Goal: Task Accomplishment & Management: Use online tool/utility

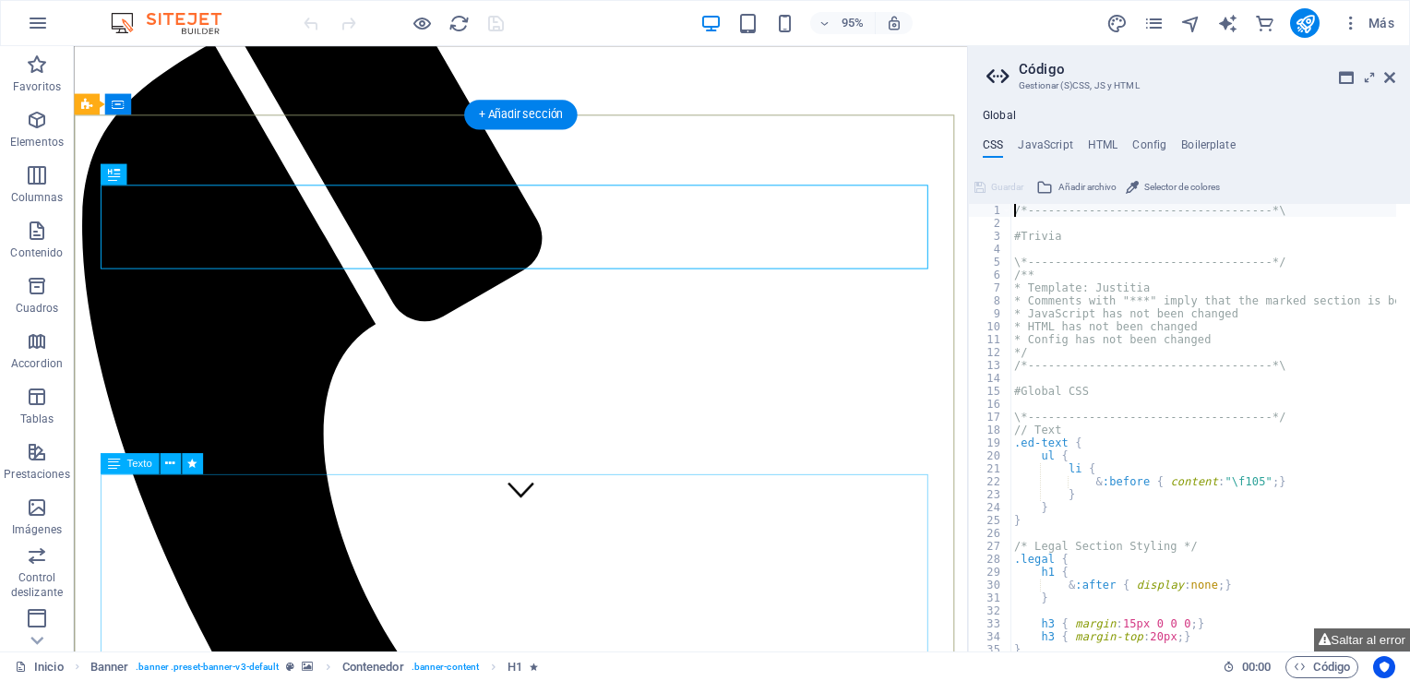
scroll to position [140, 0]
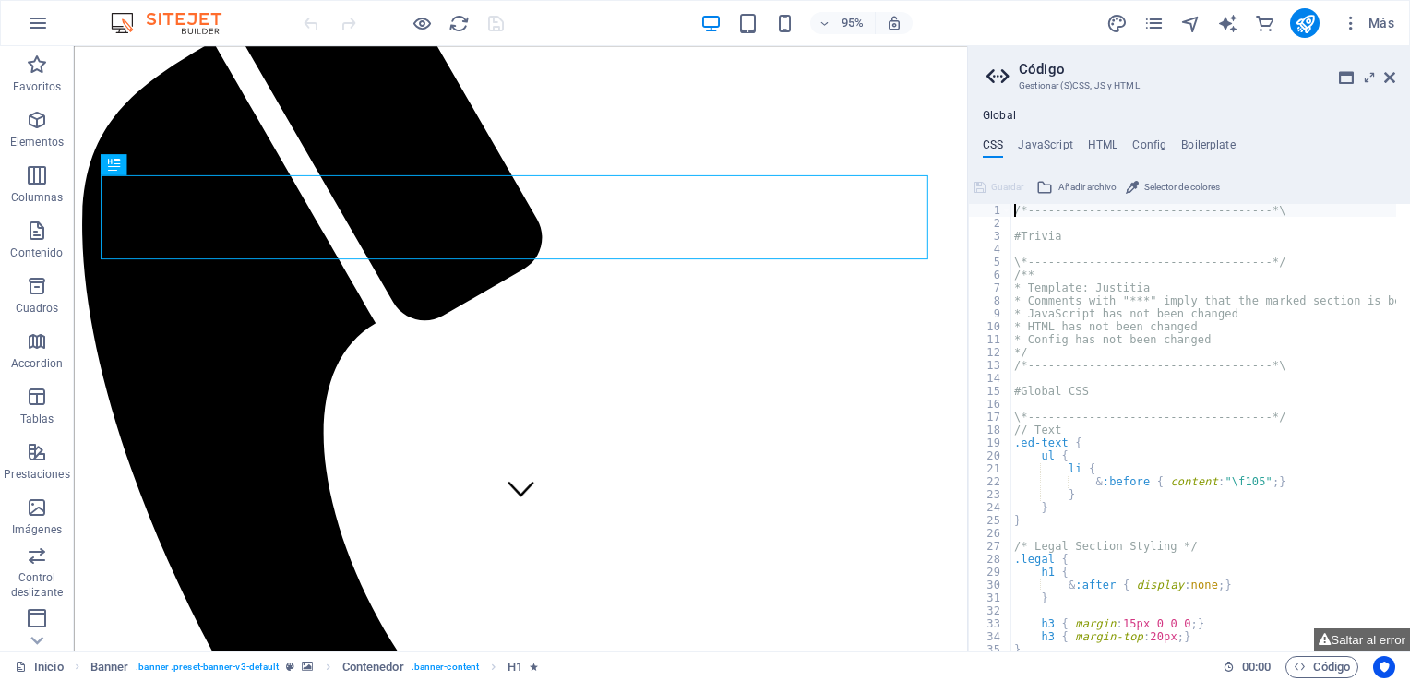
click at [1396, 78] on aside "Código Gestionar (S)CSS, JS y HTML Global CSS JavaScript HTML Config Boilerplat…" at bounding box center [1188, 349] width 443 height 606
click at [1389, 75] on icon at bounding box center [1390, 77] width 11 height 15
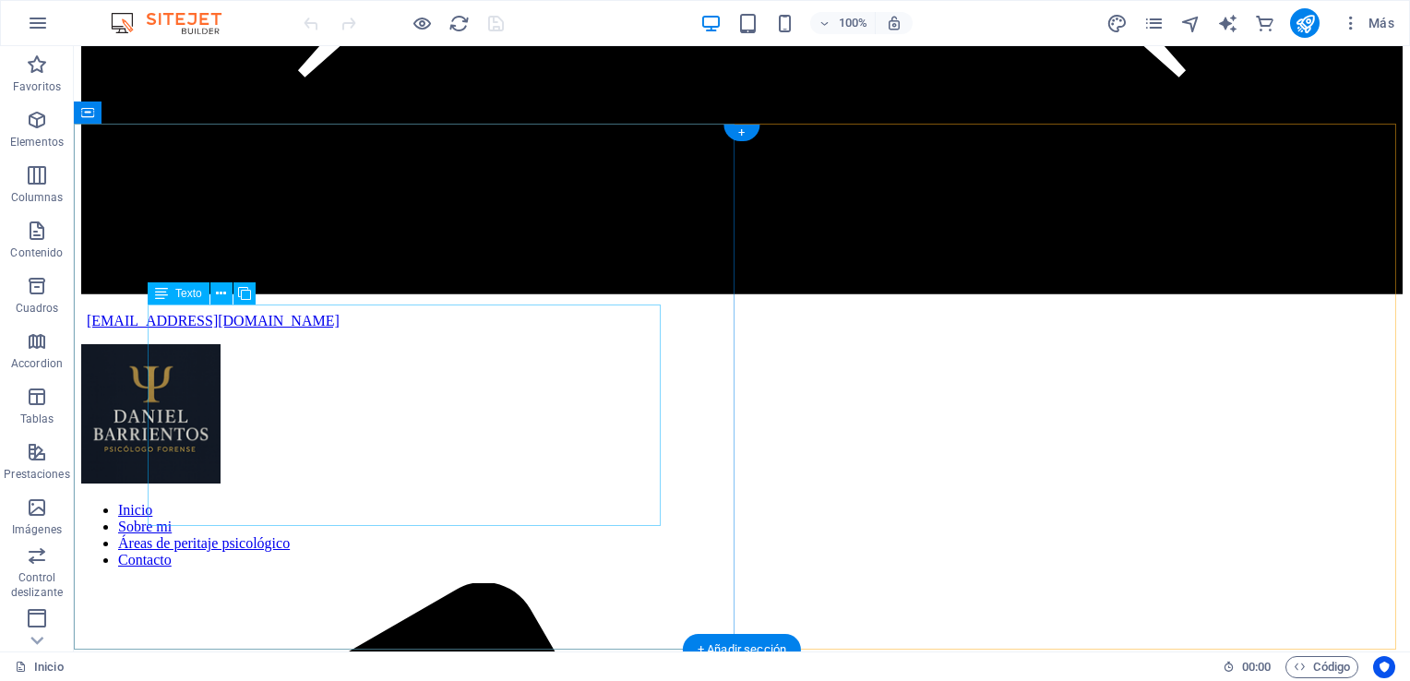
scroll to position [4138, 0]
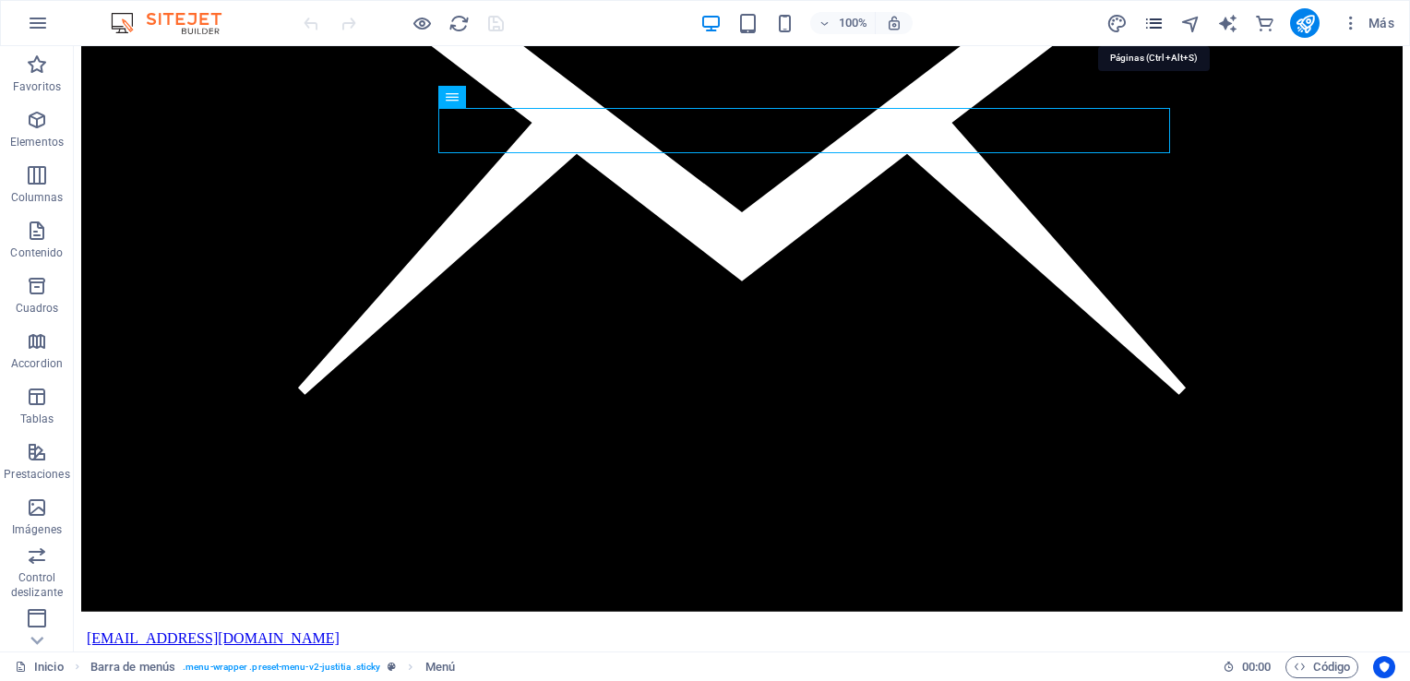
click at [1164, 19] on icon "pages" at bounding box center [1154, 23] width 21 height 21
click at [1152, 24] on icon "pages" at bounding box center [1154, 23] width 21 height 21
click at [1156, 31] on icon "pages" at bounding box center [1154, 23] width 21 height 21
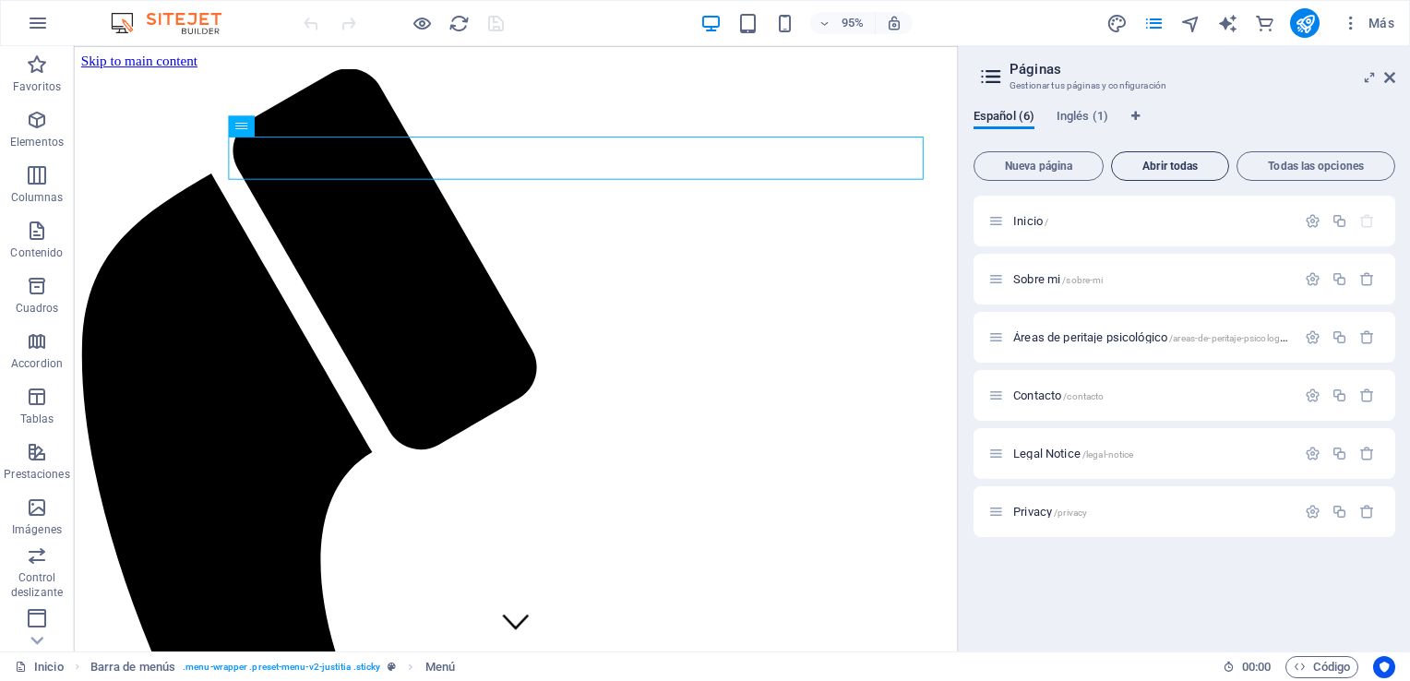
click at [1170, 166] on span "Abrir todas" at bounding box center [1171, 166] width 102 height 11
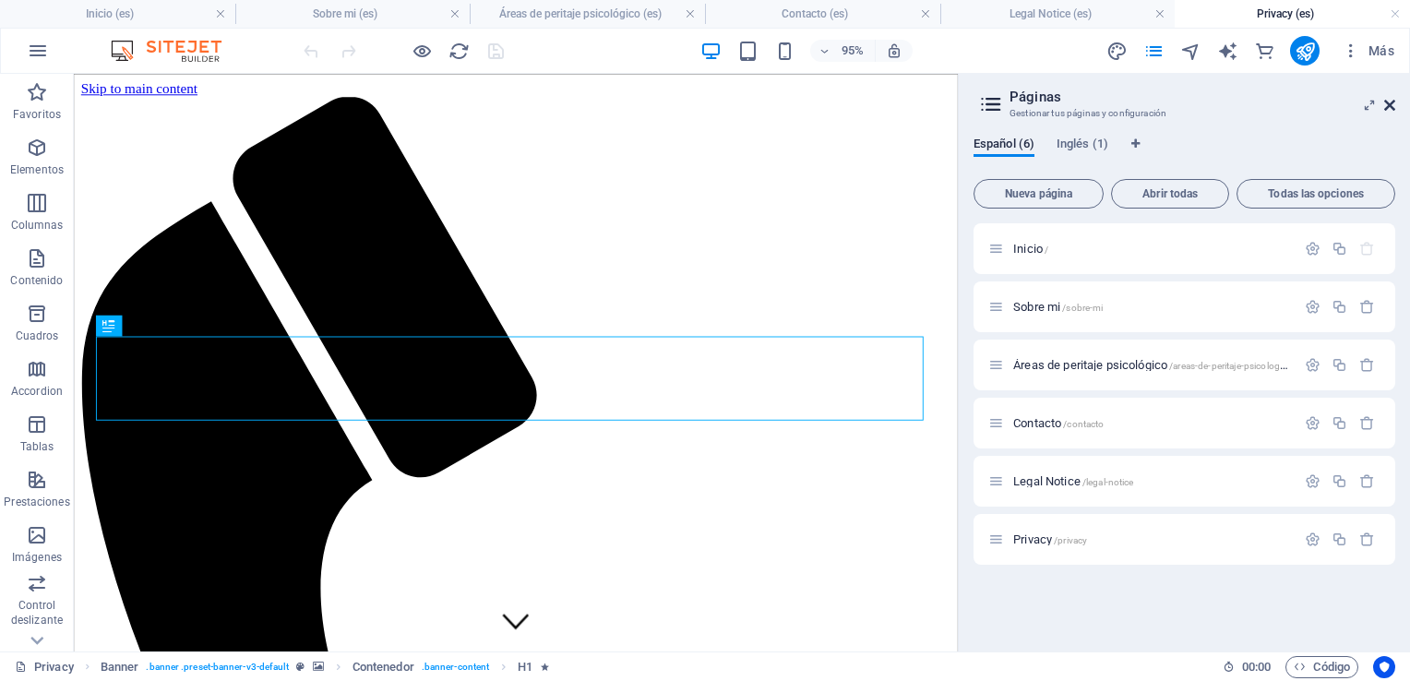
drag, startPoint x: 1392, startPoint y: 105, endPoint x: 1318, endPoint y: 31, distance: 104.4
click at [1392, 105] on icon at bounding box center [1390, 105] width 11 height 15
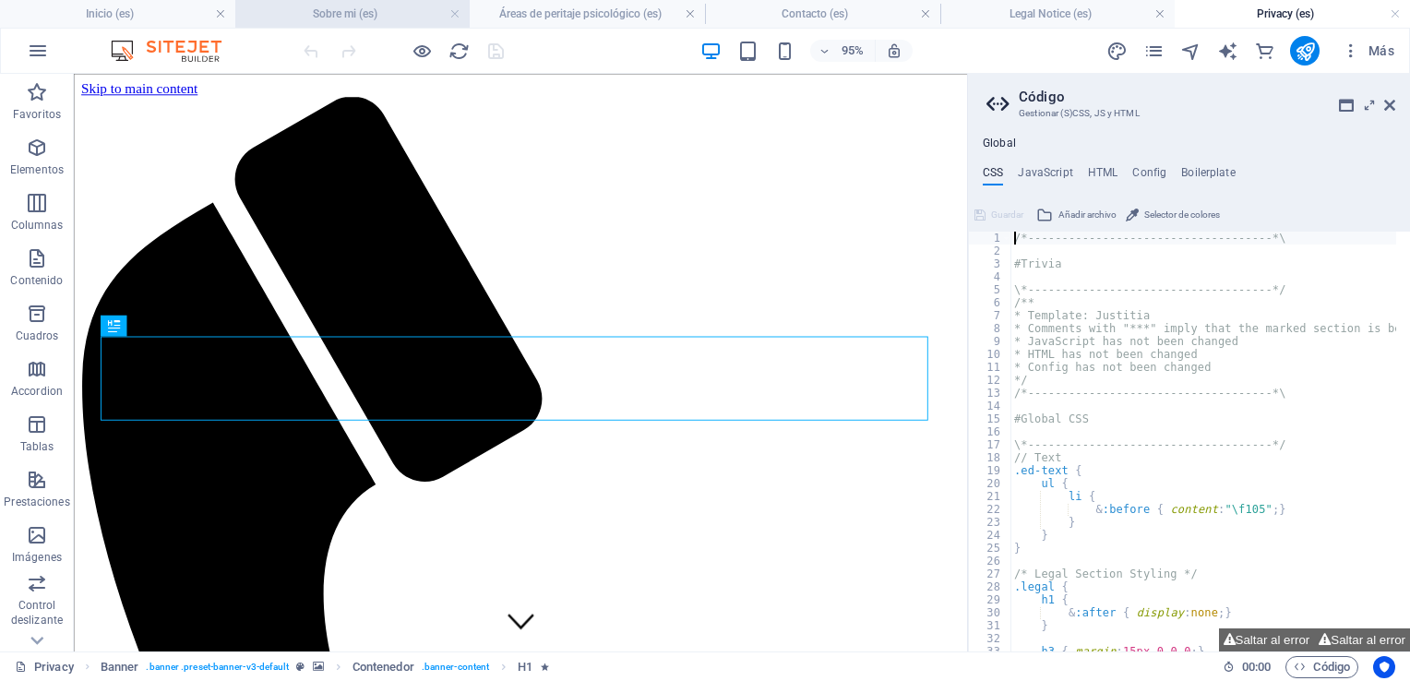
click at [391, 13] on h4 "Sobre mi (es)" at bounding box center [352, 14] width 235 height 20
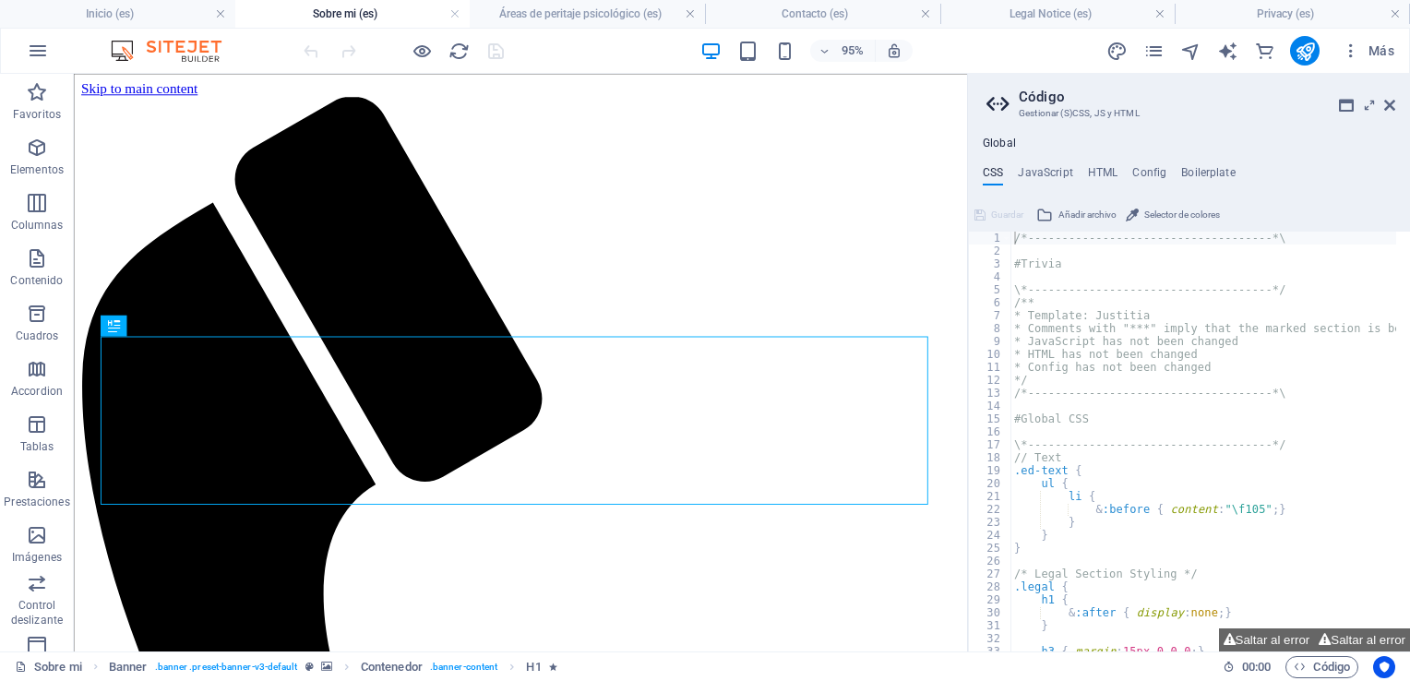
click at [1379, 113] on header "Código Gestionar (S)CSS, JS y HTML" at bounding box center [1191, 98] width 409 height 48
click at [1387, 104] on icon at bounding box center [1390, 105] width 11 height 15
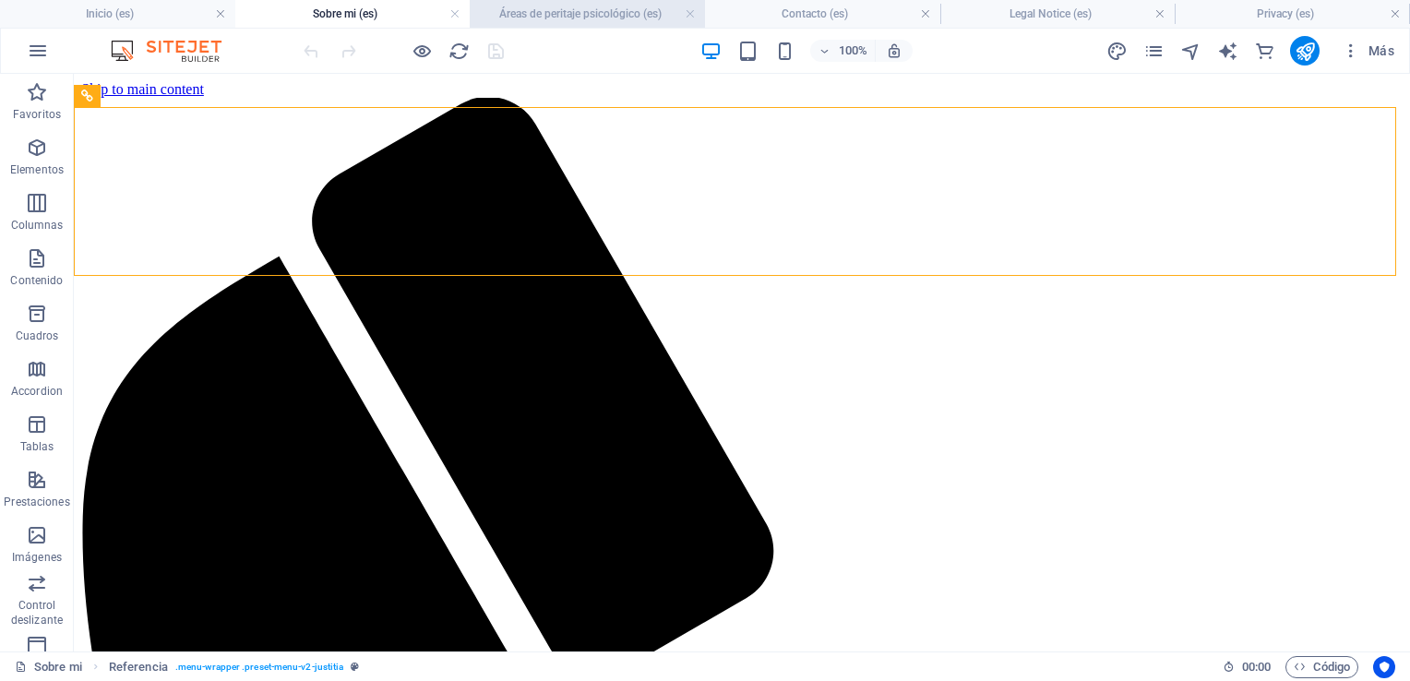
click at [653, 9] on h4 "Áreas de peritaje psicológico (es)" at bounding box center [587, 14] width 235 height 20
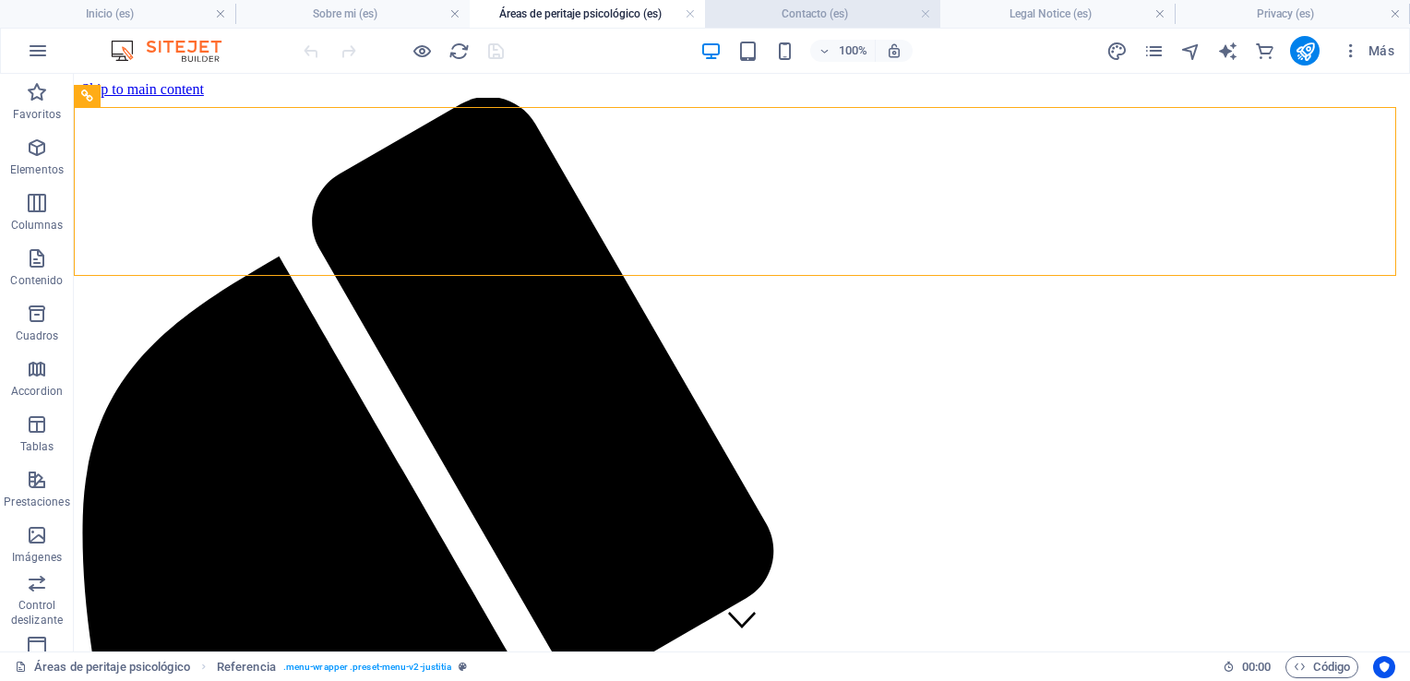
click at [858, 18] on h4 "Contacto (es)" at bounding box center [822, 14] width 235 height 20
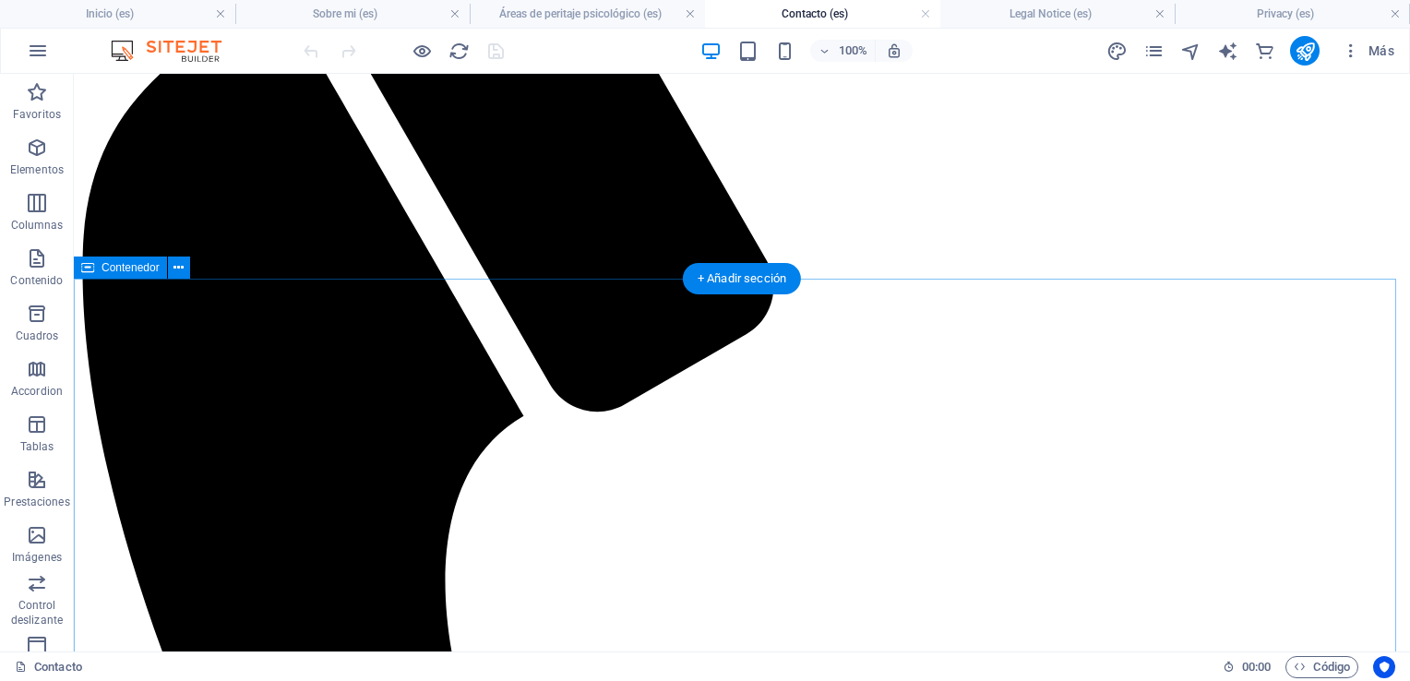
scroll to position [185, 0]
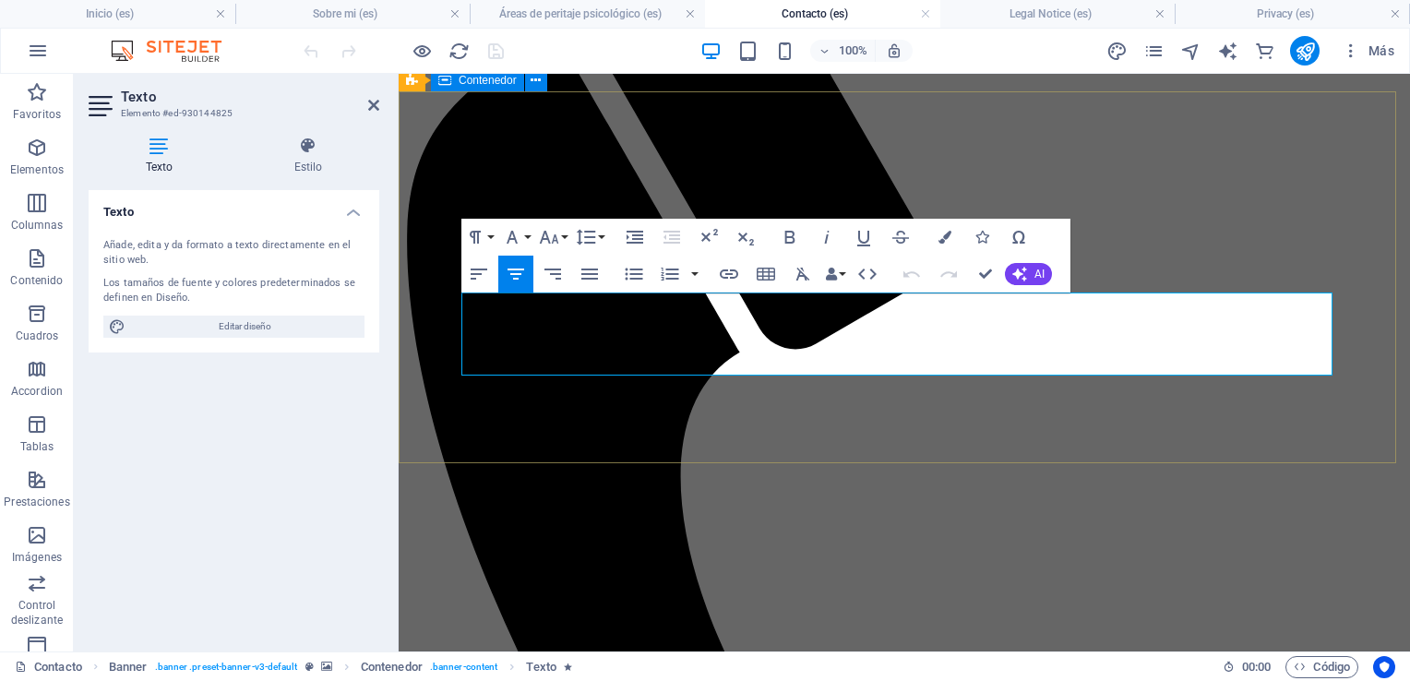
drag, startPoint x: 1054, startPoint y: 366, endPoint x: 497, endPoint y: 296, distance: 561.9
click at [784, 243] on icon "button" at bounding box center [790, 237] width 22 height 22
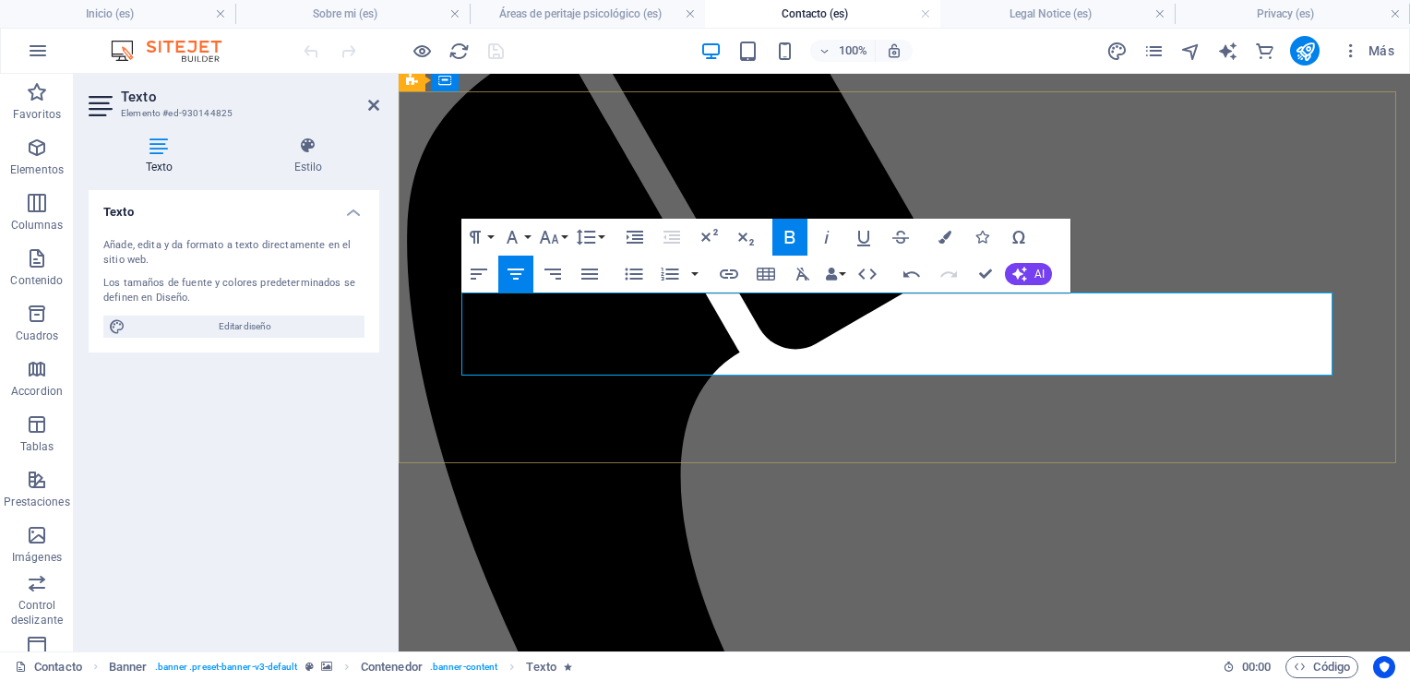
drag, startPoint x: 693, startPoint y: 334, endPoint x: 711, endPoint y: 338, distance: 17.9
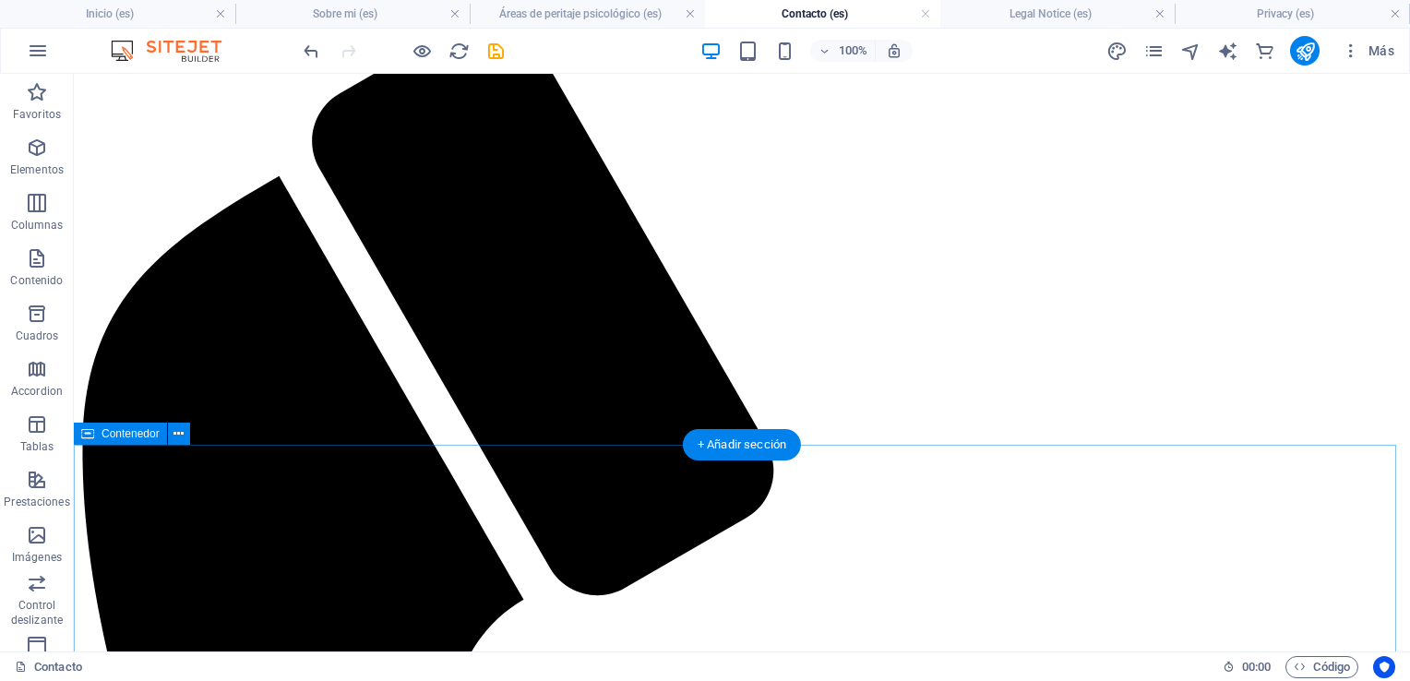
scroll to position [0, 0]
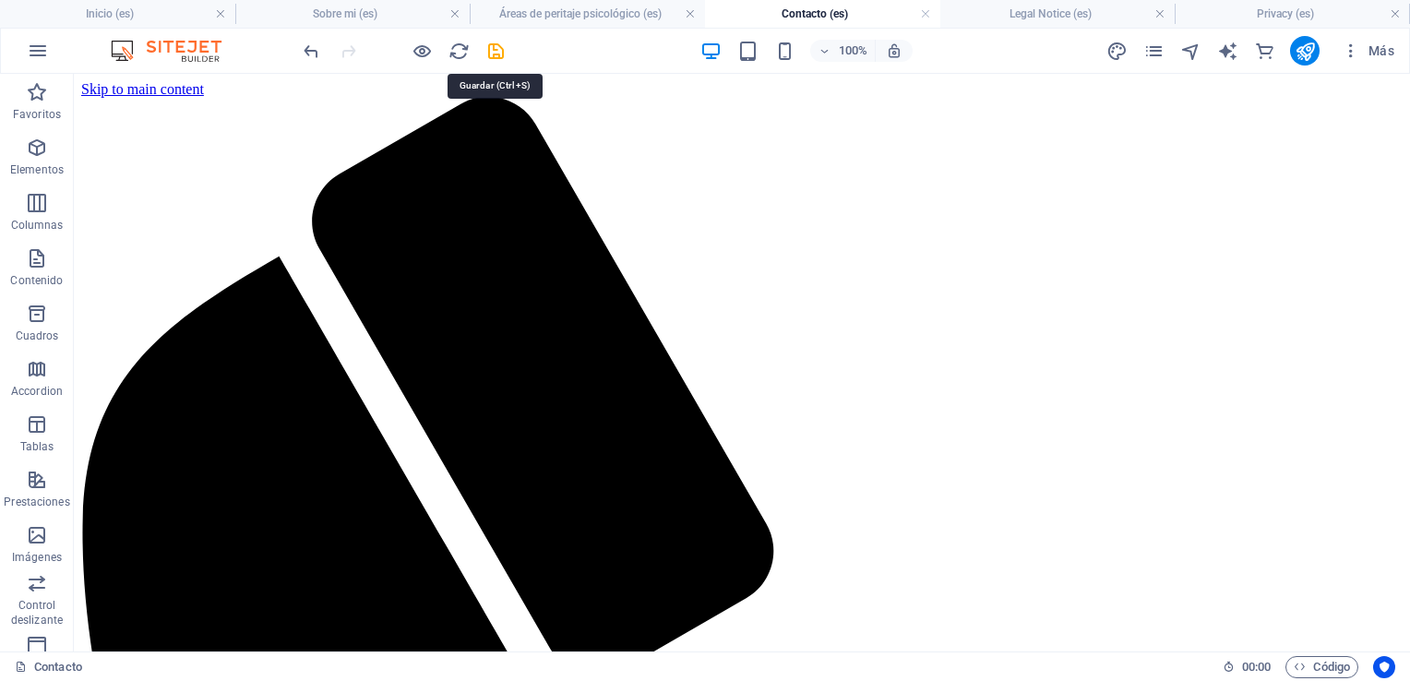
click at [489, 51] on icon "save" at bounding box center [496, 51] width 21 height 21
click at [1312, 44] on icon "publish" at bounding box center [1305, 51] width 21 height 21
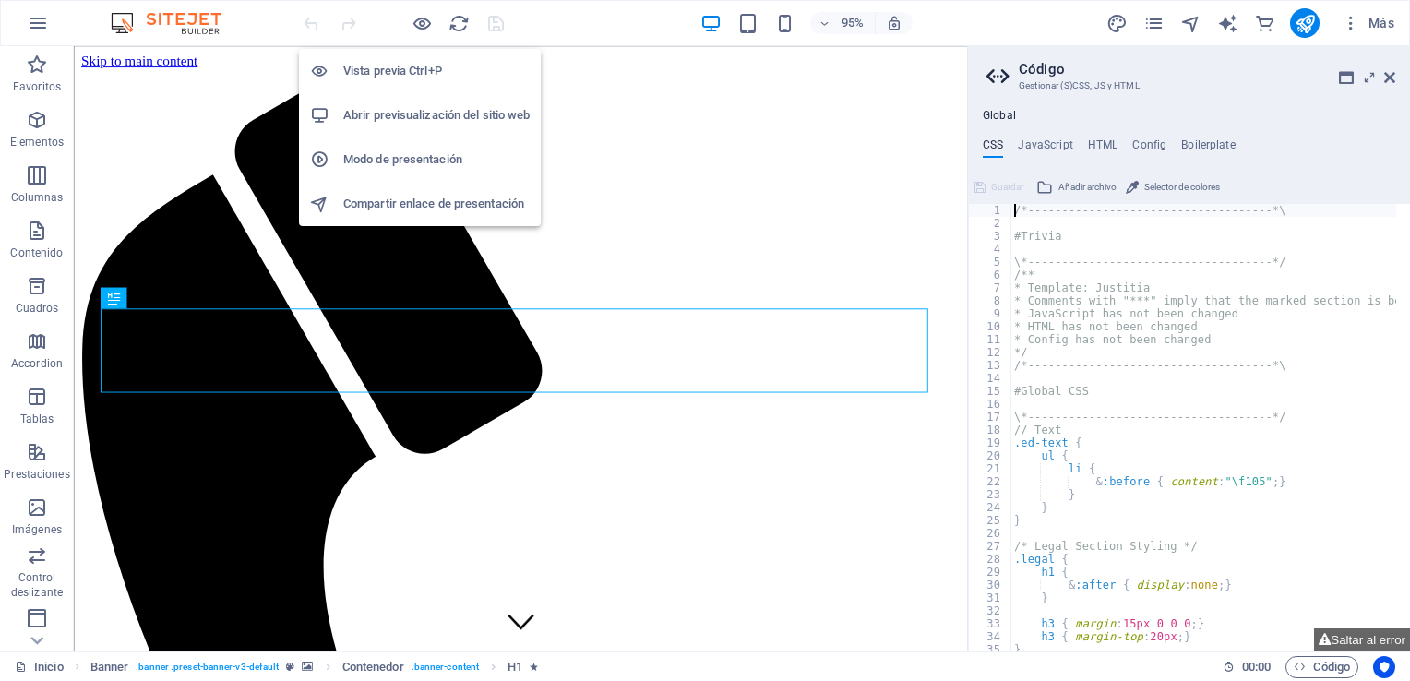
click at [448, 113] on h6 "Abrir previsualización del sitio web" at bounding box center [436, 115] width 186 height 22
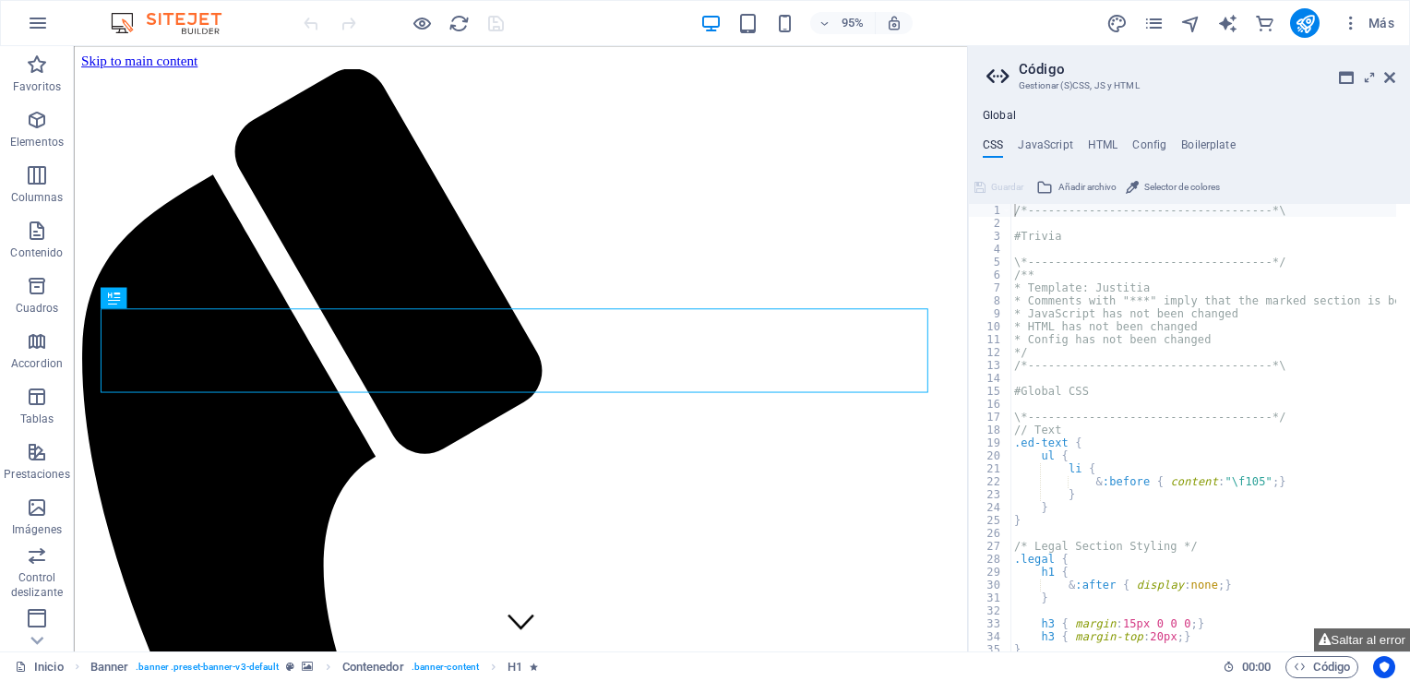
click at [1402, 73] on aside "Código Gestionar (S)CSS, JS y HTML Global CSS JavaScript HTML Config Boilerplat…" at bounding box center [1188, 349] width 443 height 606
click at [1390, 74] on icon at bounding box center [1390, 77] width 11 height 15
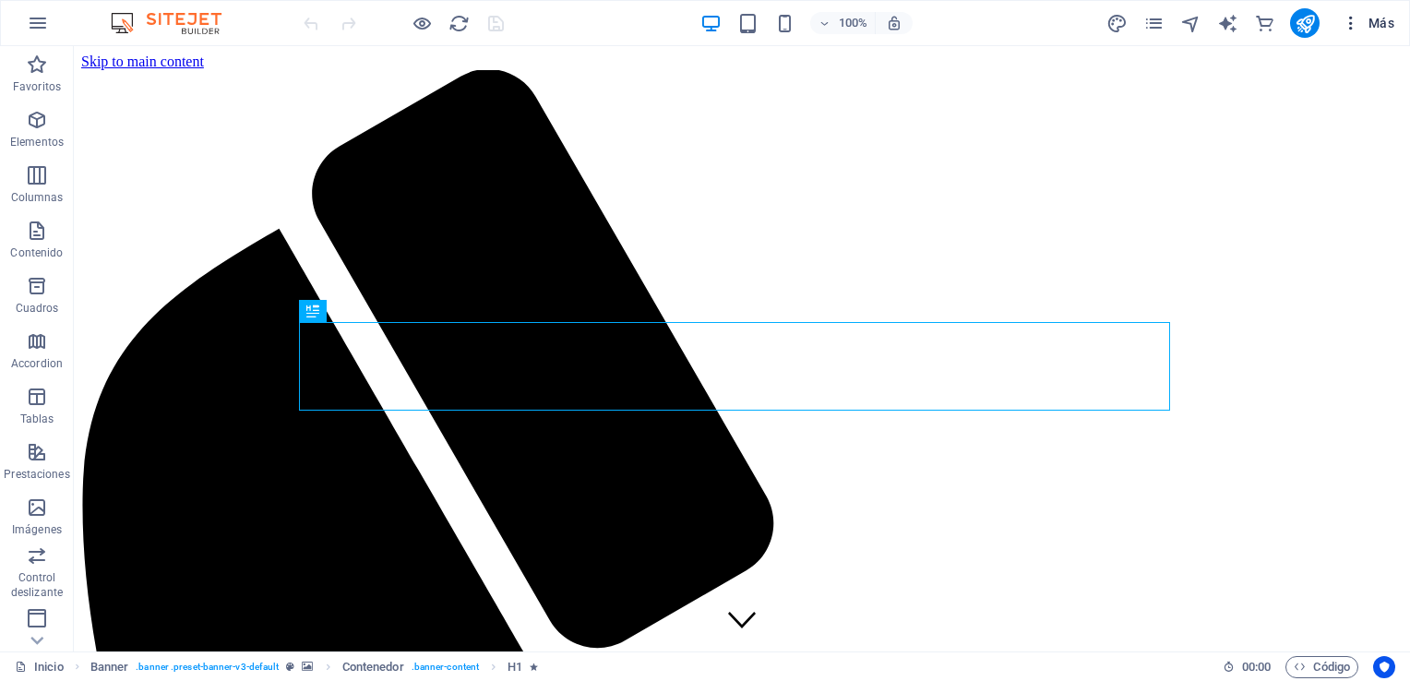
click at [1353, 30] on icon "button" at bounding box center [1351, 23] width 18 height 18
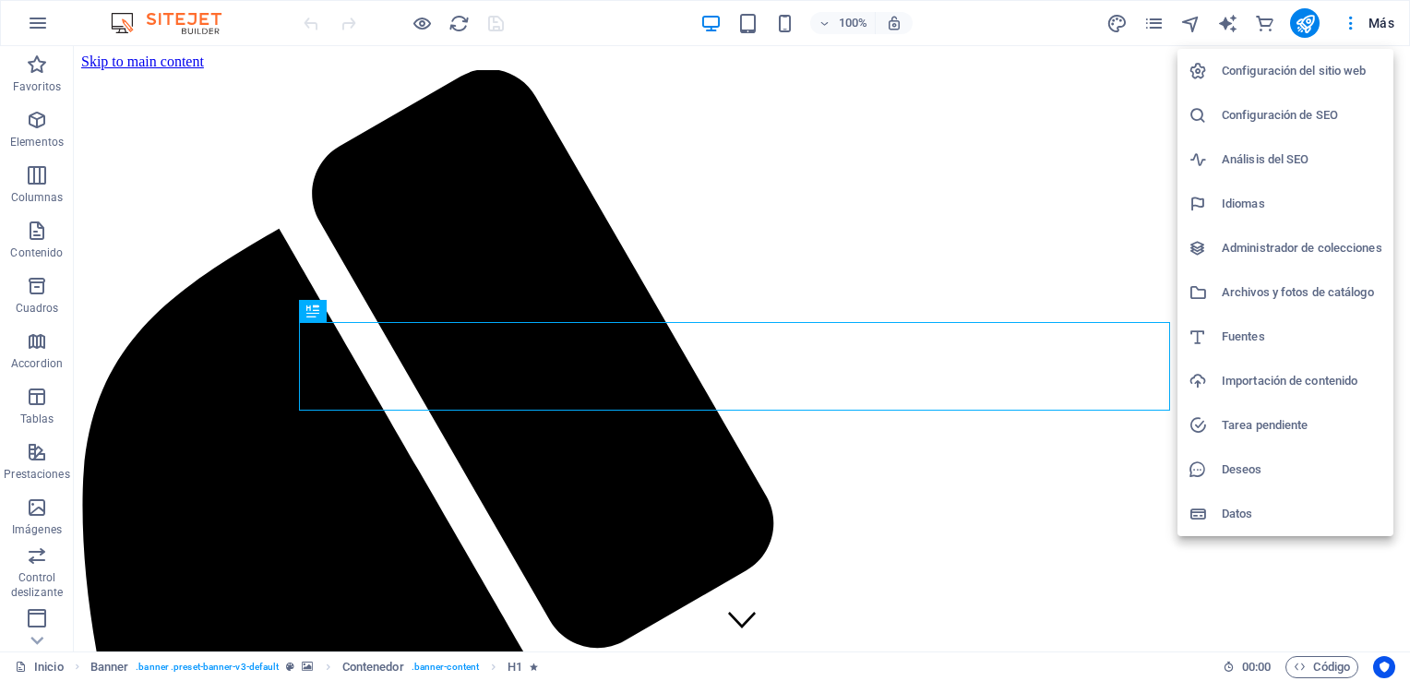
click at [681, 297] on div at bounding box center [705, 340] width 1410 height 681
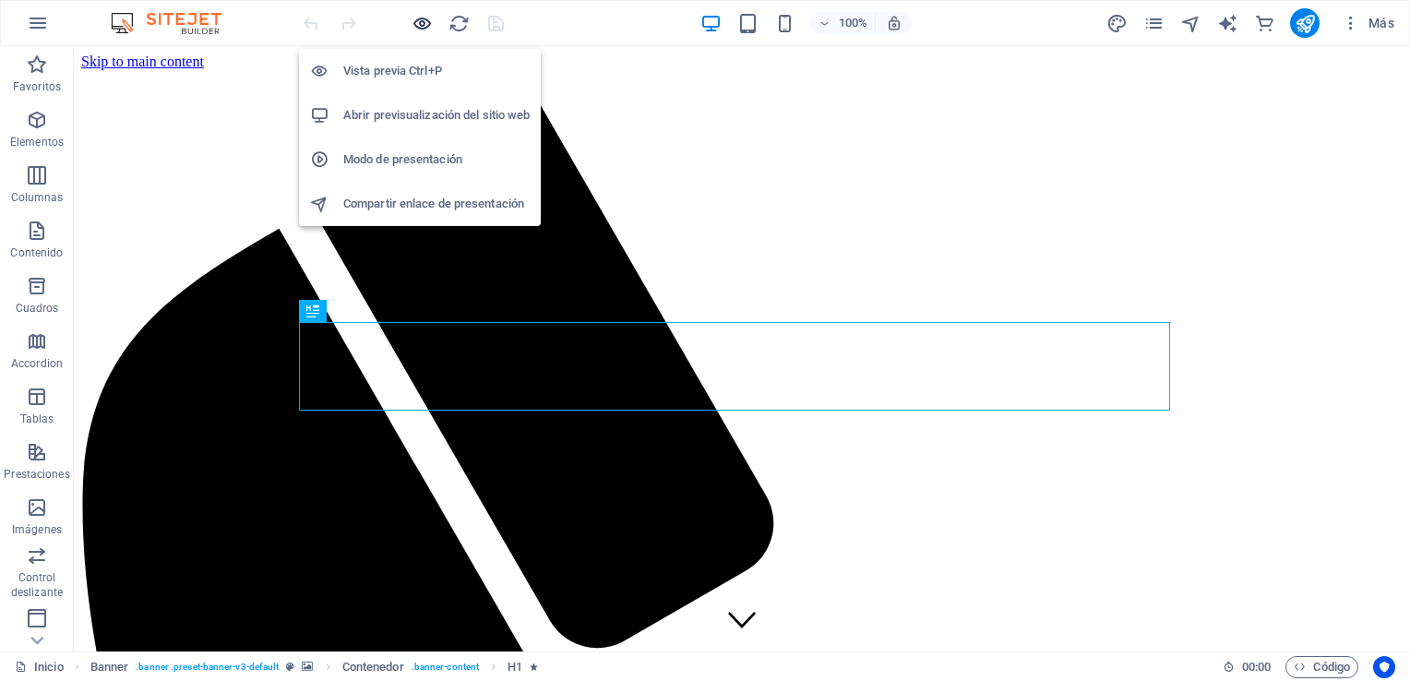
click at [425, 25] on icon "button" at bounding box center [422, 23] width 21 height 21
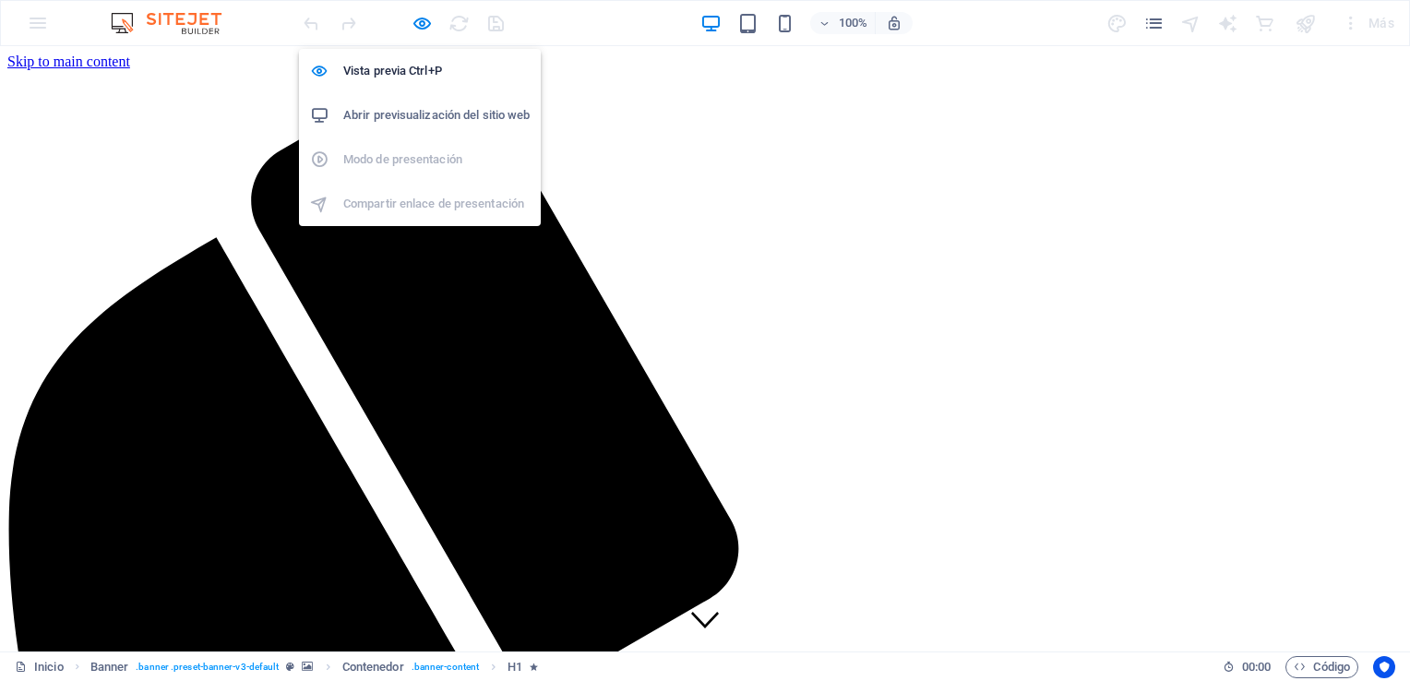
click at [445, 117] on h6 "Abrir previsualización del sitio web" at bounding box center [436, 115] width 186 height 22
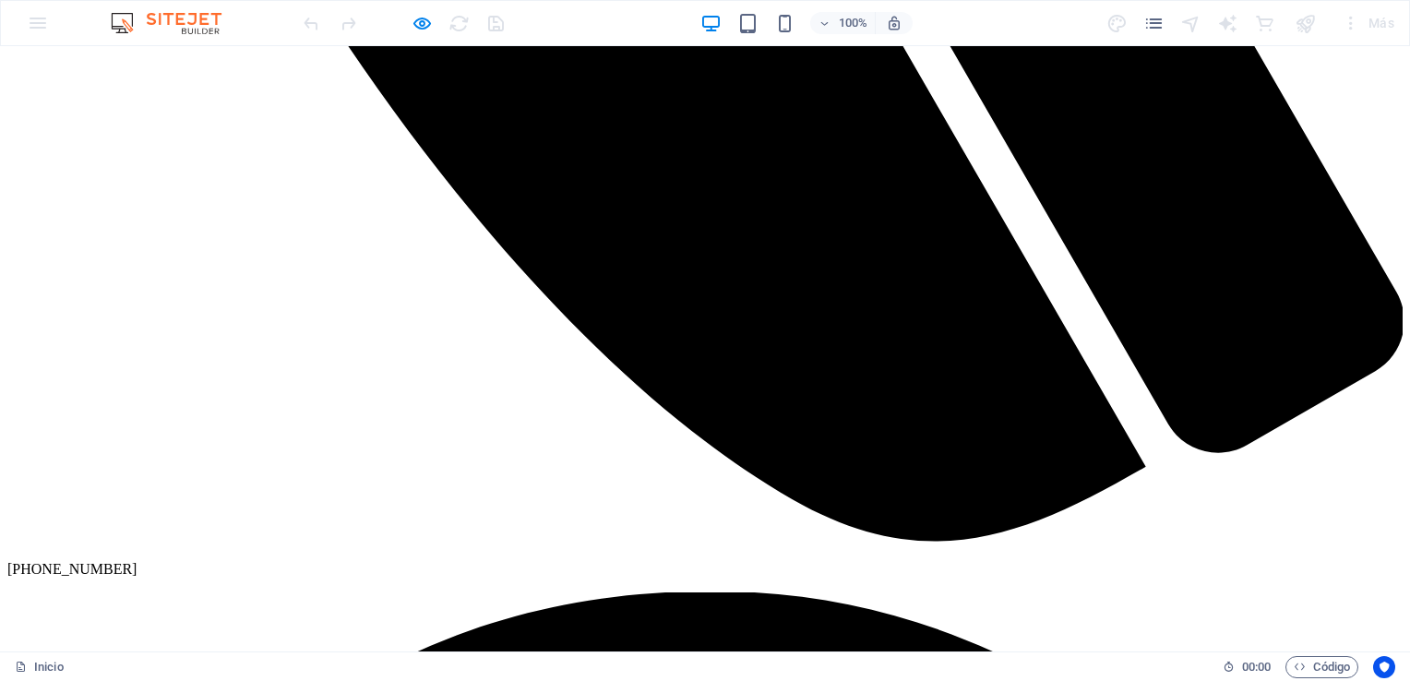
scroll to position [1292, 0]
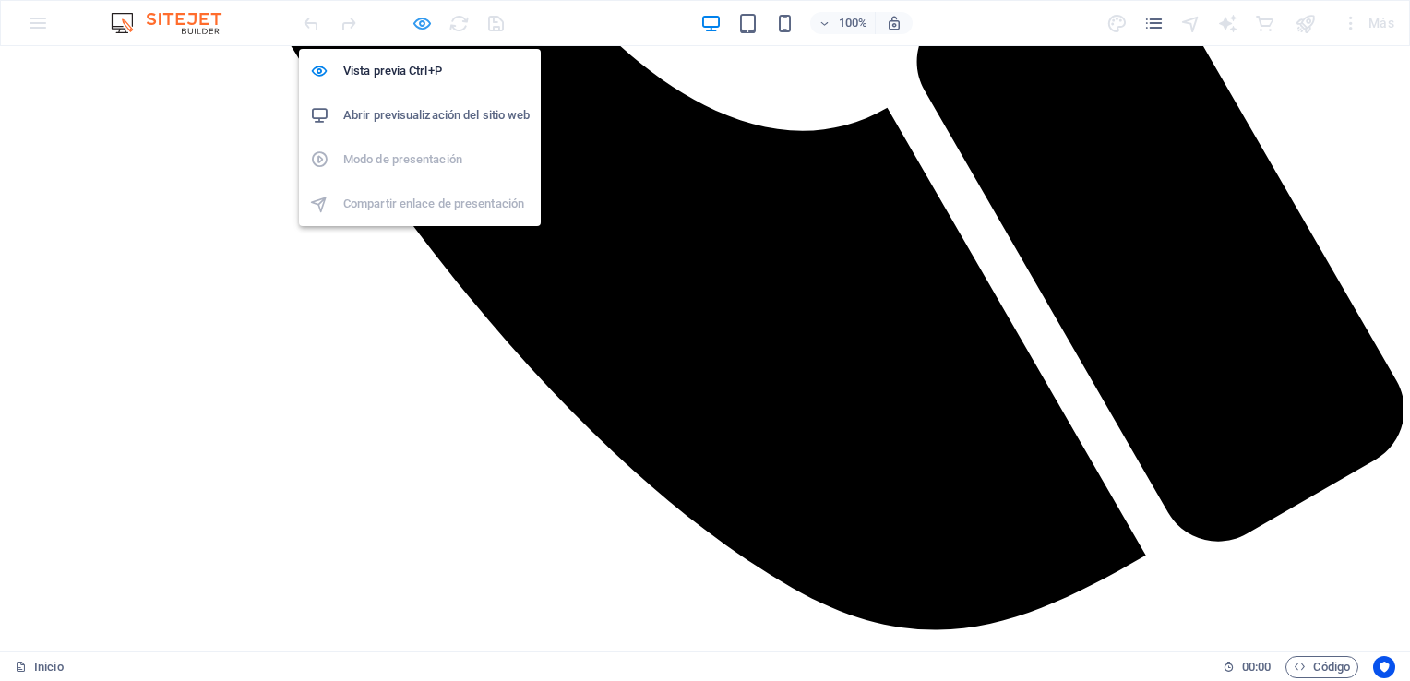
click at [417, 20] on icon "button" at bounding box center [422, 23] width 21 height 21
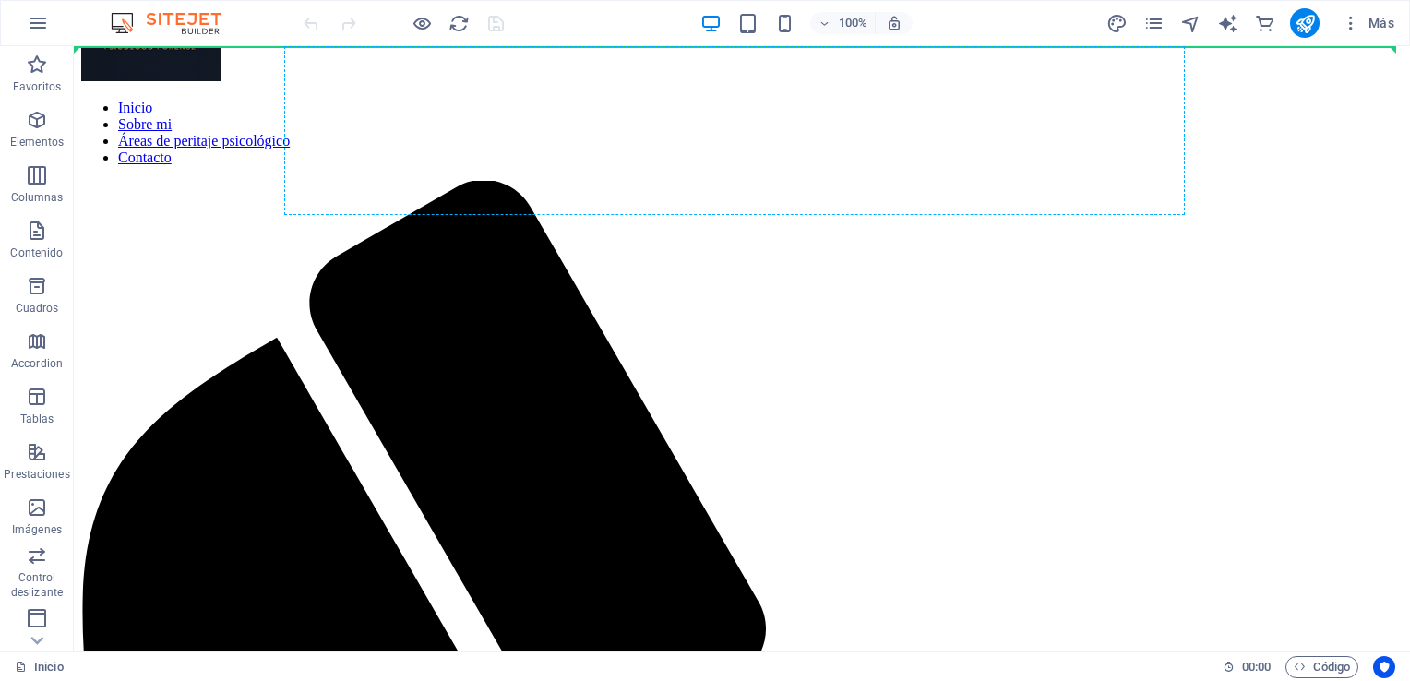
scroll to position [4747, 0]
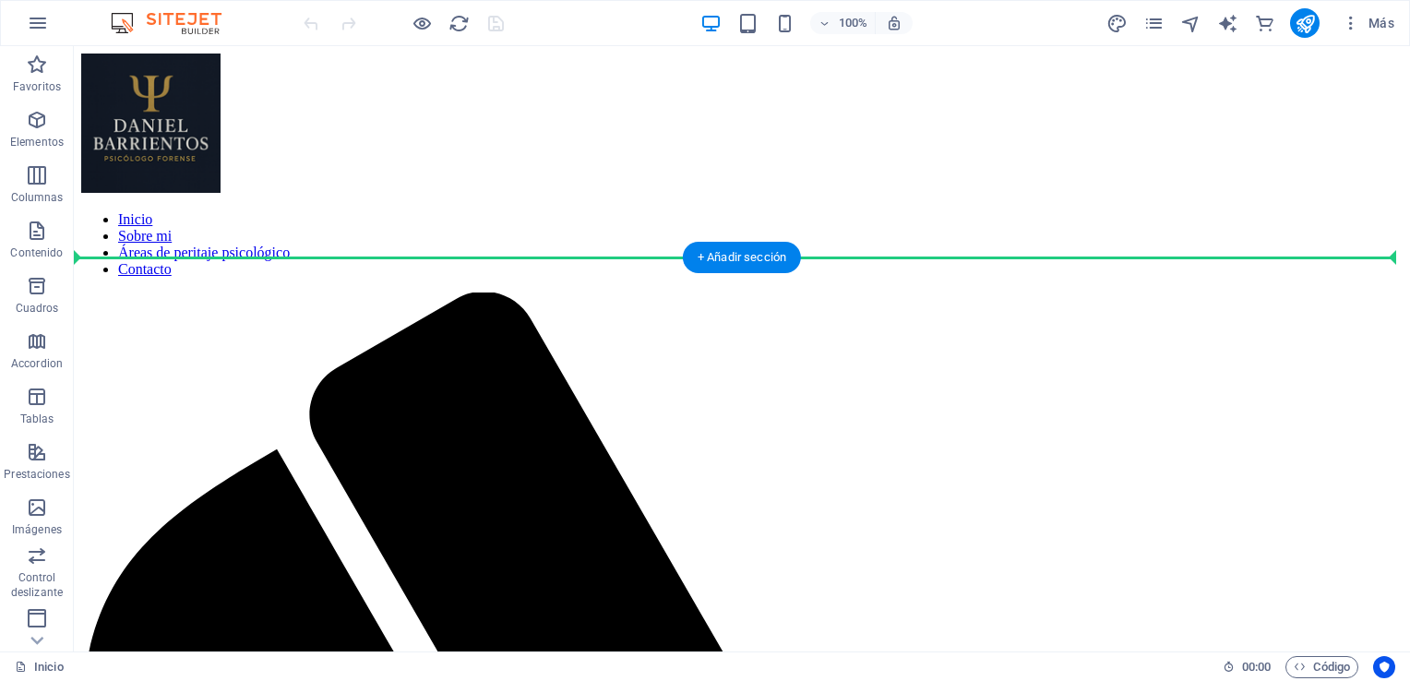
drag, startPoint x: 693, startPoint y: 354, endPoint x: 714, endPoint y: 305, distance: 54.2
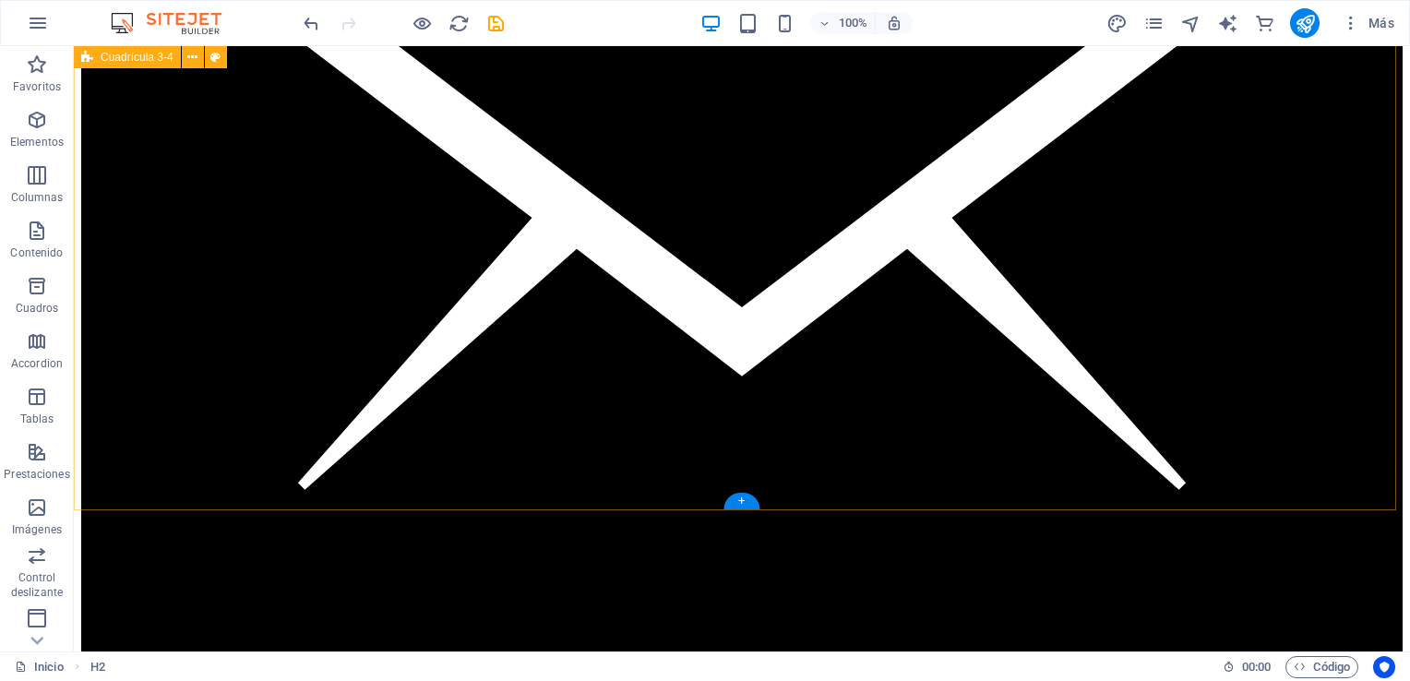
scroll to position [4045, 0]
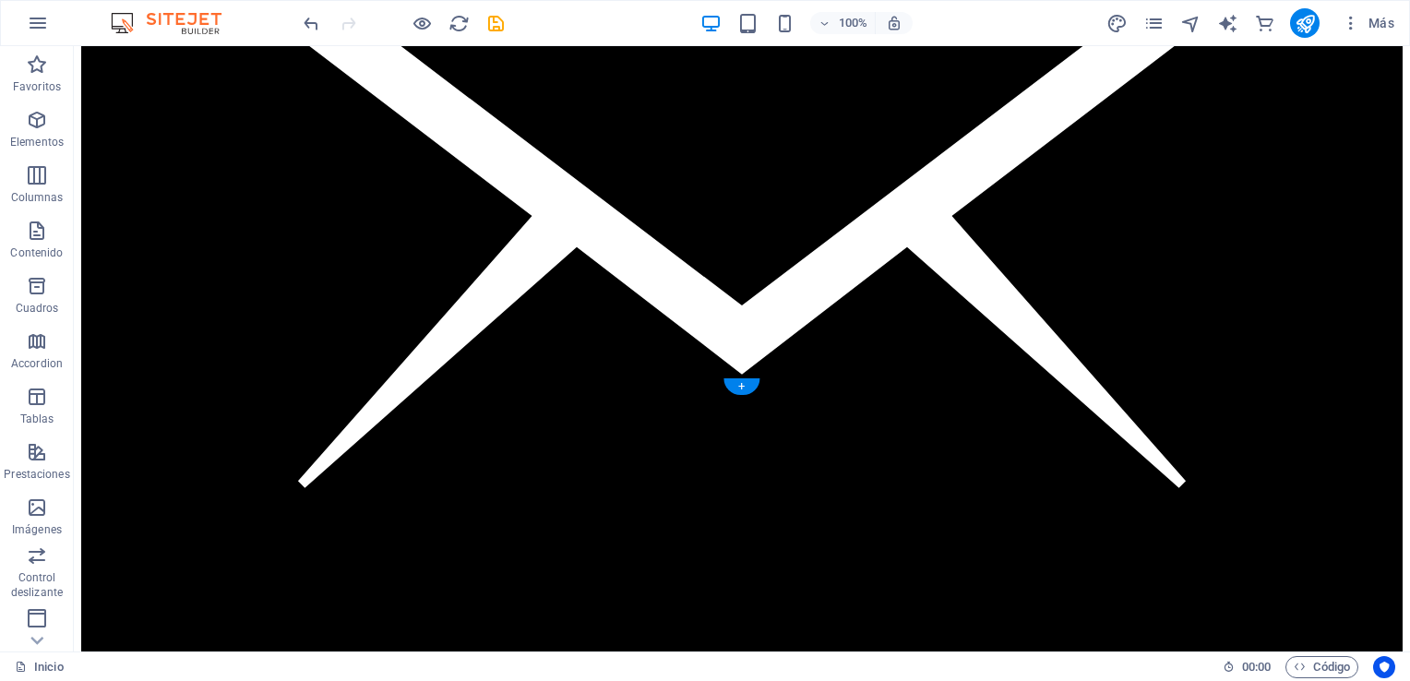
drag, startPoint x: 764, startPoint y: 362, endPoint x: 785, endPoint y: 427, distance: 68.6
drag, startPoint x: 784, startPoint y: 354, endPoint x: 768, endPoint y: 510, distance: 155.9
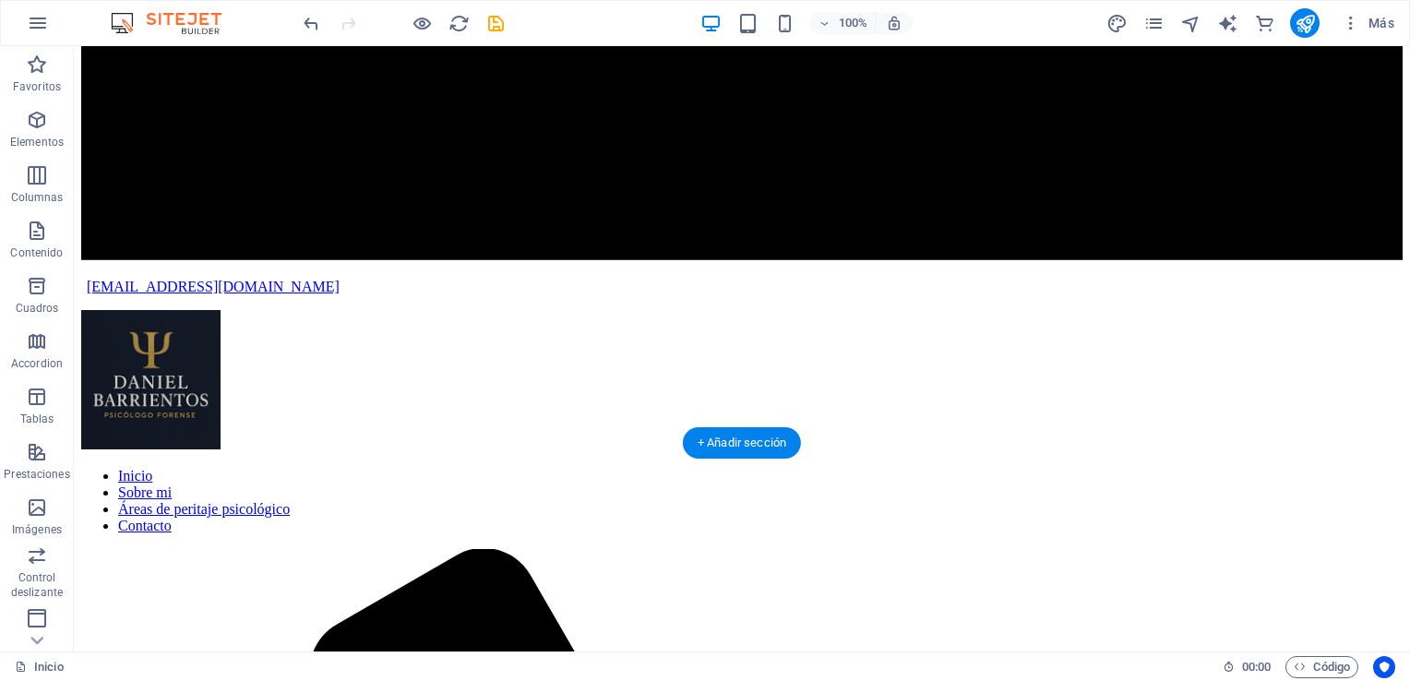
scroll to position [4495, 0]
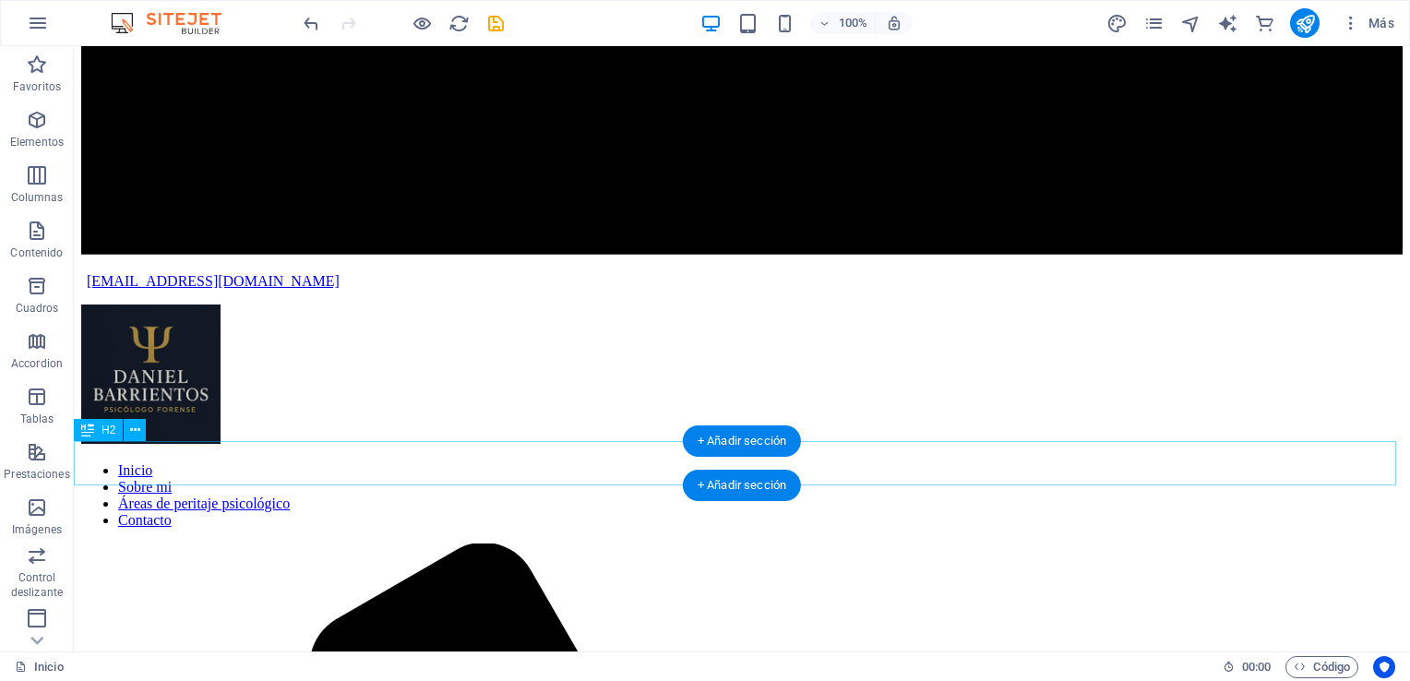
click at [766, 486] on div "+ Añadir sección" at bounding box center [742, 485] width 118 height 31
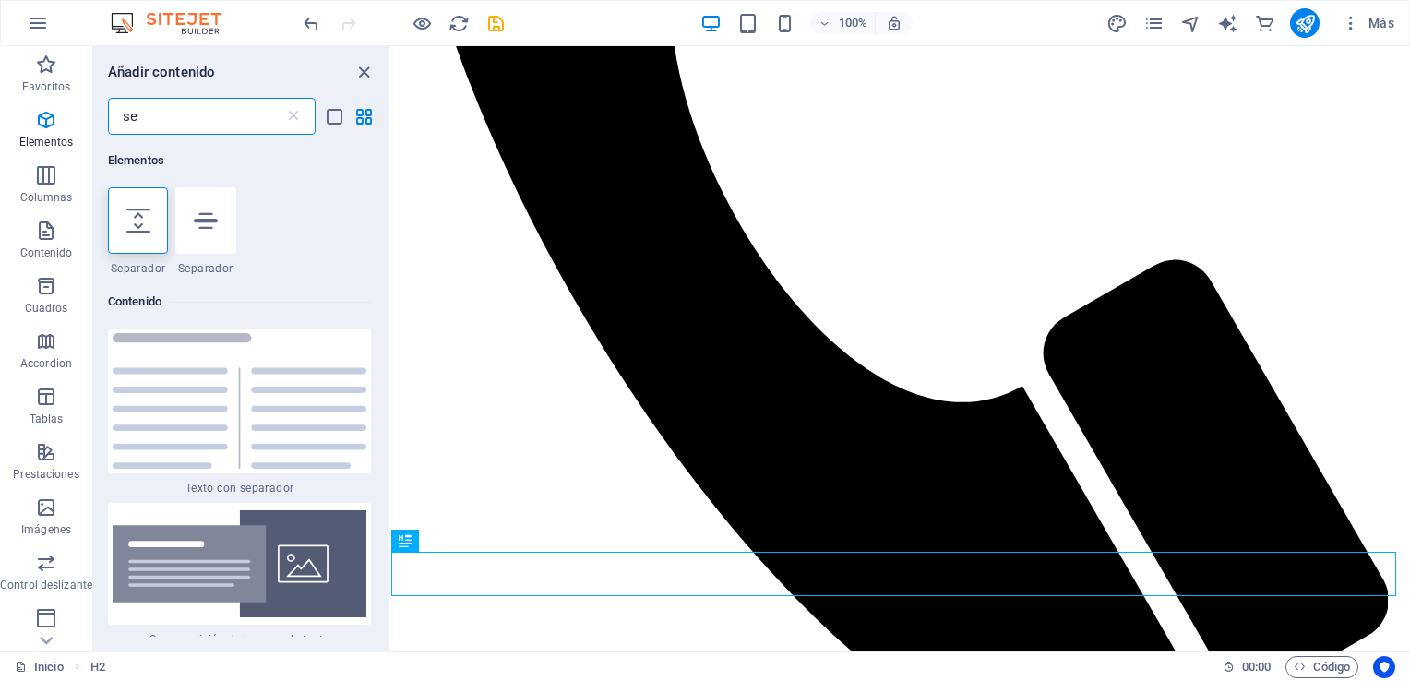
scroll to position [0, 0]
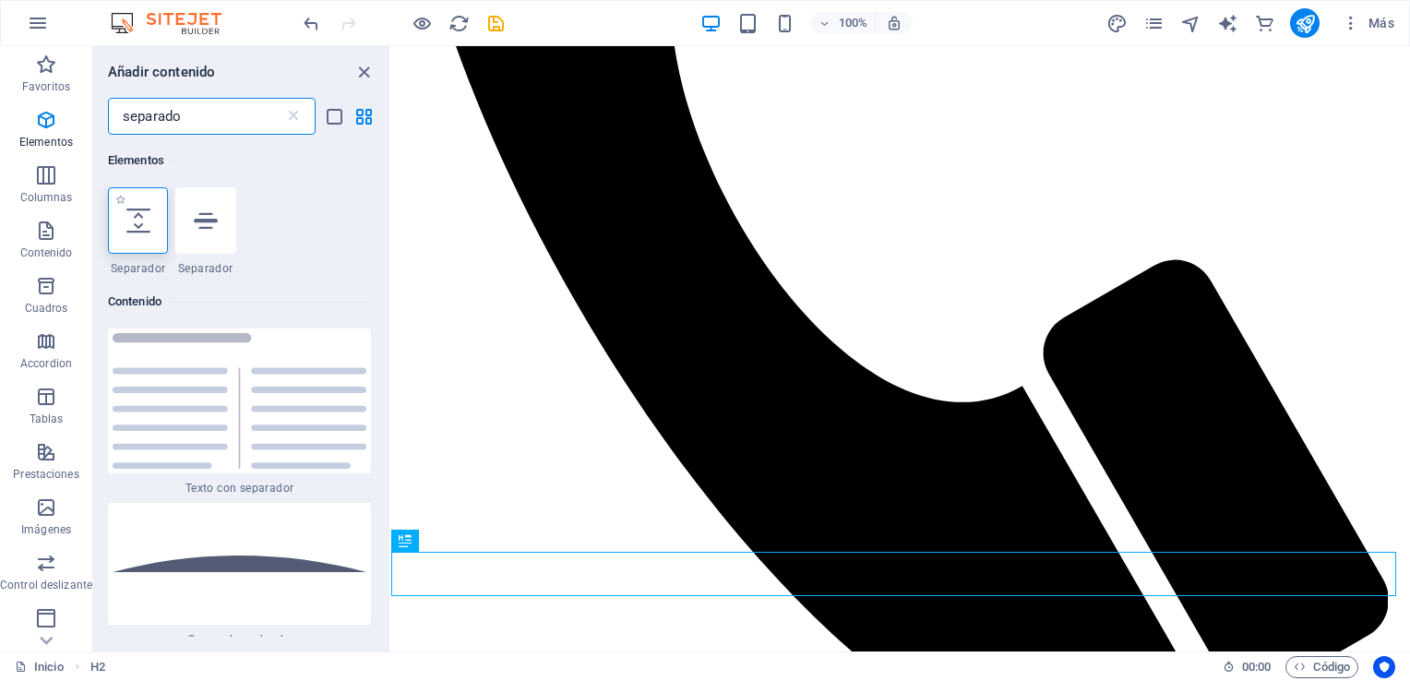
type input "separado"
click at [150, 218] on div at bounding box center [138, 220] width 60 height 66
select select "px"
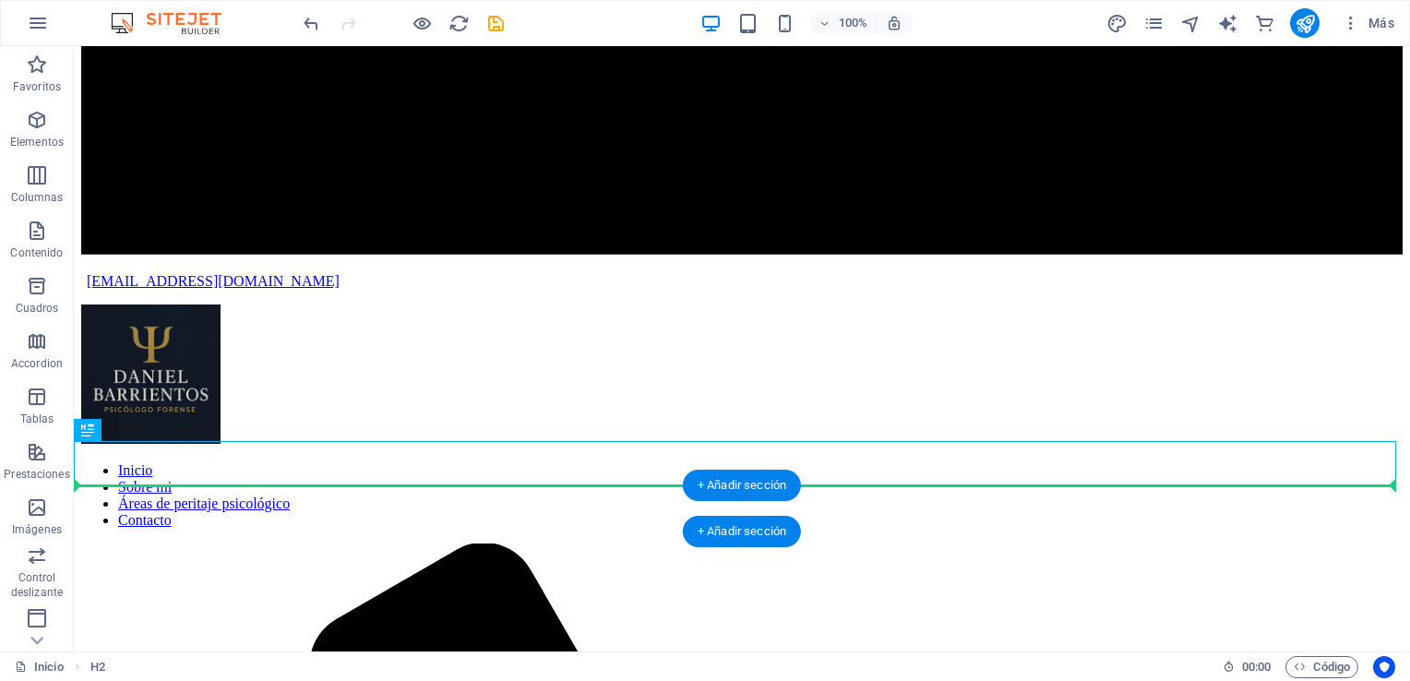
drag, startPoint x: 844, startPoint y: 463, endPoint x: 839, endPoint y: 500, distance: 37.2
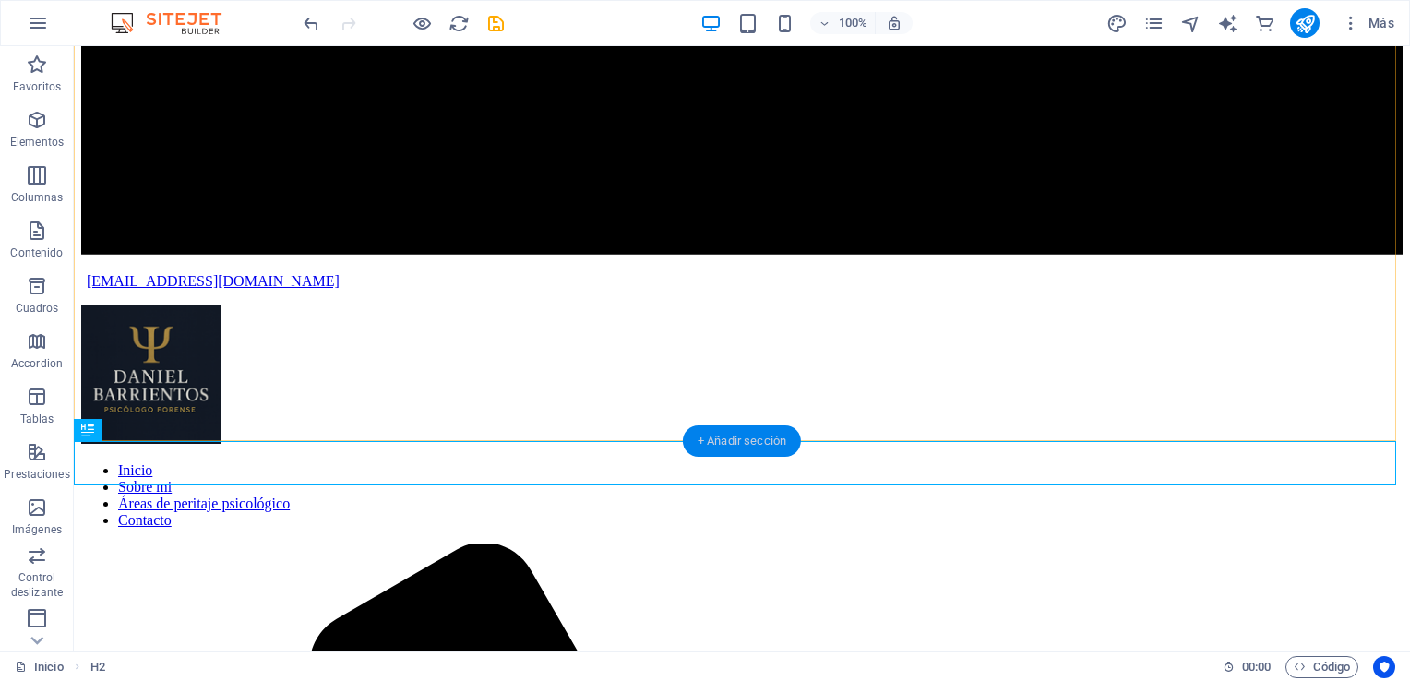
click at [767, 435] on div "+ Añadir sección" at bounding box center [742, 441] width 118 height 31
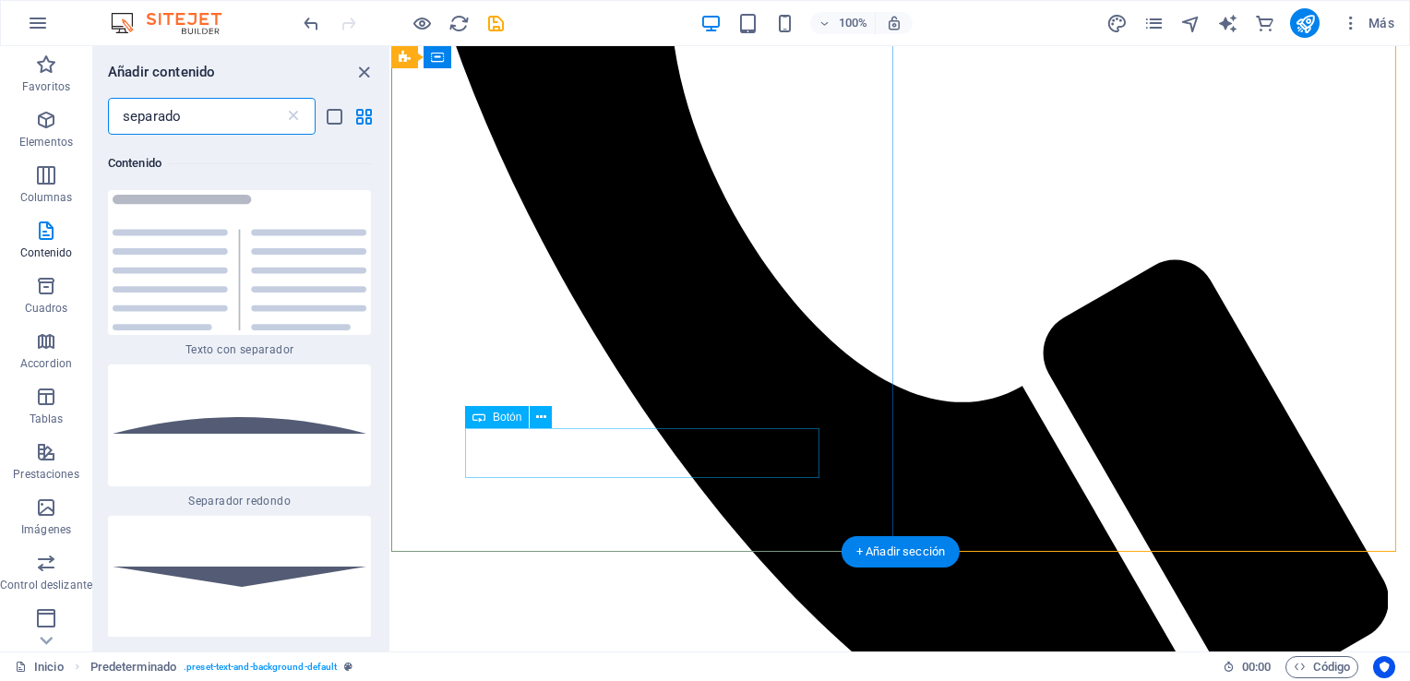
scroll to position [140, 0]
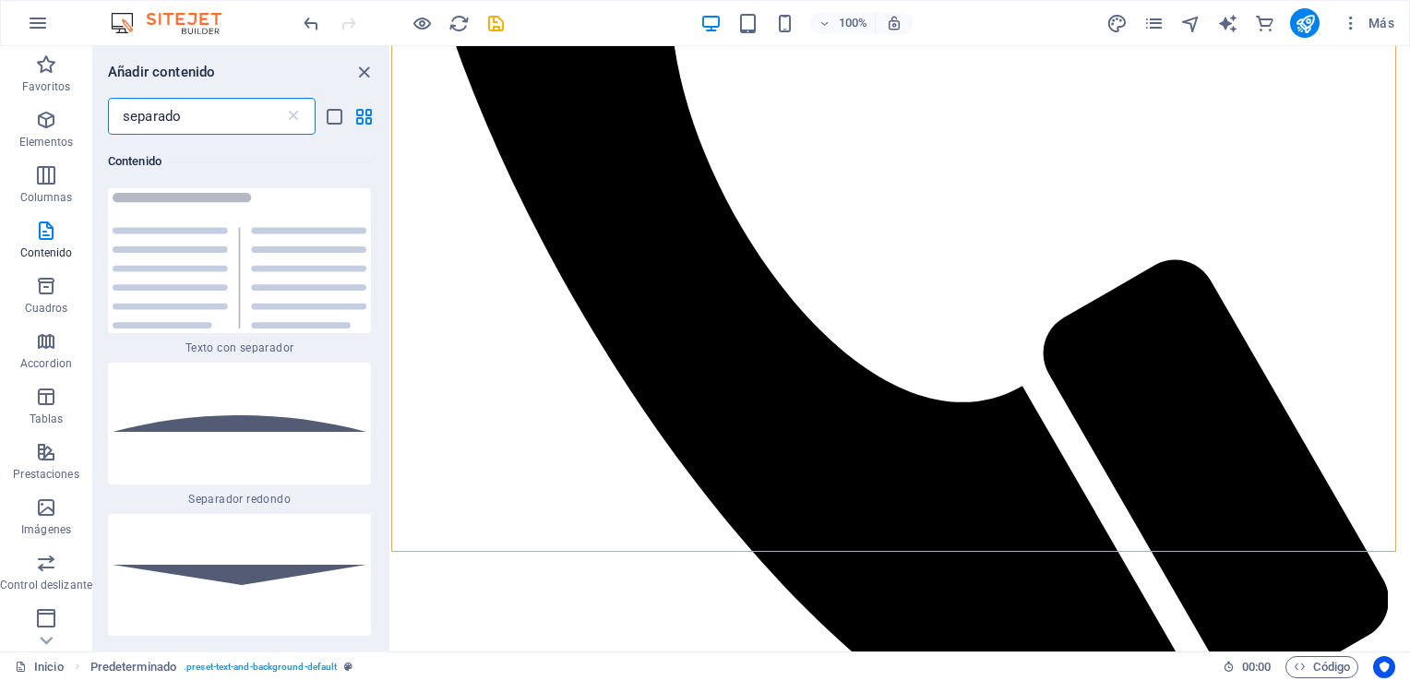
click at [222, 116] on input "separado" at bounding box center [196, 116] width 176 height 37
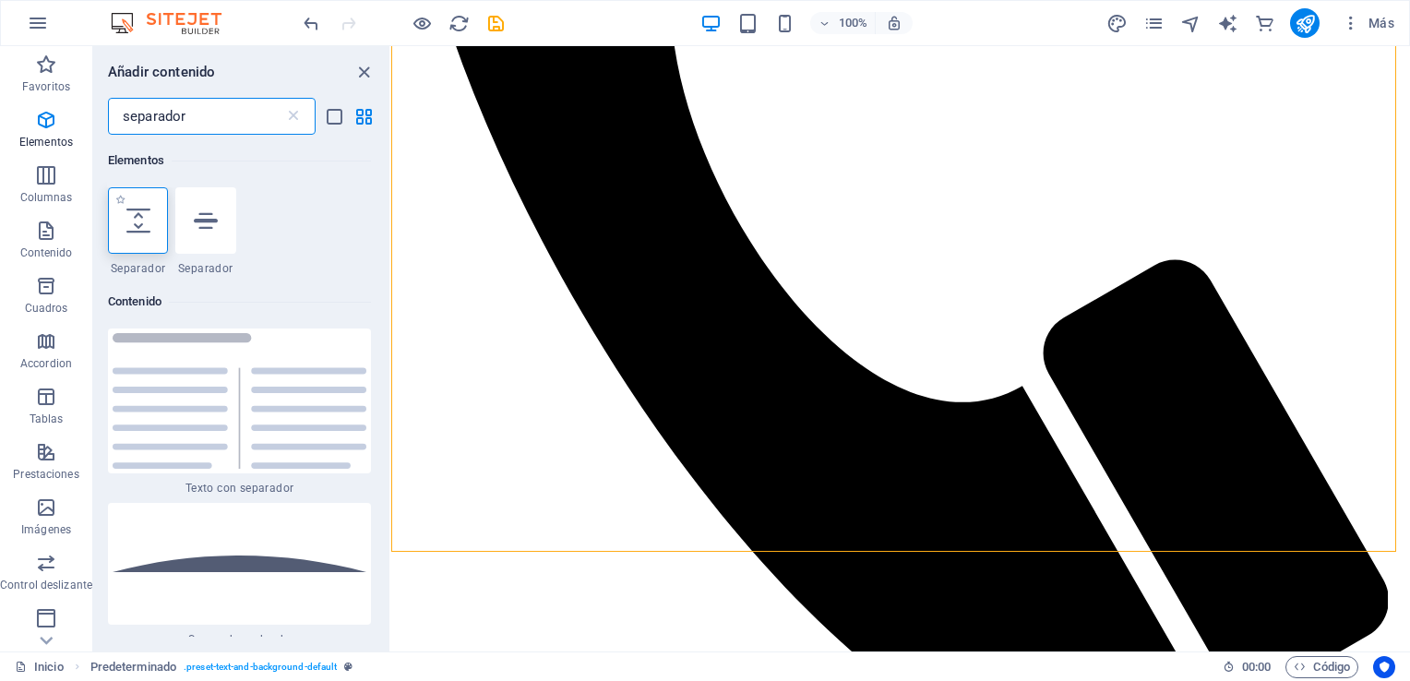
scroll to position [0, 0]
type input "separador"
click at [146, 224] on icon at bounding box center [138, 221] width 24 height 24
select select "px"
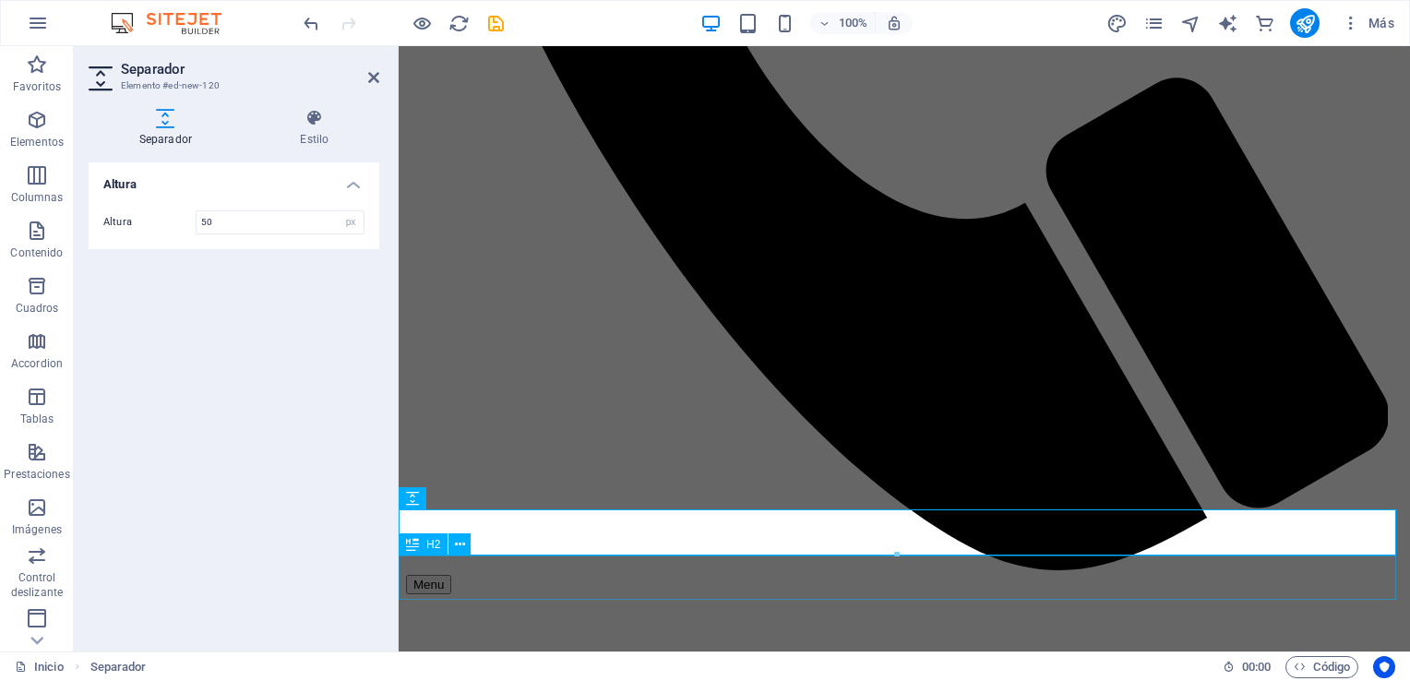
scroll to position [4680, 0]
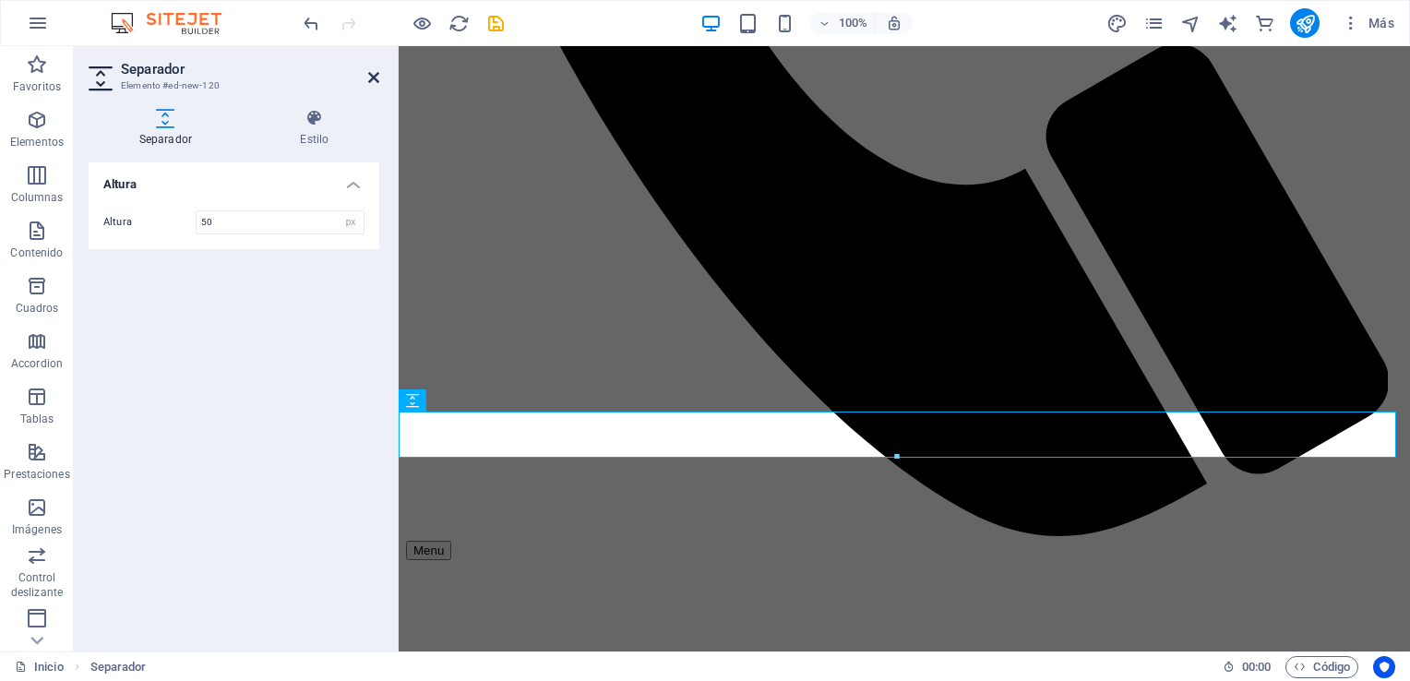
click at [371, 80] on icon at bounding box center [373, 77] width 11 height 15
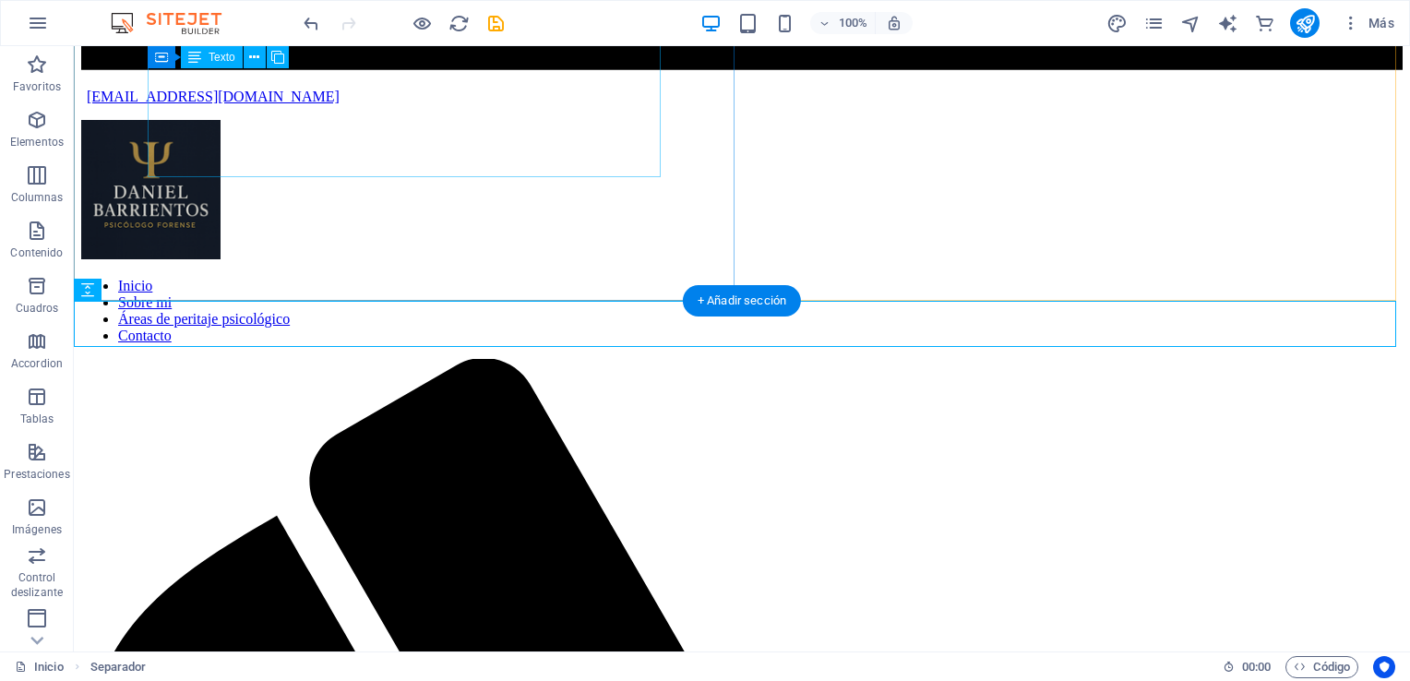
scroll to position [4636, 0]
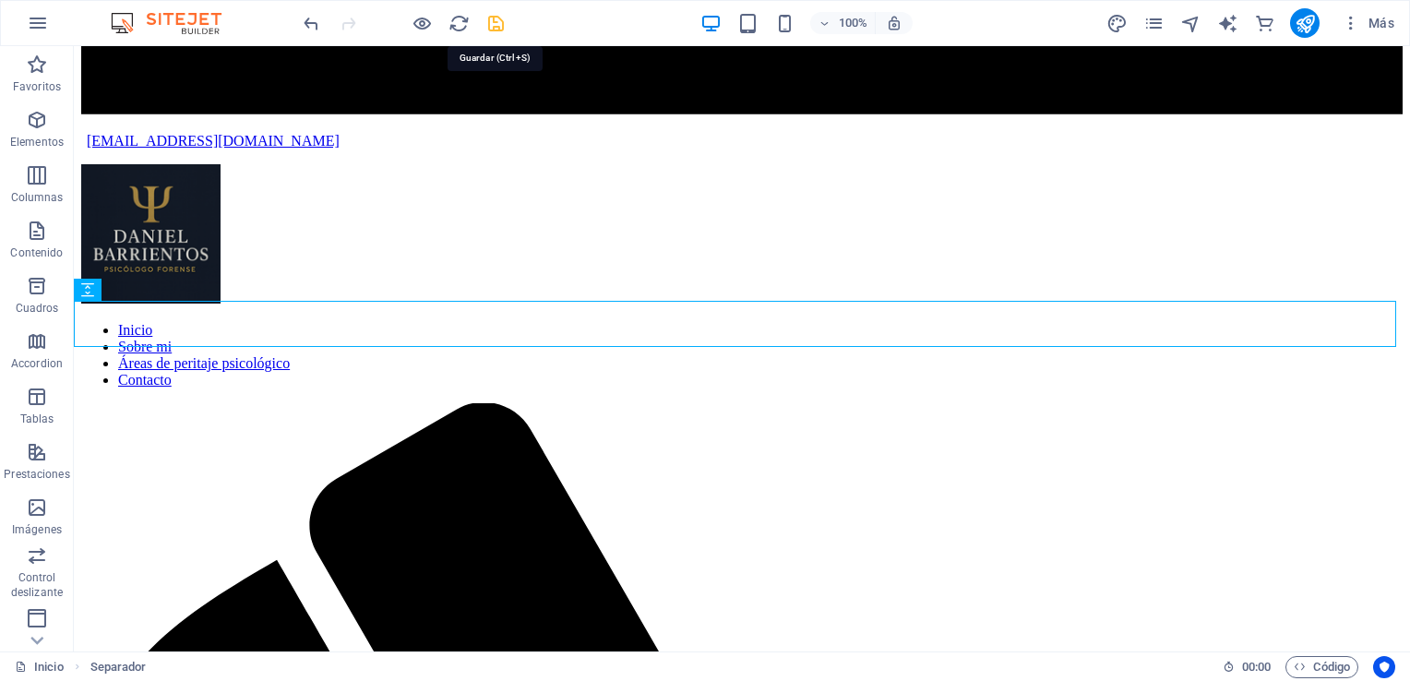
click at [497, 26] on icon "save" at bounding box center [496, 23] width 21 height 21
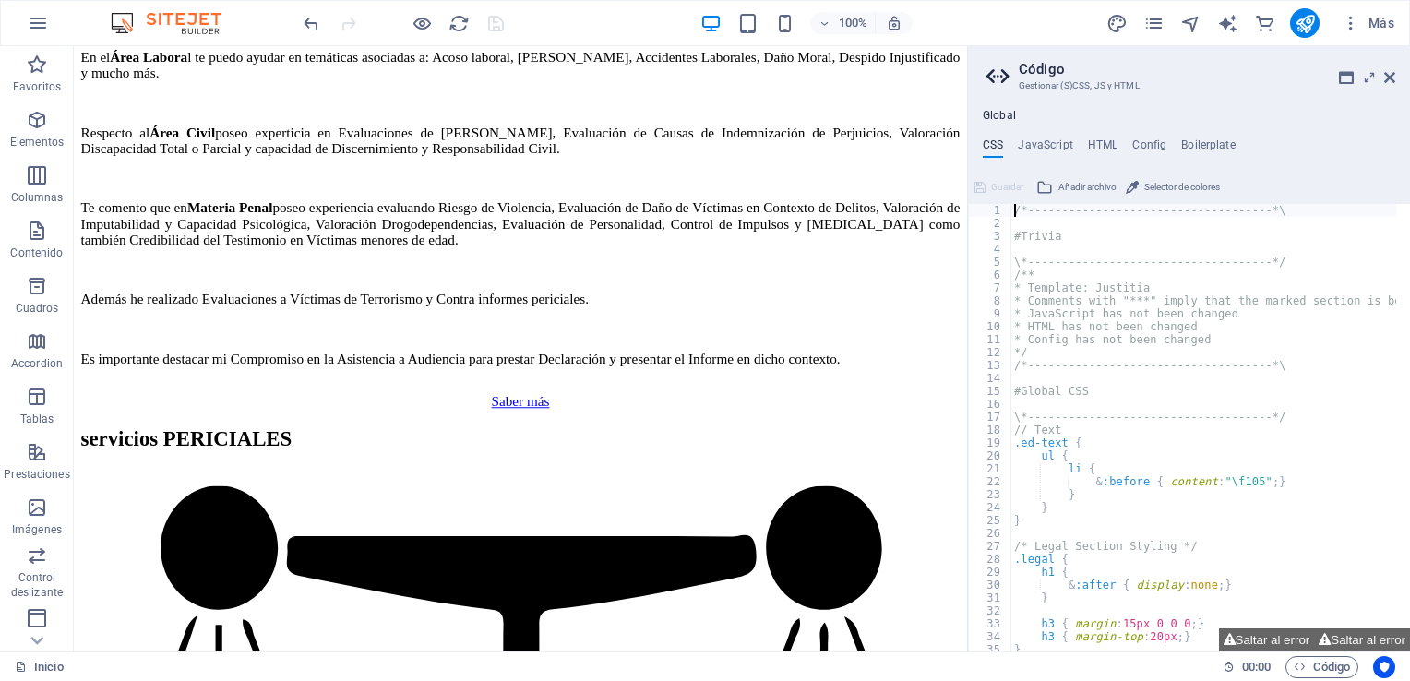
scroll to position [166, 0]
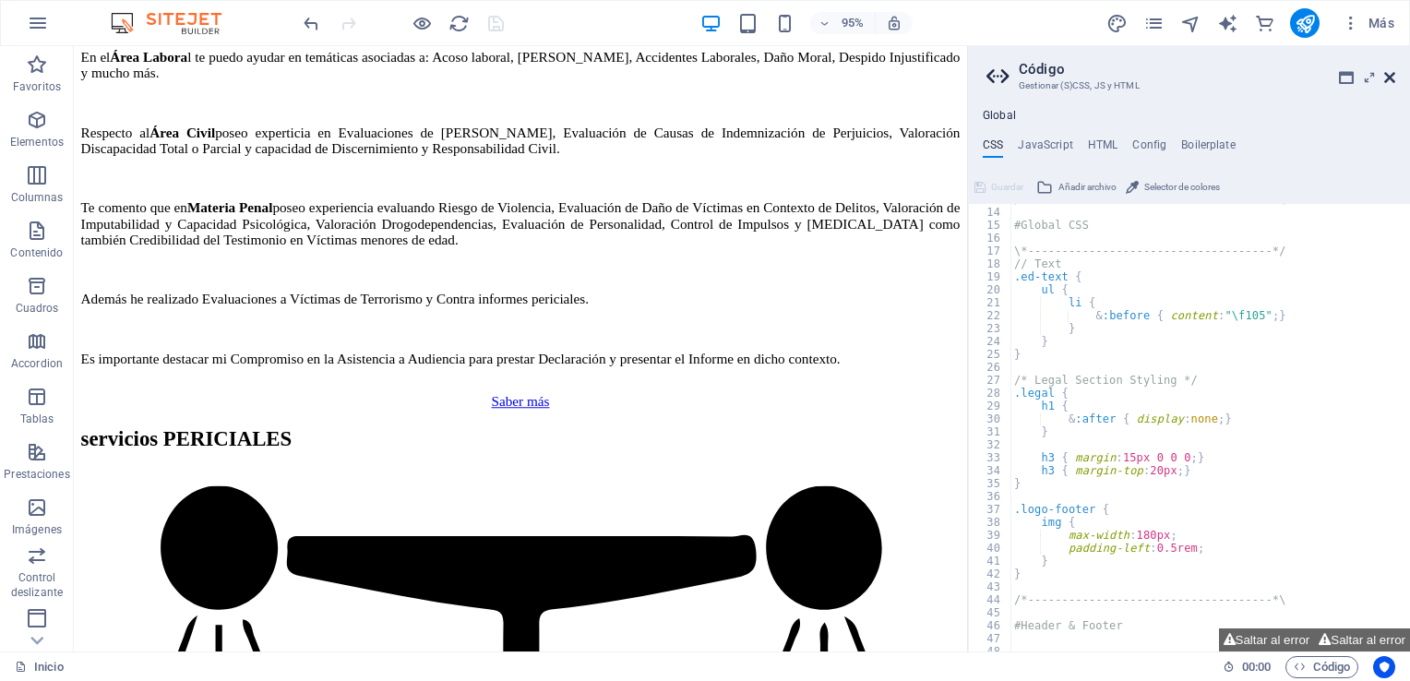
click at [1392, 73] on icon at bounding box center [1390, 77] width 11 height 15
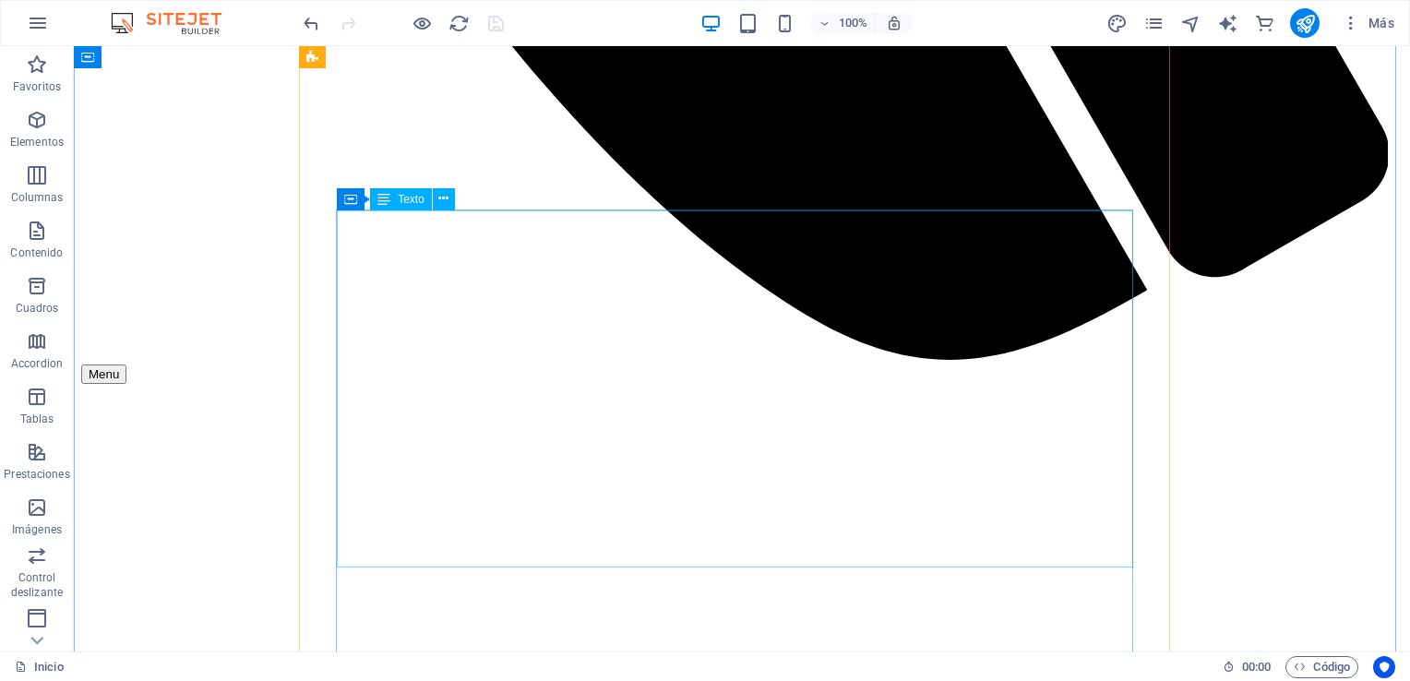
scroll to position [6393, 0]
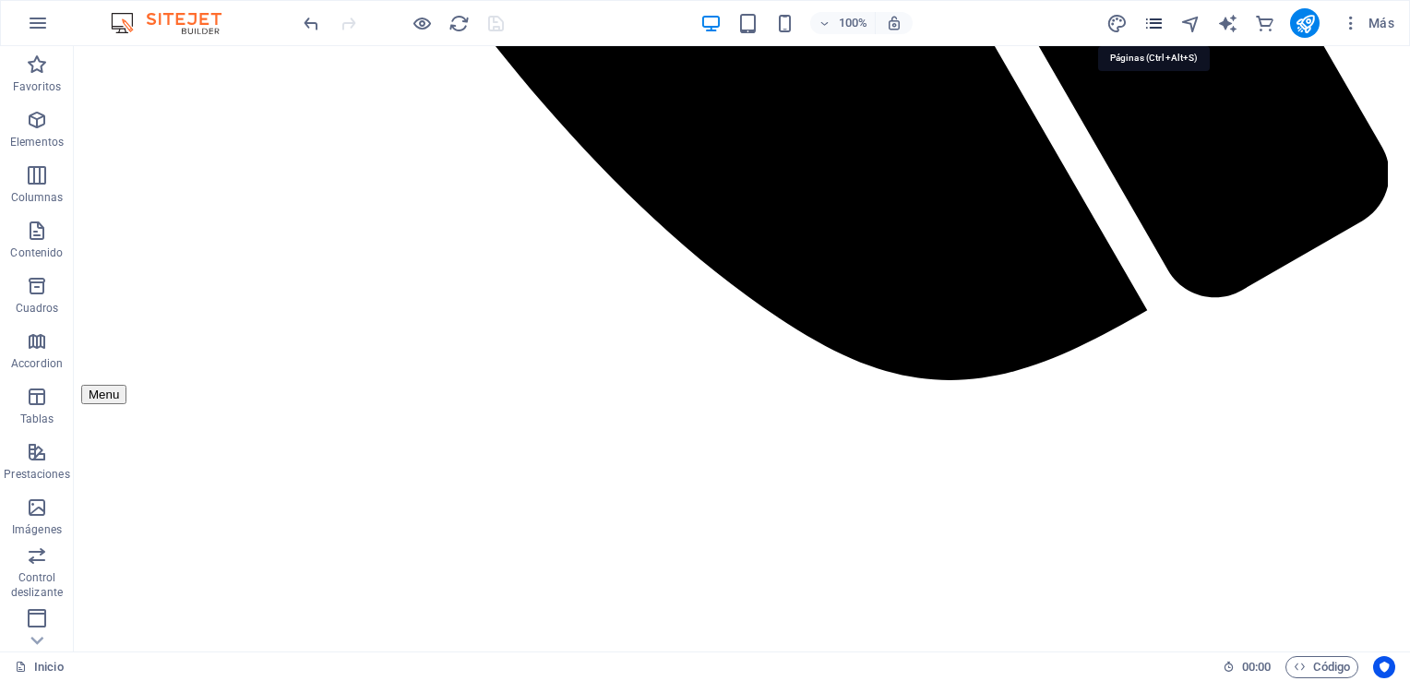
click at [1163, 22] on icon "pages" at bounding box center [1154, 23] width 21 height 21
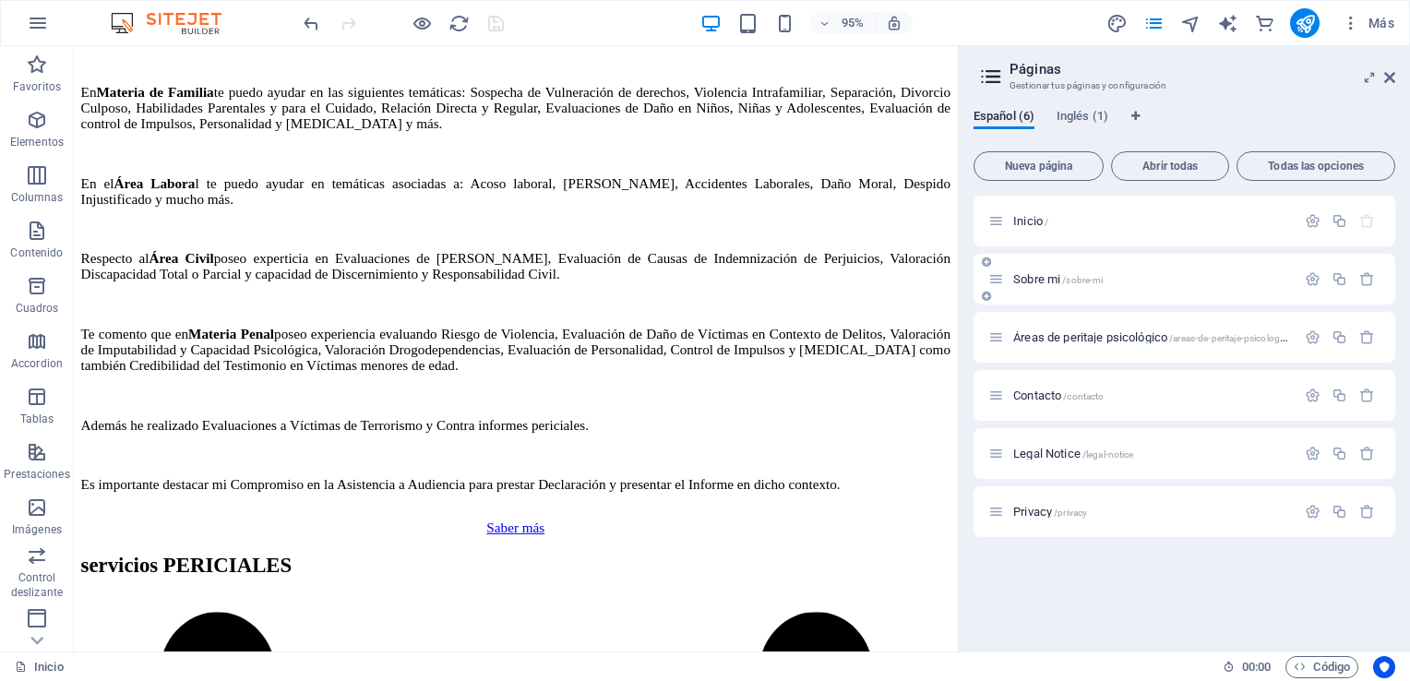
click at [1062, 271] on div "Sobre mi /sobre-mi" at bounding box center [1142, 279] width 307 height 21
click at [1062, 279] on span "Sobre mi /sobre-mi" at bounding box center [1059, 279] width 90 height 14
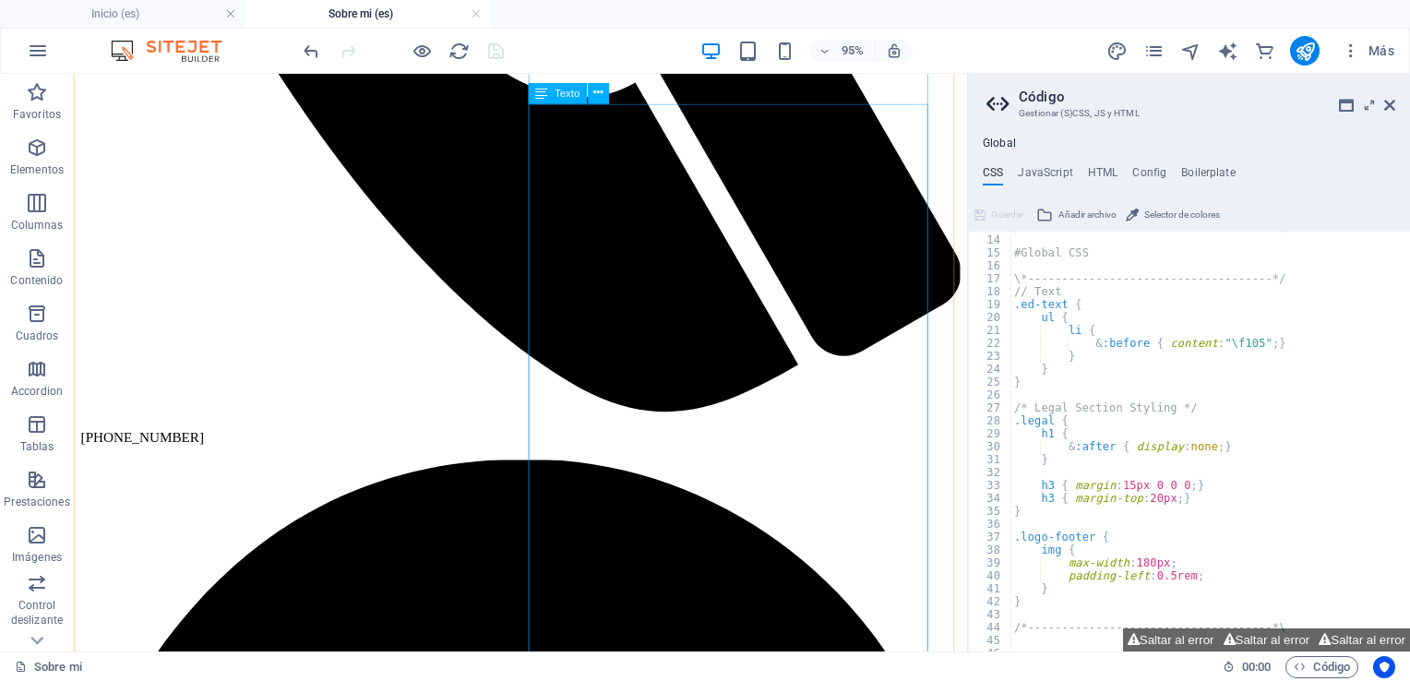
scroll to position [923, 0]
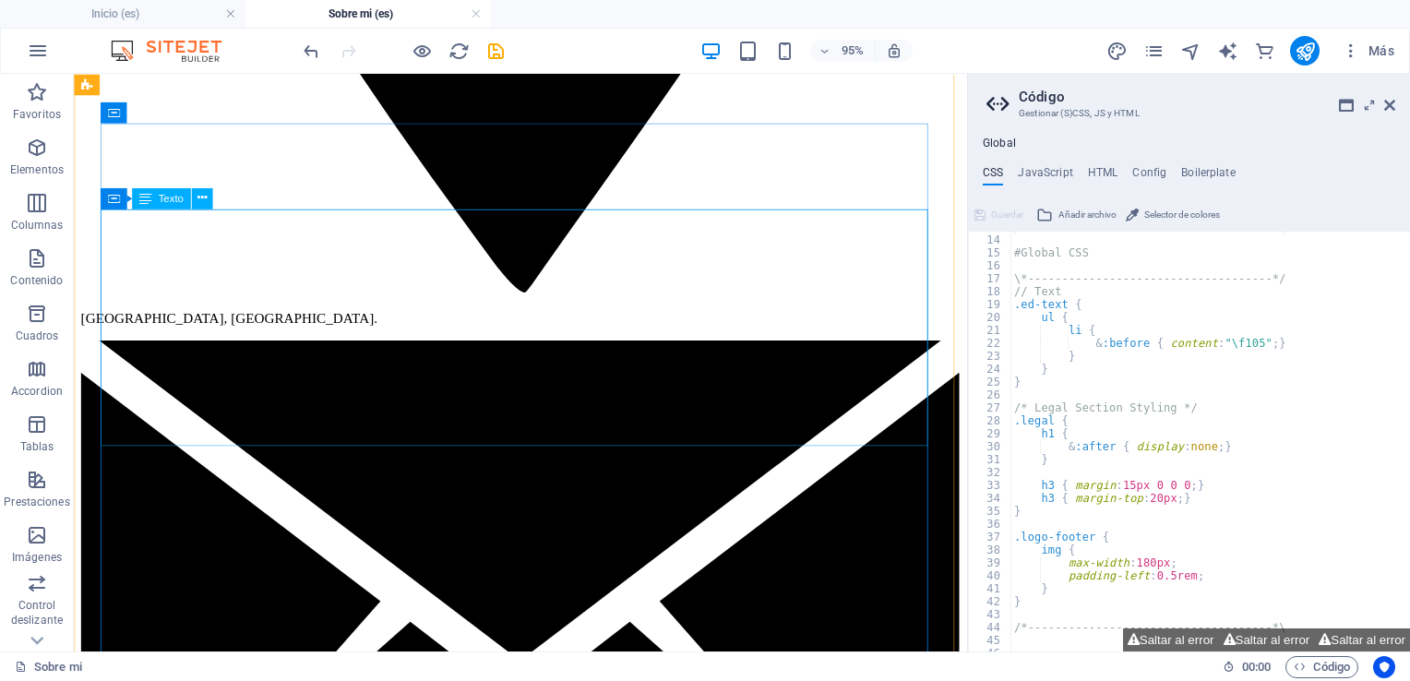
scroll to position [2157, 0]
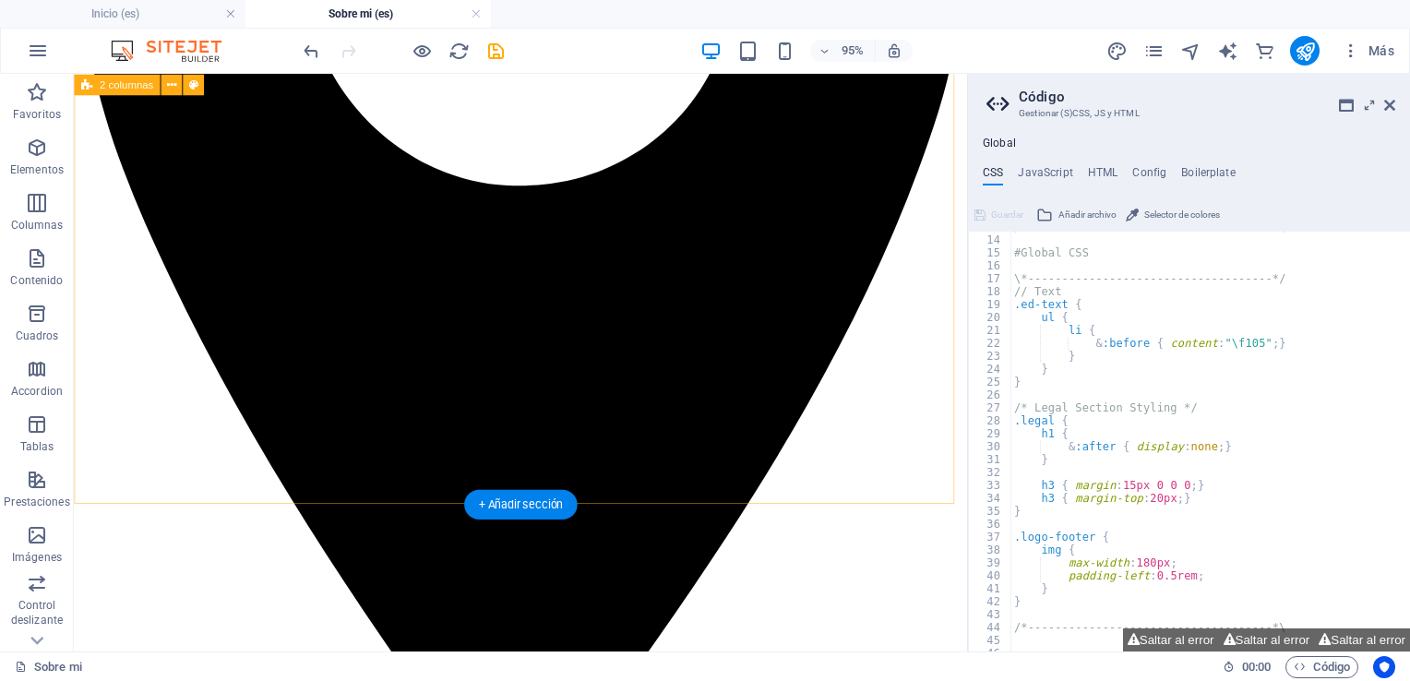
scroll to position [1788, 0]
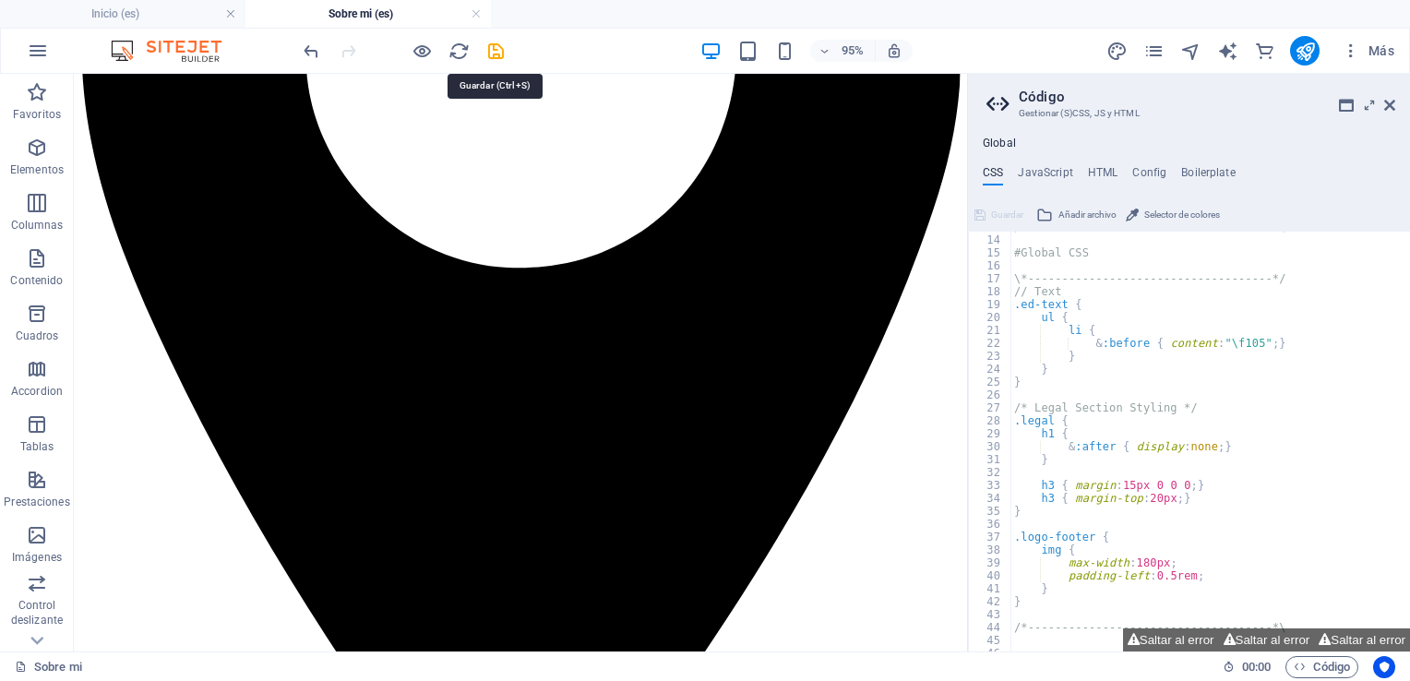
click at [495, 47] on icon "save" at bounding box center [496, 51] width 21 height 21
click at [1386, 105] on icon at bounding box center [1390, 105] width 11 height 15
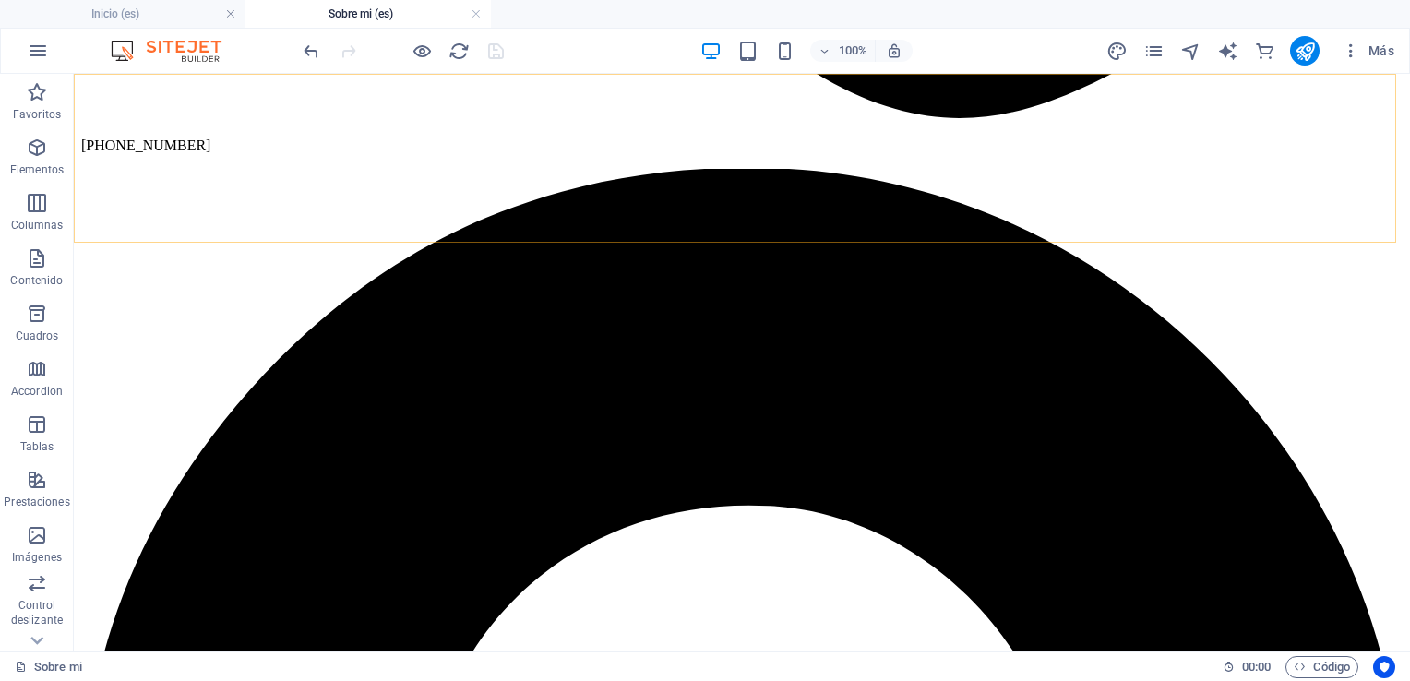
scroll to position [1634, 0]
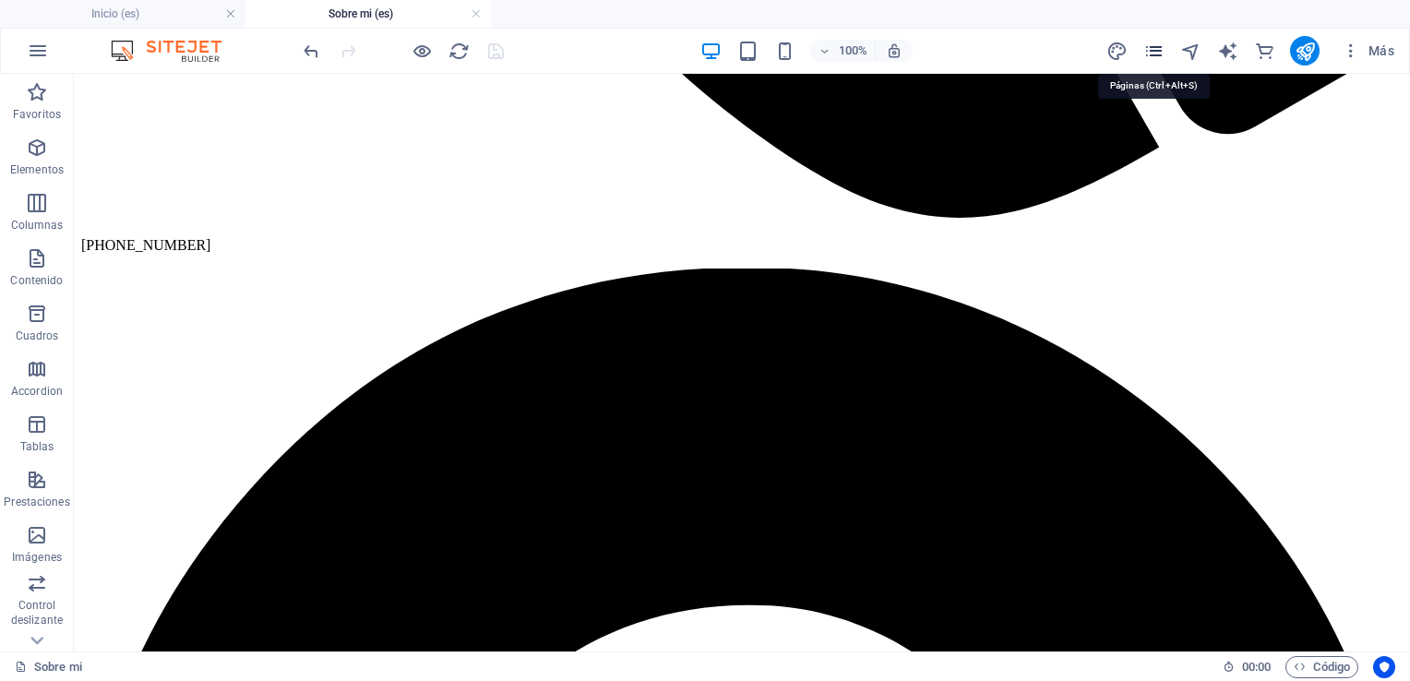
click at [1152, 48] on icon "pages" at bounding box center [1154, 51] width 21 height 21
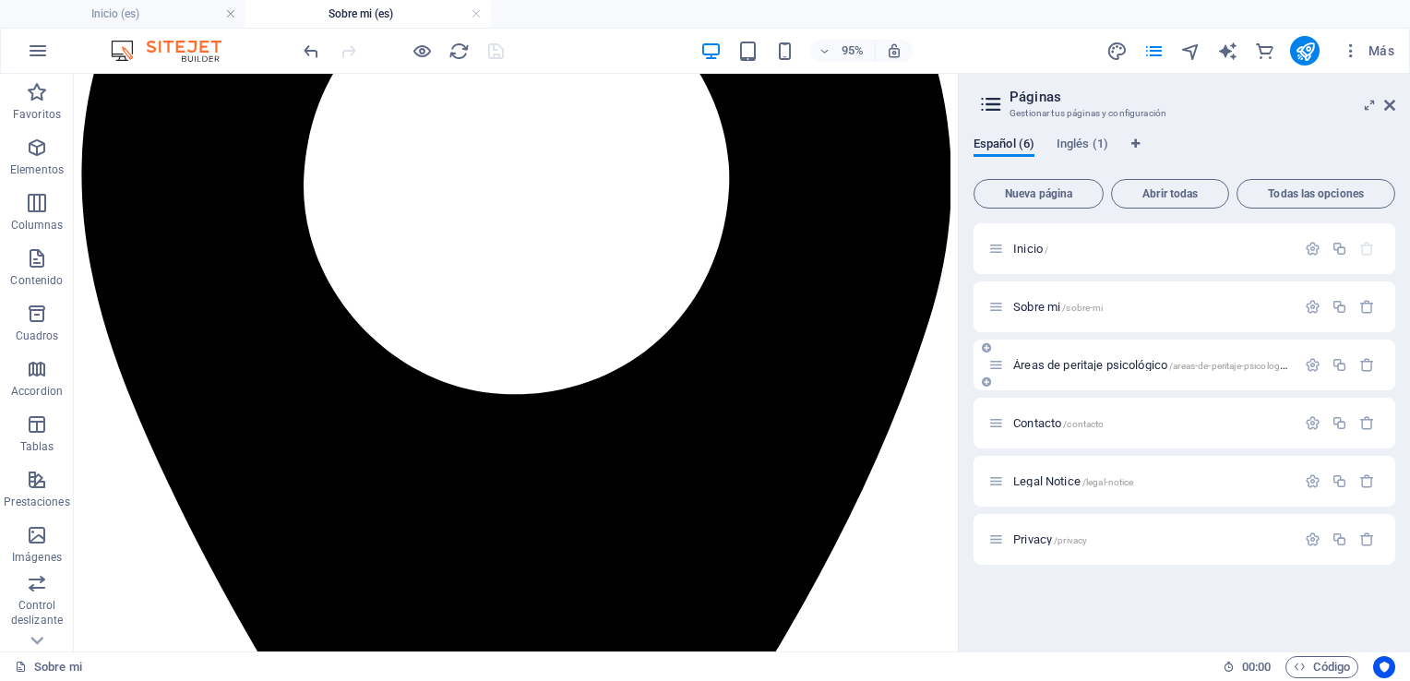
click at [1050, 359] on span "Áreas de peritaje psicológico /areas-de-peritaje-psicologico" at bounding box center [1153, 365] width 279 height 14
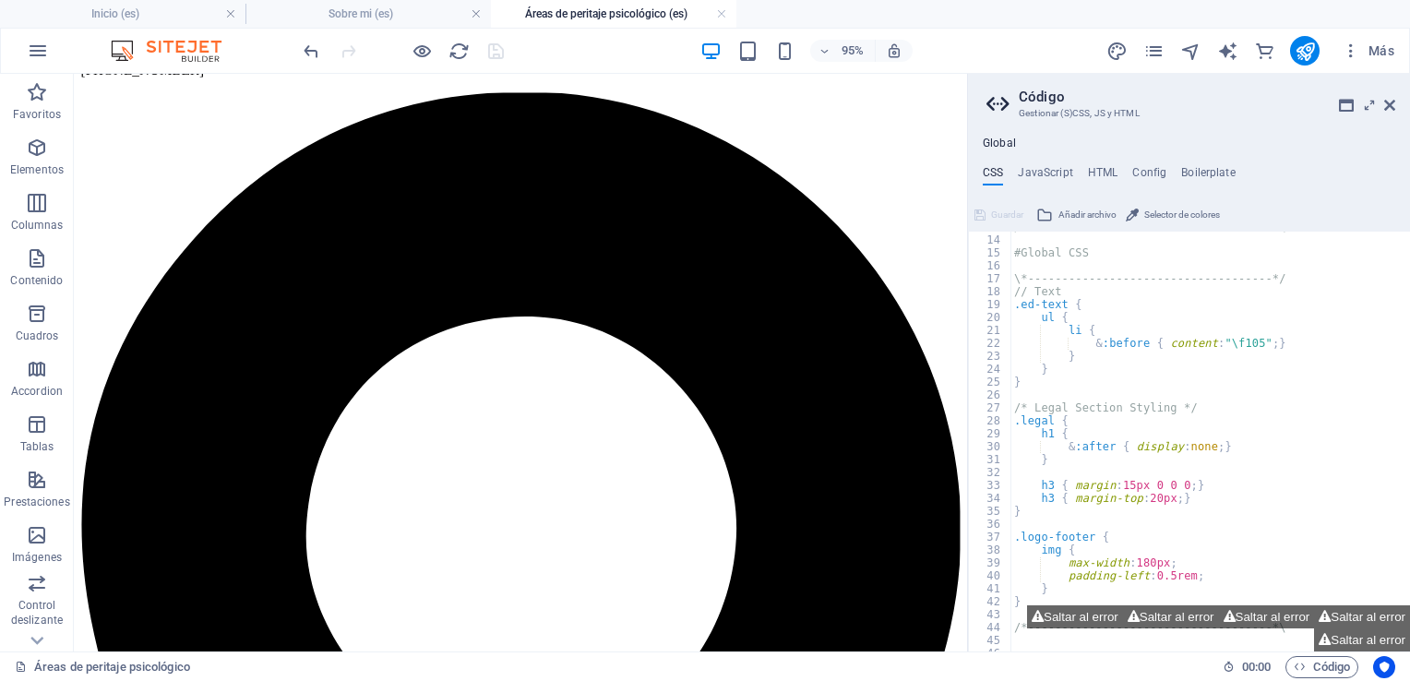
scroll to position [55, 0]
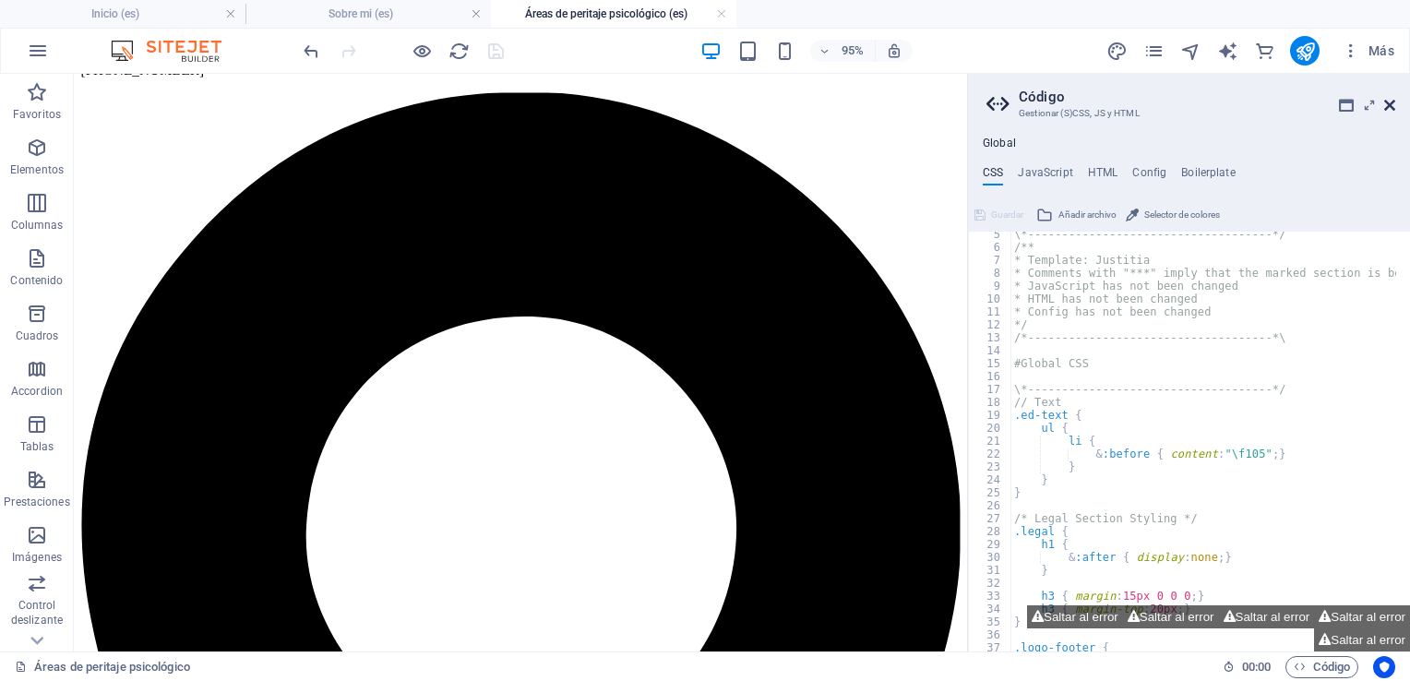
click at [1386, 109] on icon at bounding box center [1390, 105] width 11 height 15
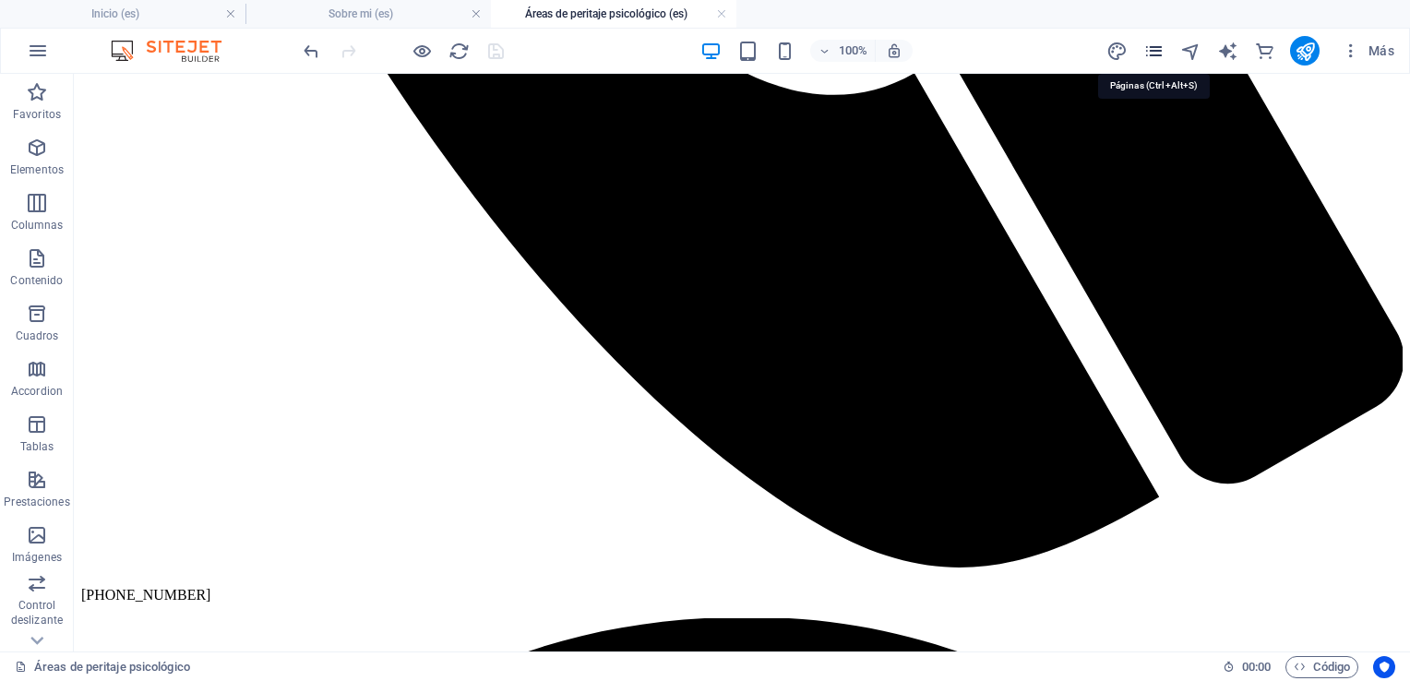
click at [1154, 60] on icon "pages" at bounding box center [1154, 51] width 21 height 21
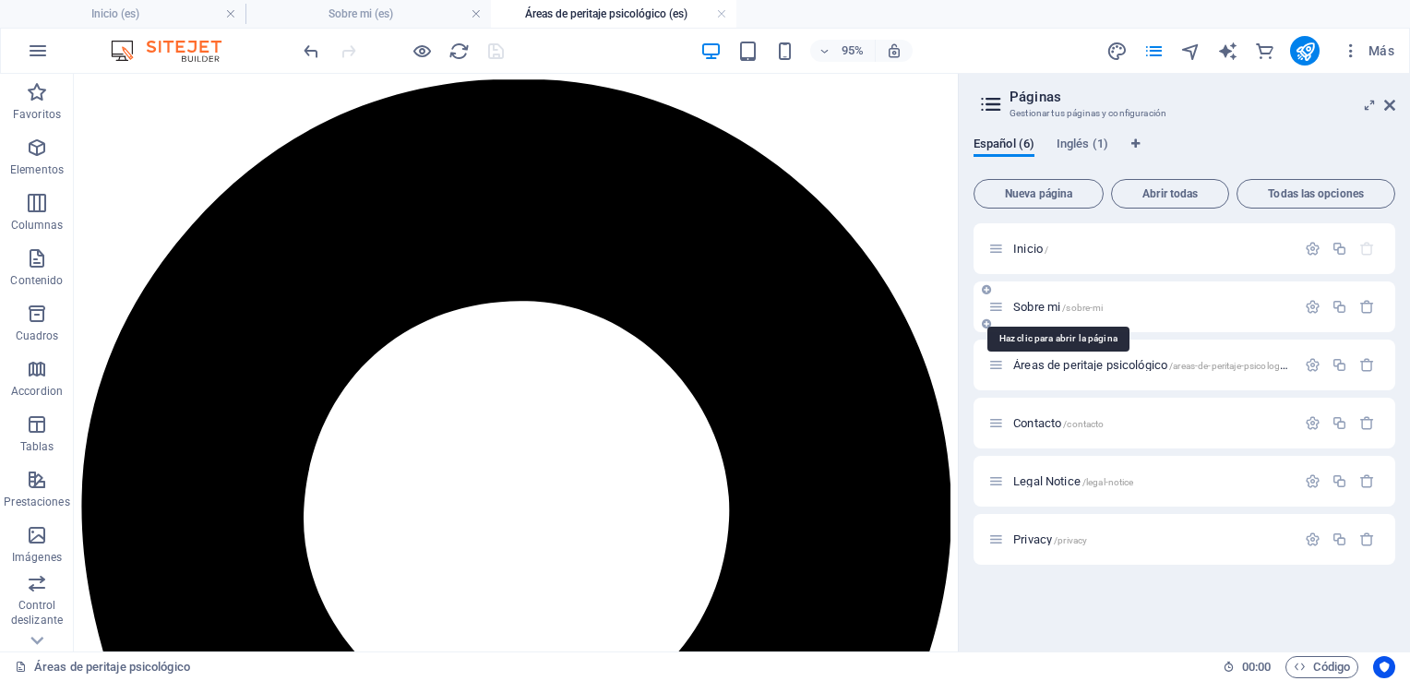
click at [1073, 308] on span "/sobre-mi" at bounding box center [1082, 308] width 41 height 10
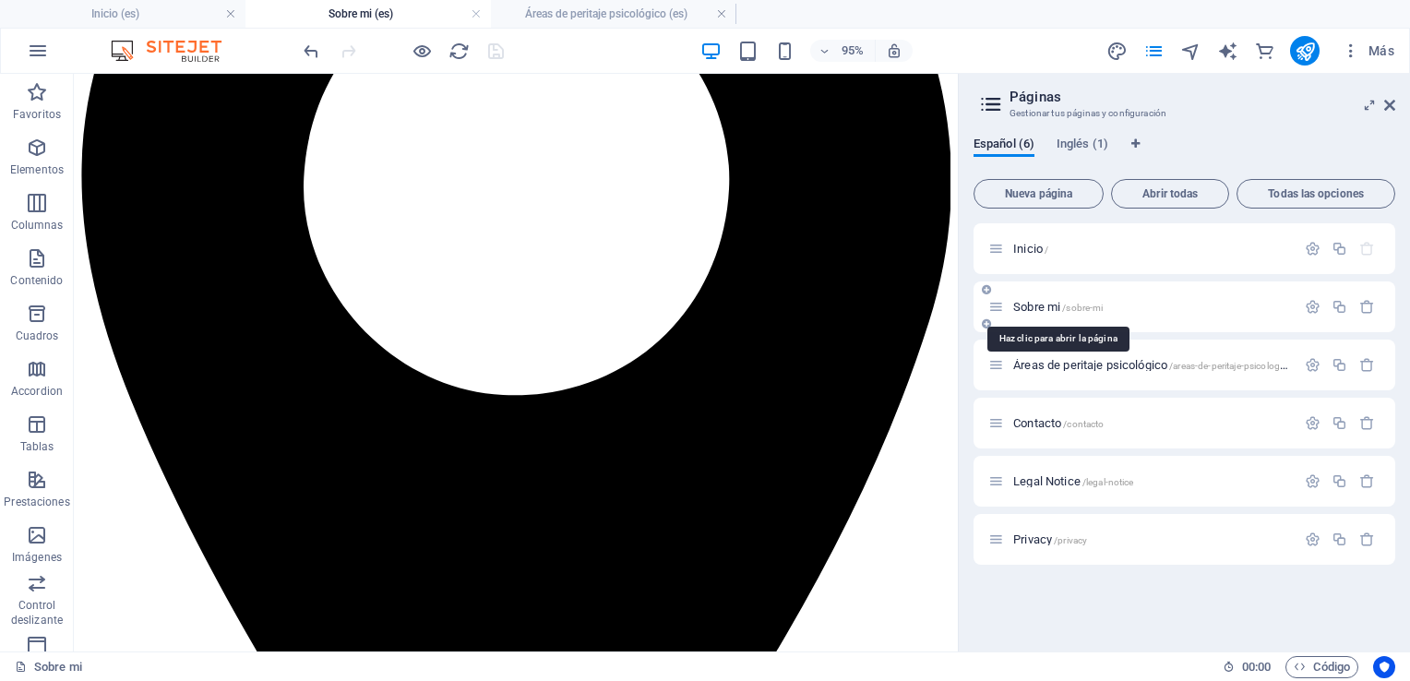
scroll to position [1630, 0]
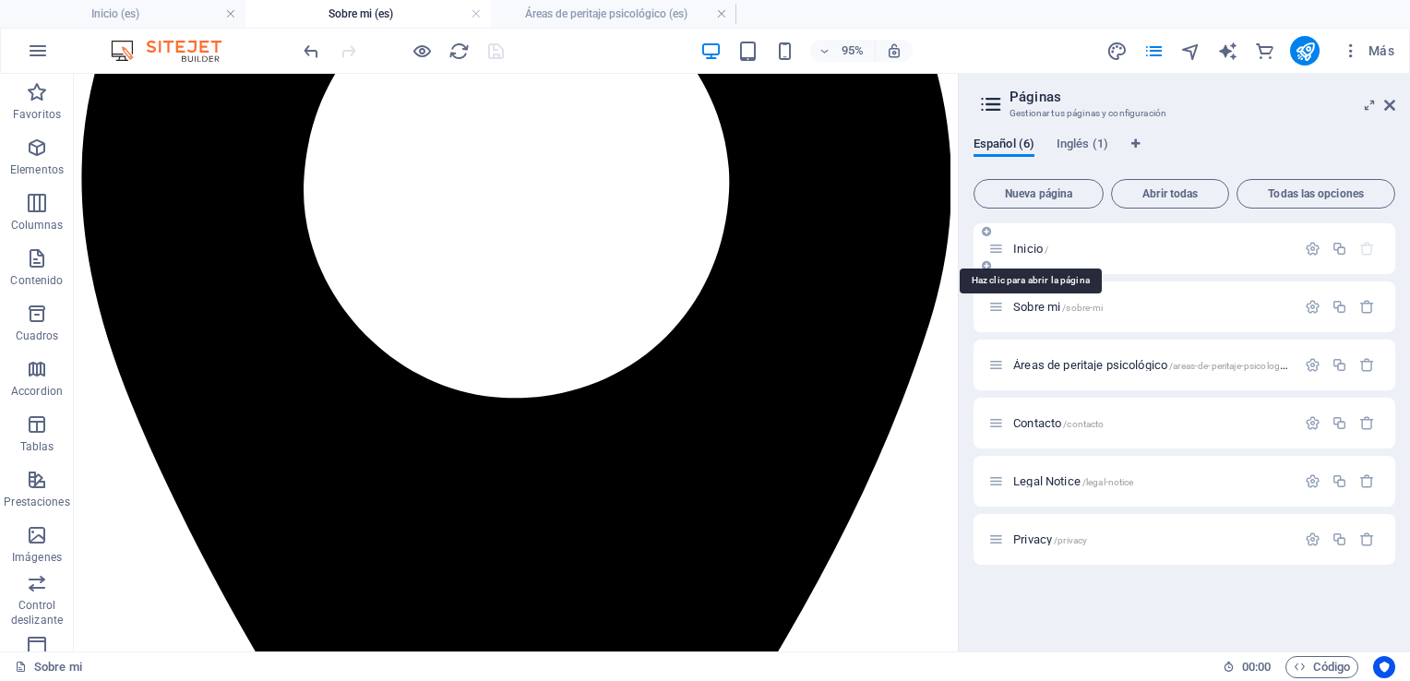
click at [1034, 246] on span "Inicio /" at bounding box center [1031, 249] width 35 height 14
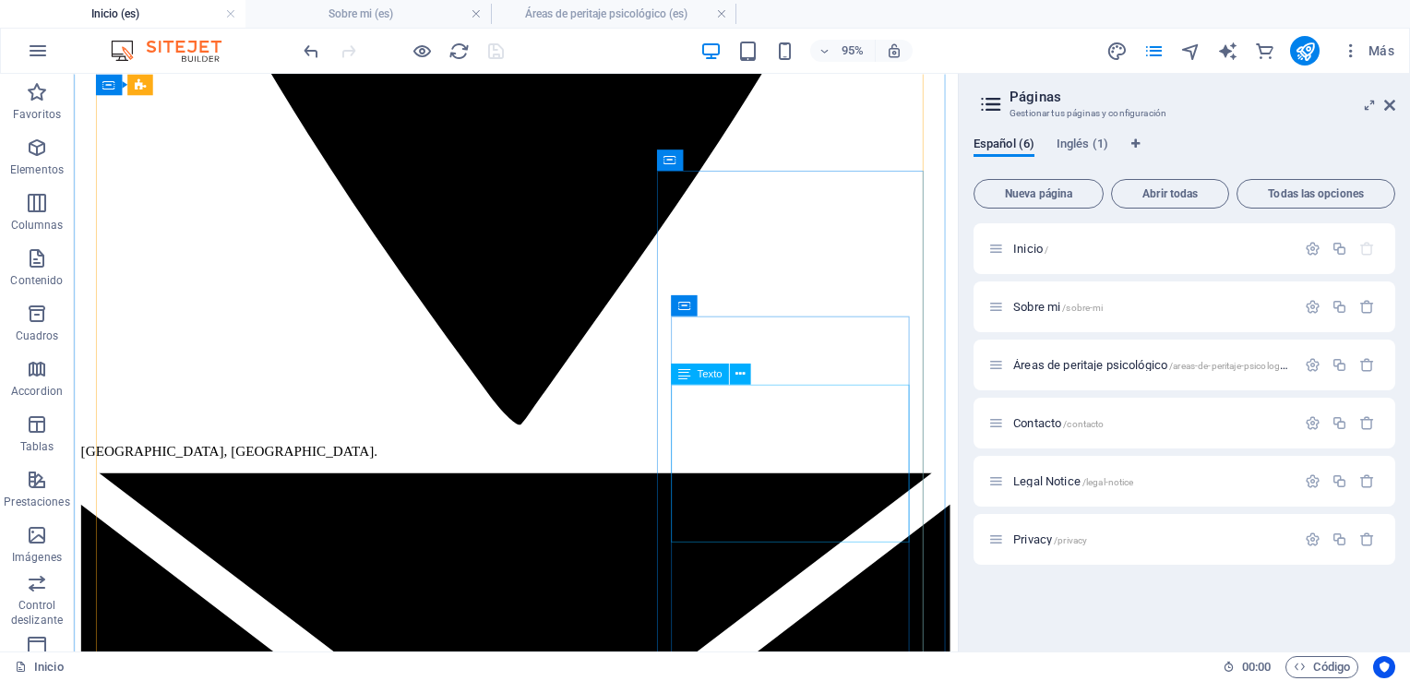
scroll to position [2239, 0]
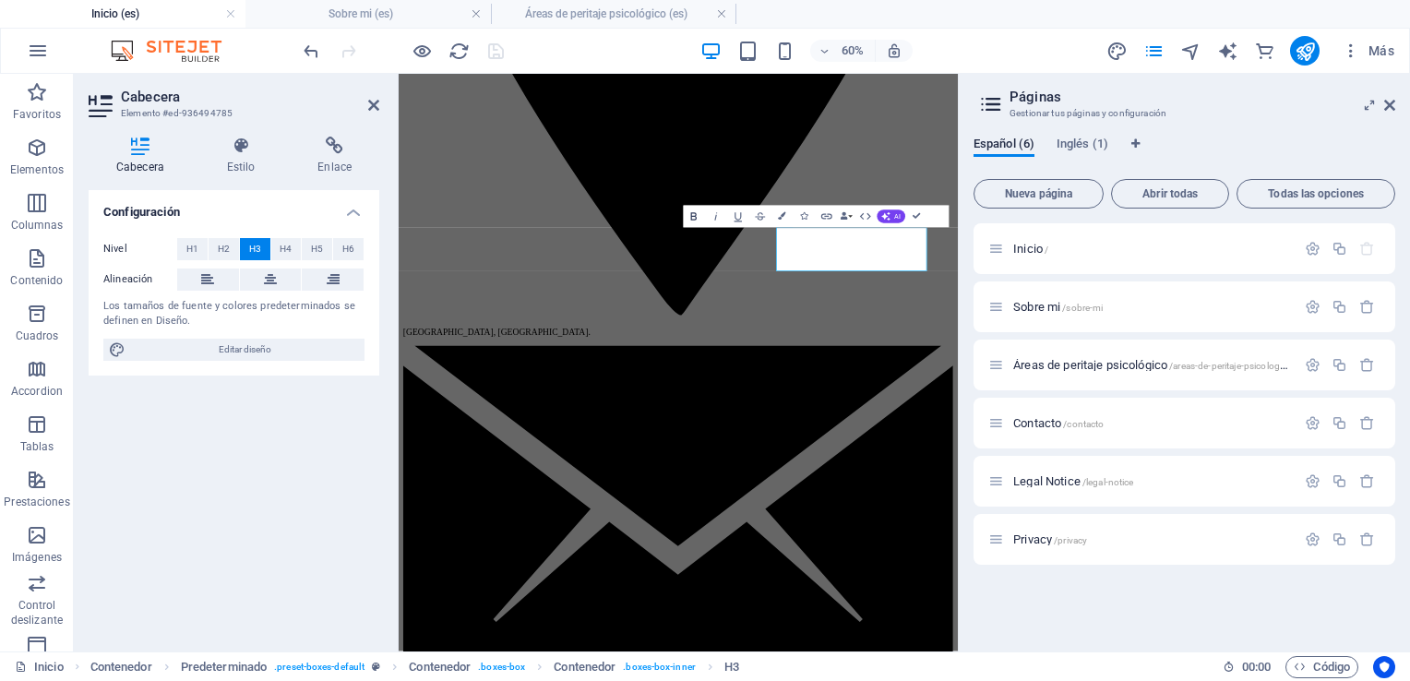
click at [687, 214] on icon "button" at bounding box center [693, 216] width 13 height 13
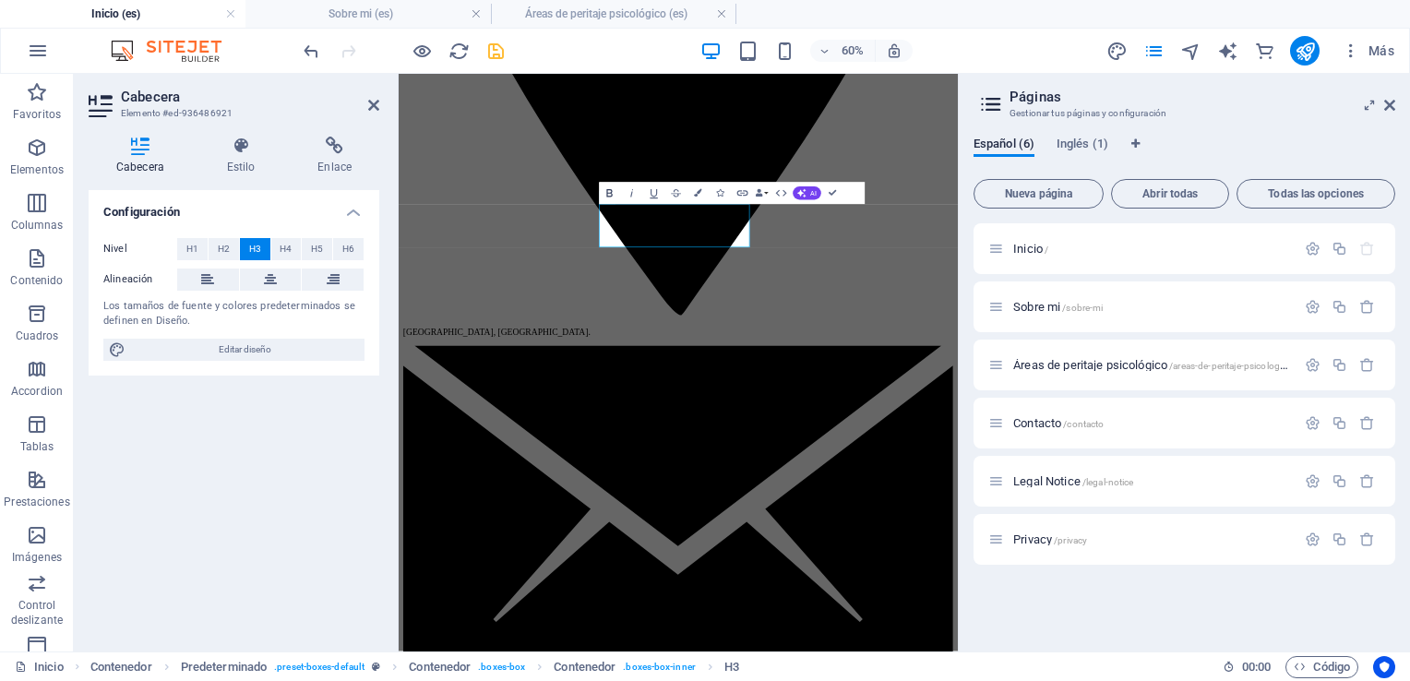
click at [616, 194] on icon "button" at bounding box center [609, 192] width 13 height 13
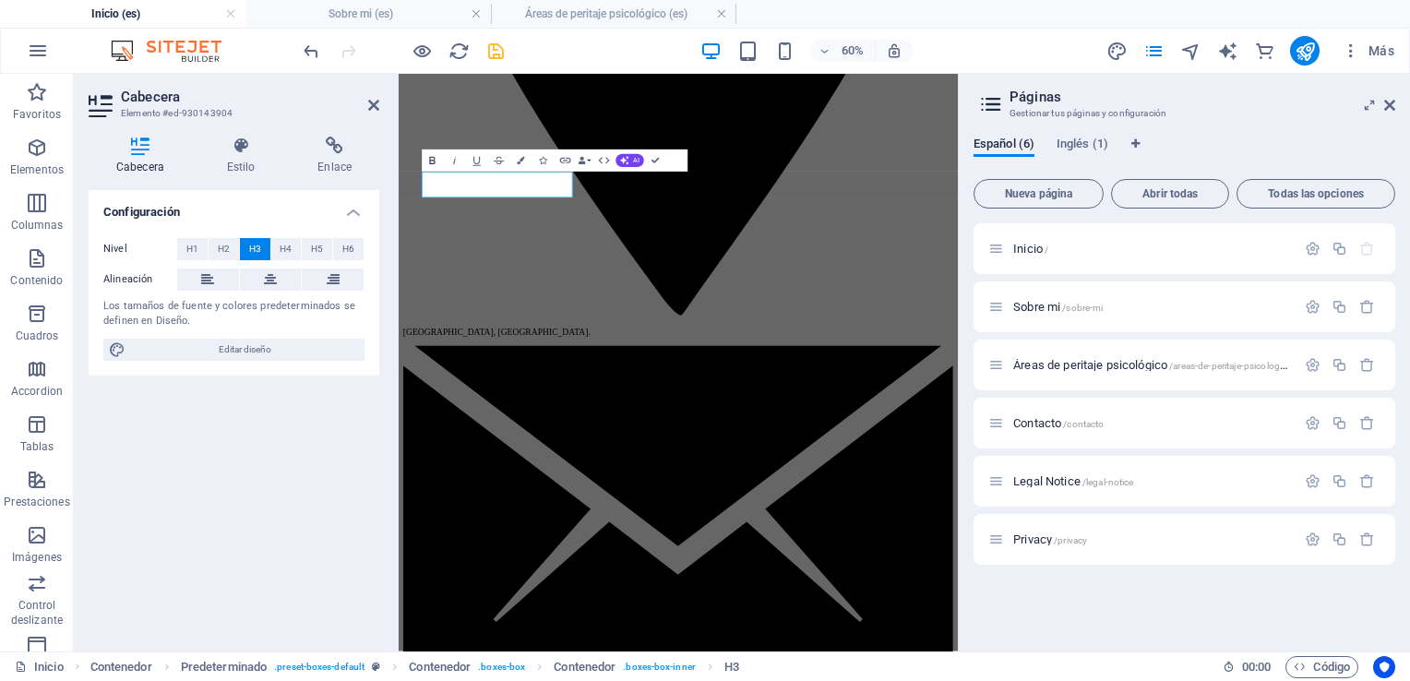
click at [433, 159] on icon "button" at bounding box center [432, 160] width 13 height 13
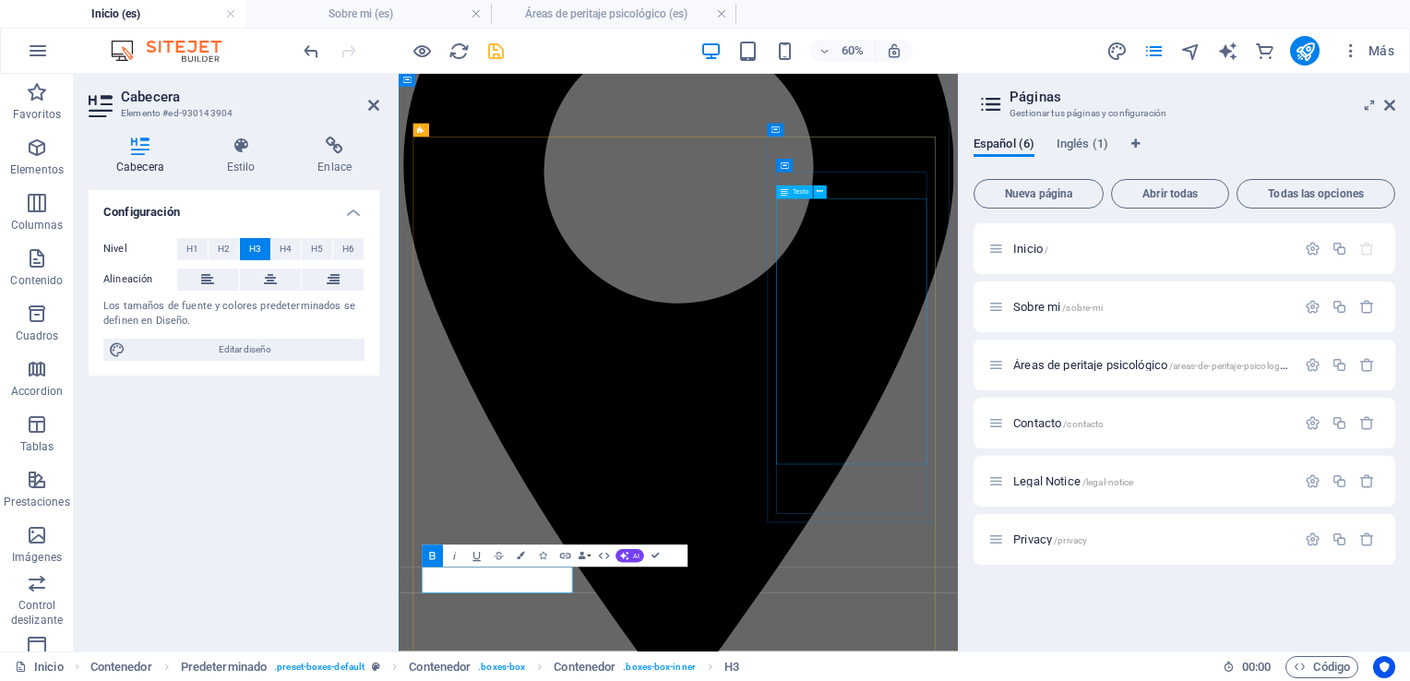
scroll to position [1315, 0]
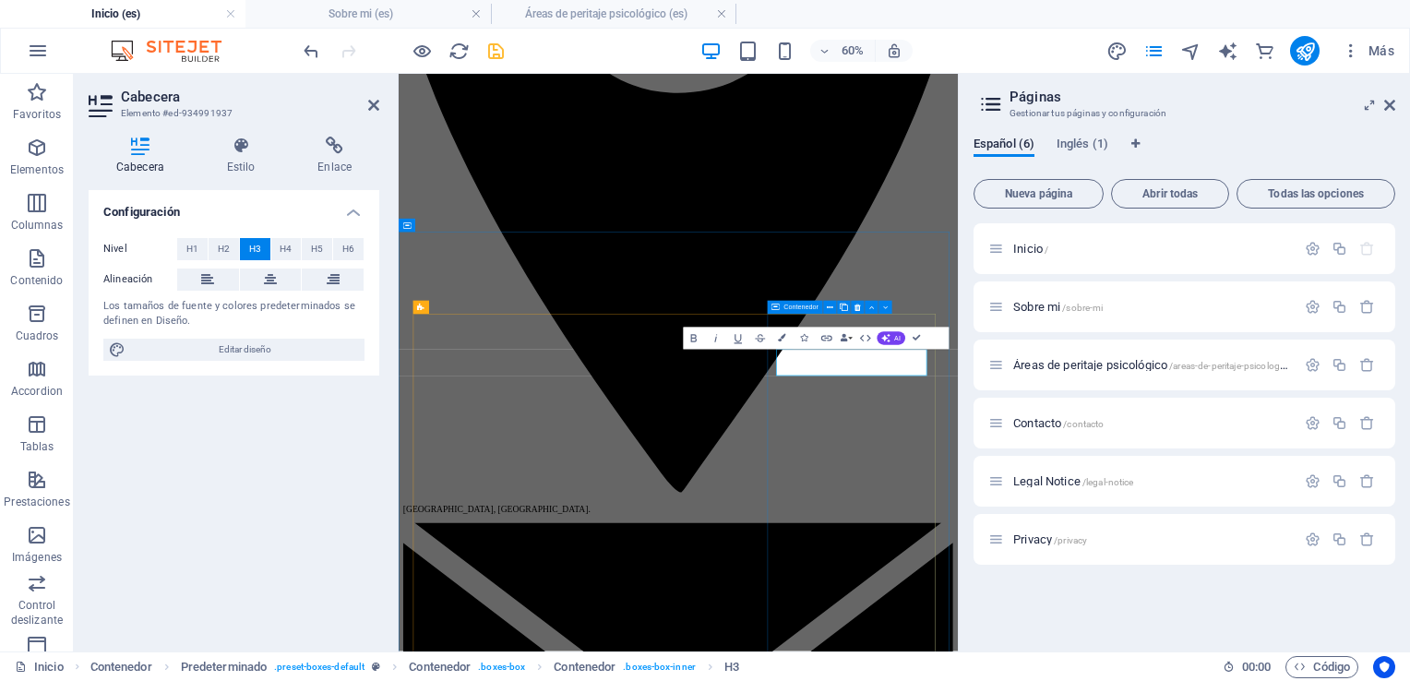
scroll to position [1284, 0]
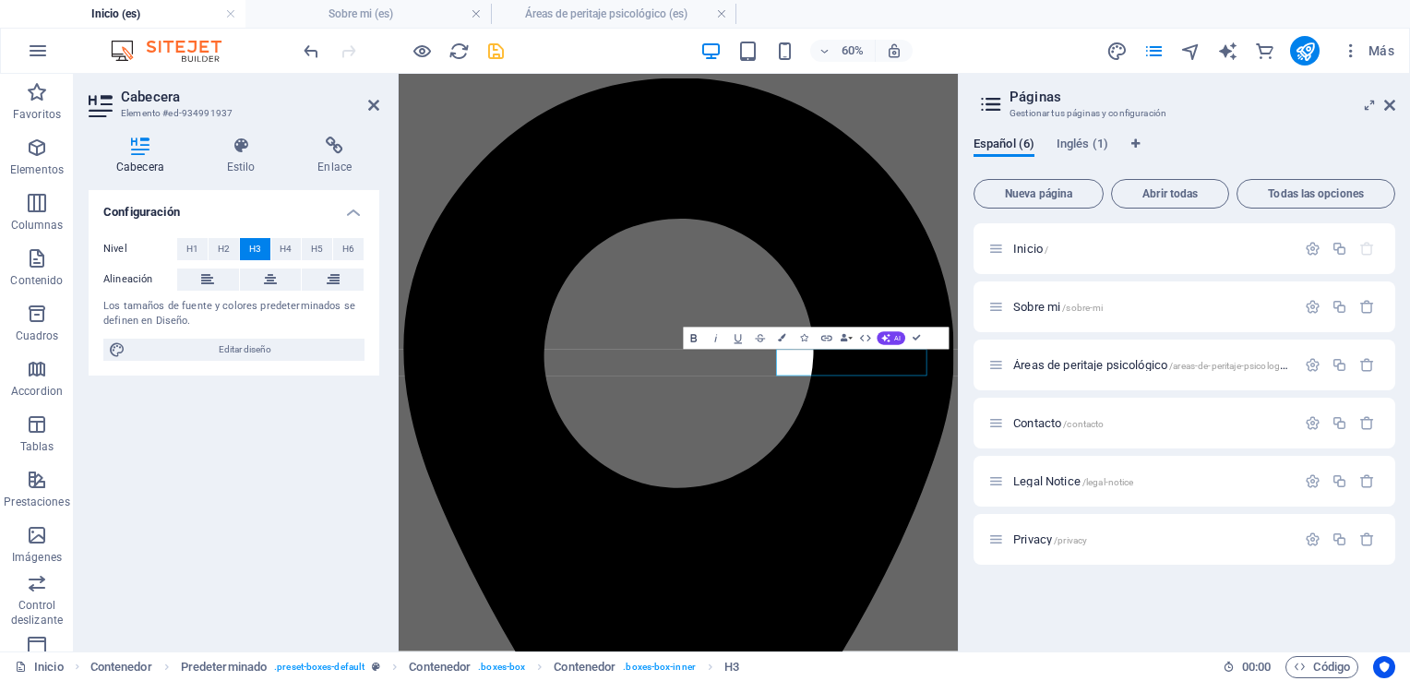
click at [692, 338] on icon "button" at bounding box center [693, 338] width 6 height 7
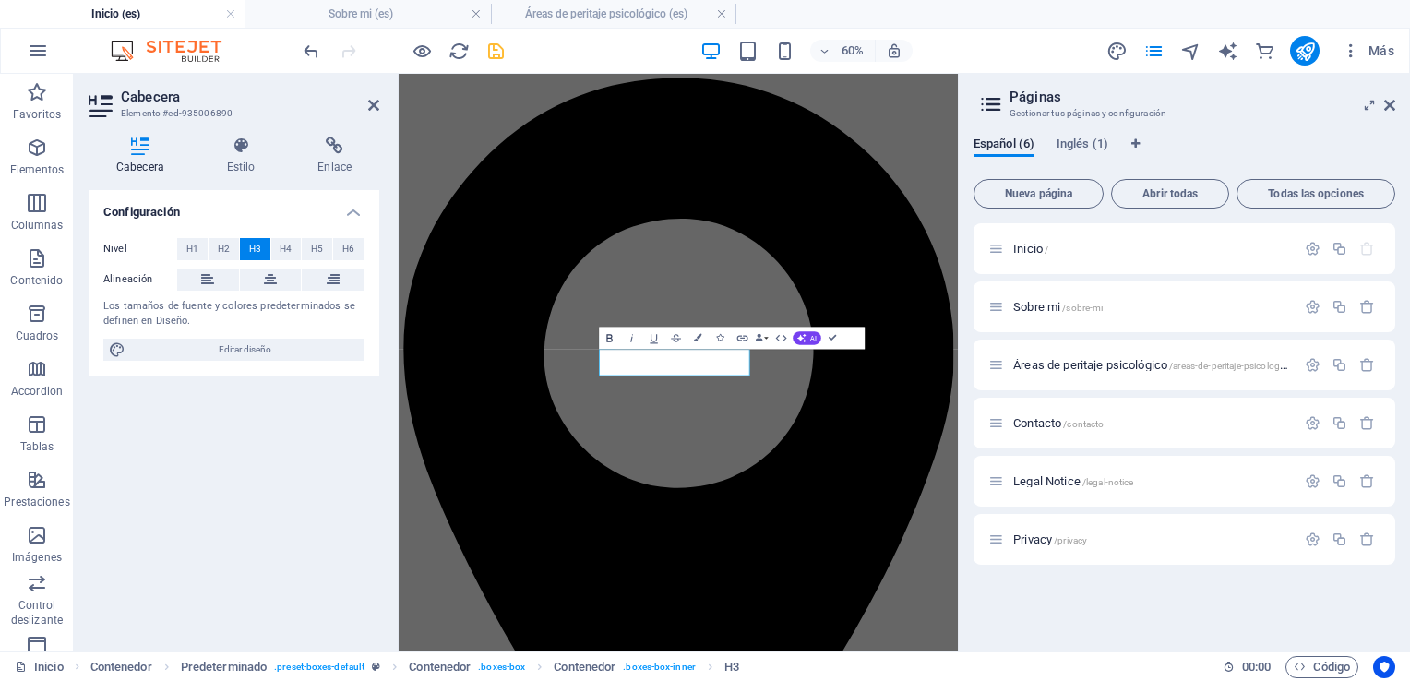
click at [608, 338] on icon "button" at bounding box center [609, 338] width 6 height 7
drag, startPoint x: 630, startPoint y: 546, endPoint x: 885, endPoint y: 374, distance: 308.5
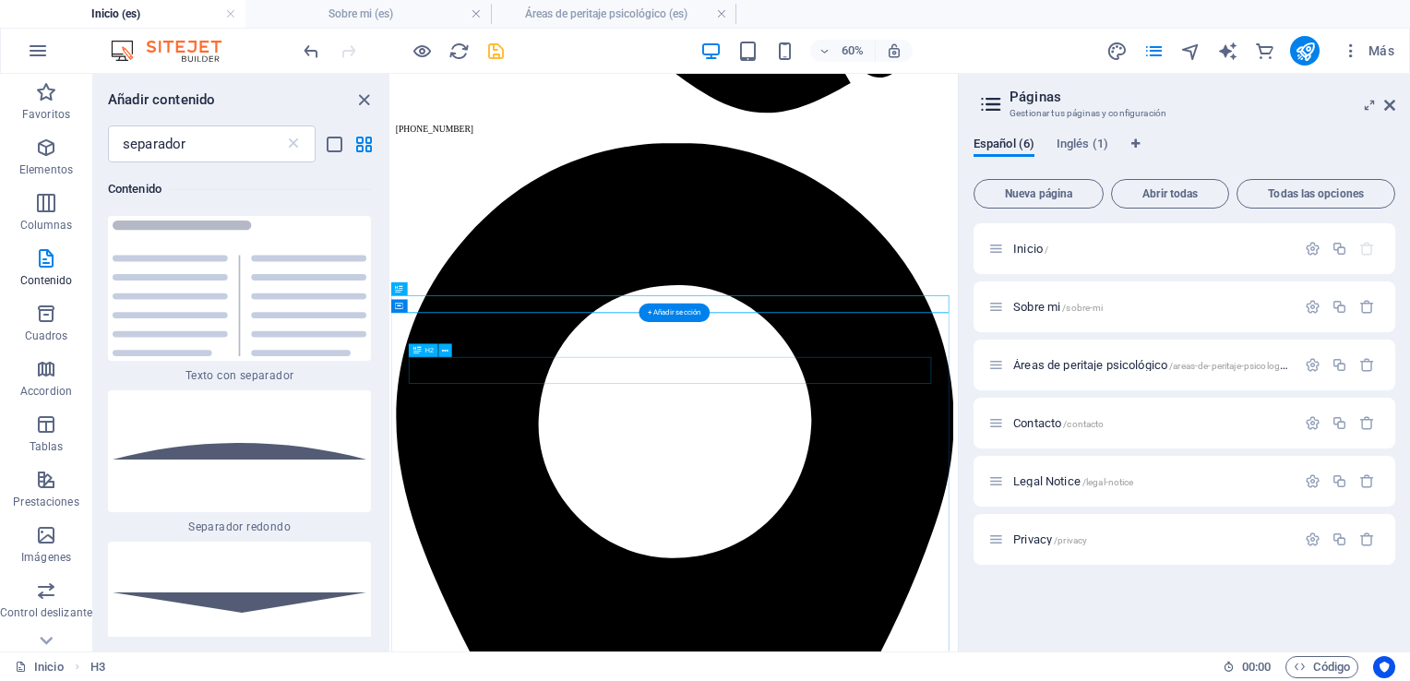
scroll to position [1099, 0]
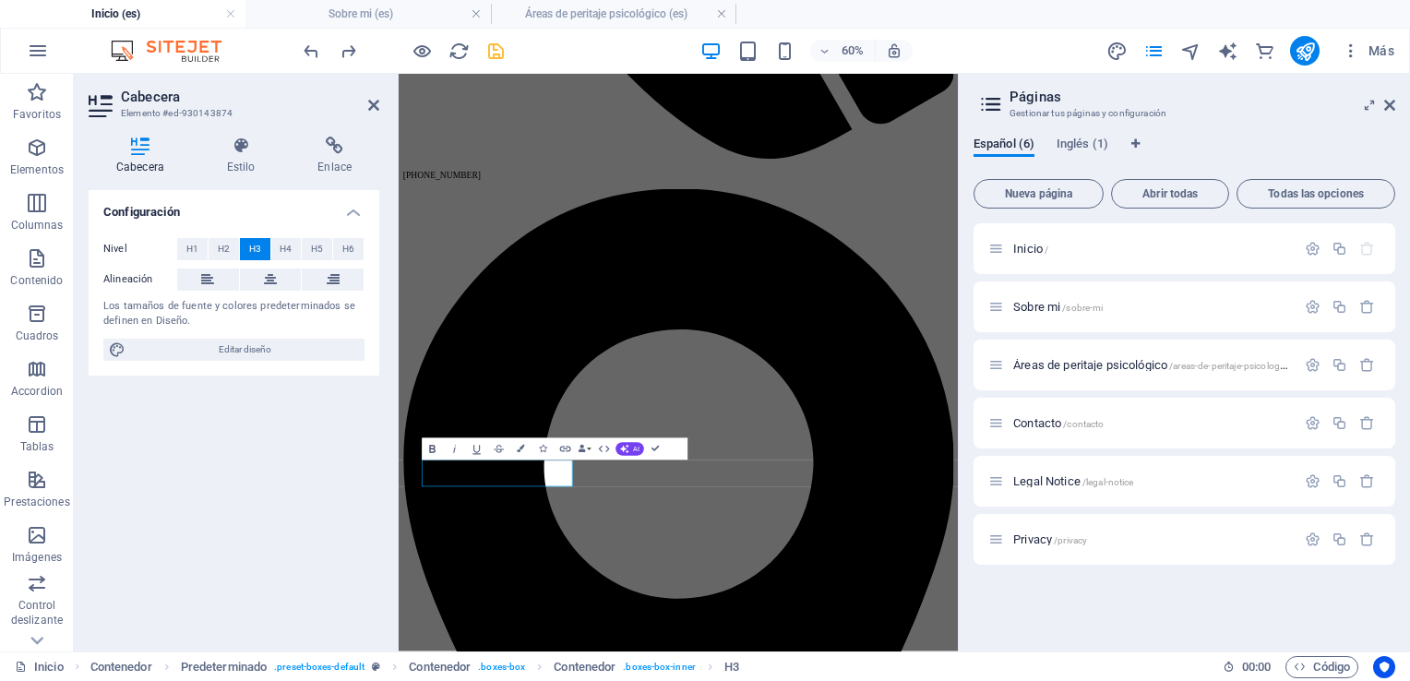
click at [424, 448] on button "Bold" at bounding box center [432, 449] width 21 height 22
click at [498, 44] on icon "save" at bounding box center [496, 51] width 21 height 21
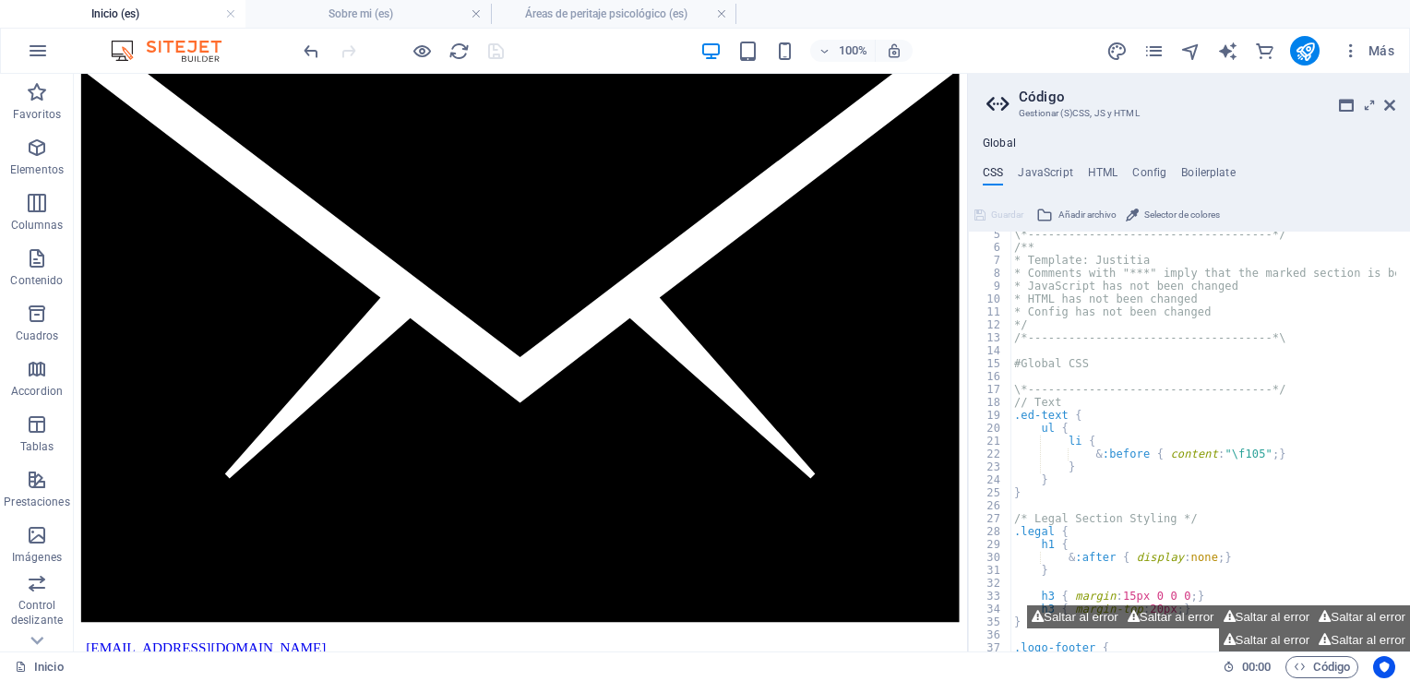
scroll to position [3124, 0]
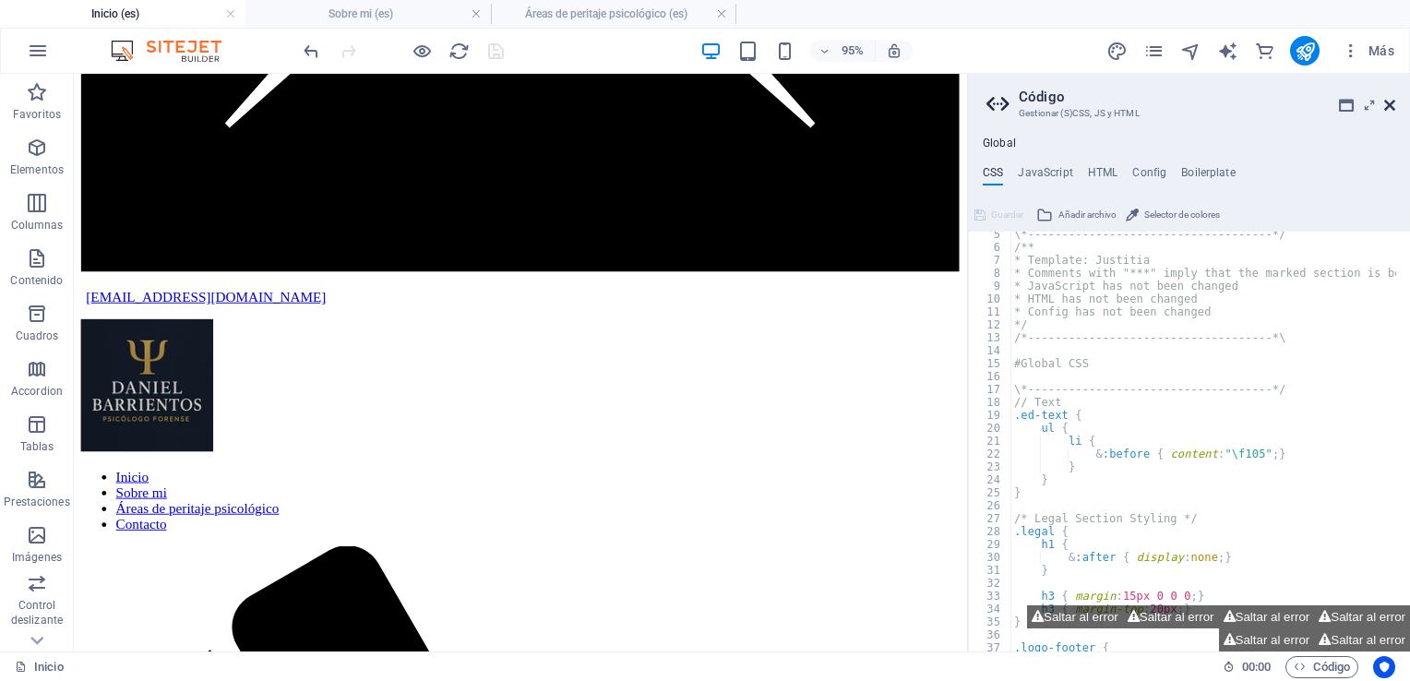
click at [1388, 105] on icon at bounding box center [1390, 105] width 11 height 15
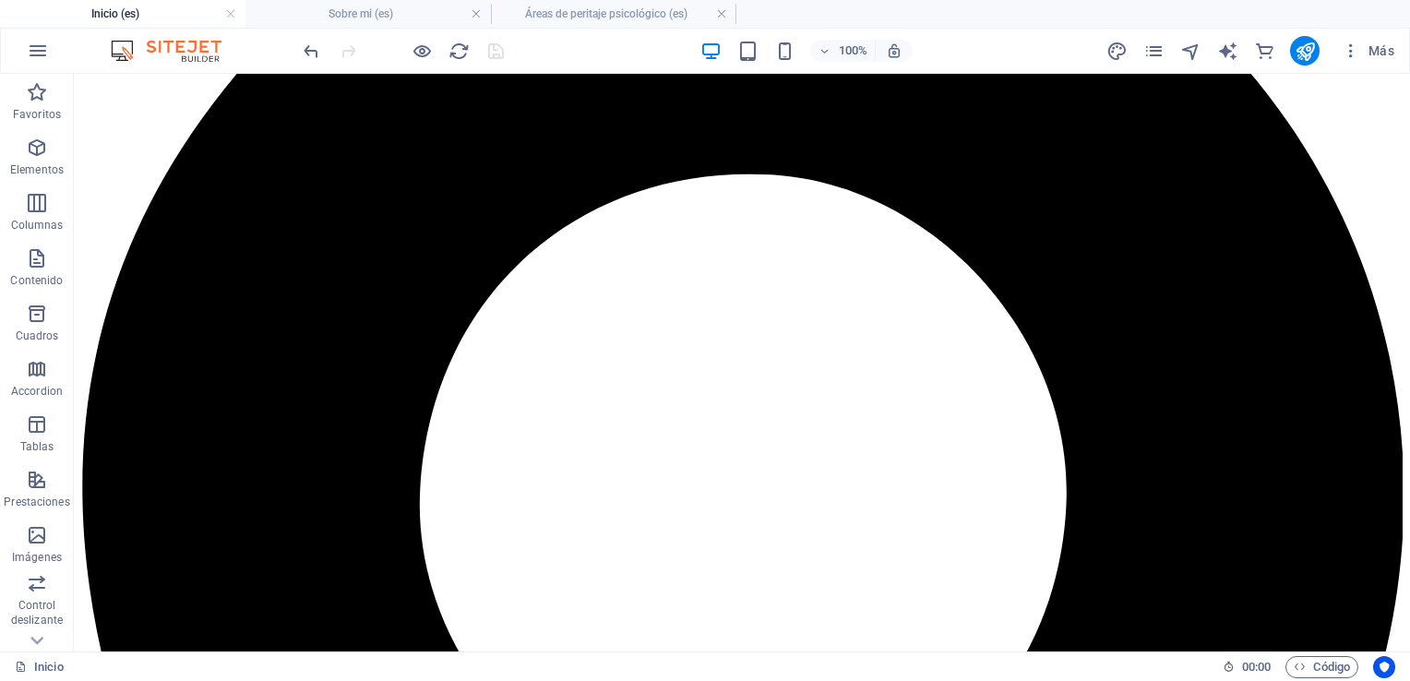
scroll to position [0, 0]
